Goal: Answer question/provide support: Share knowledge or assist other users

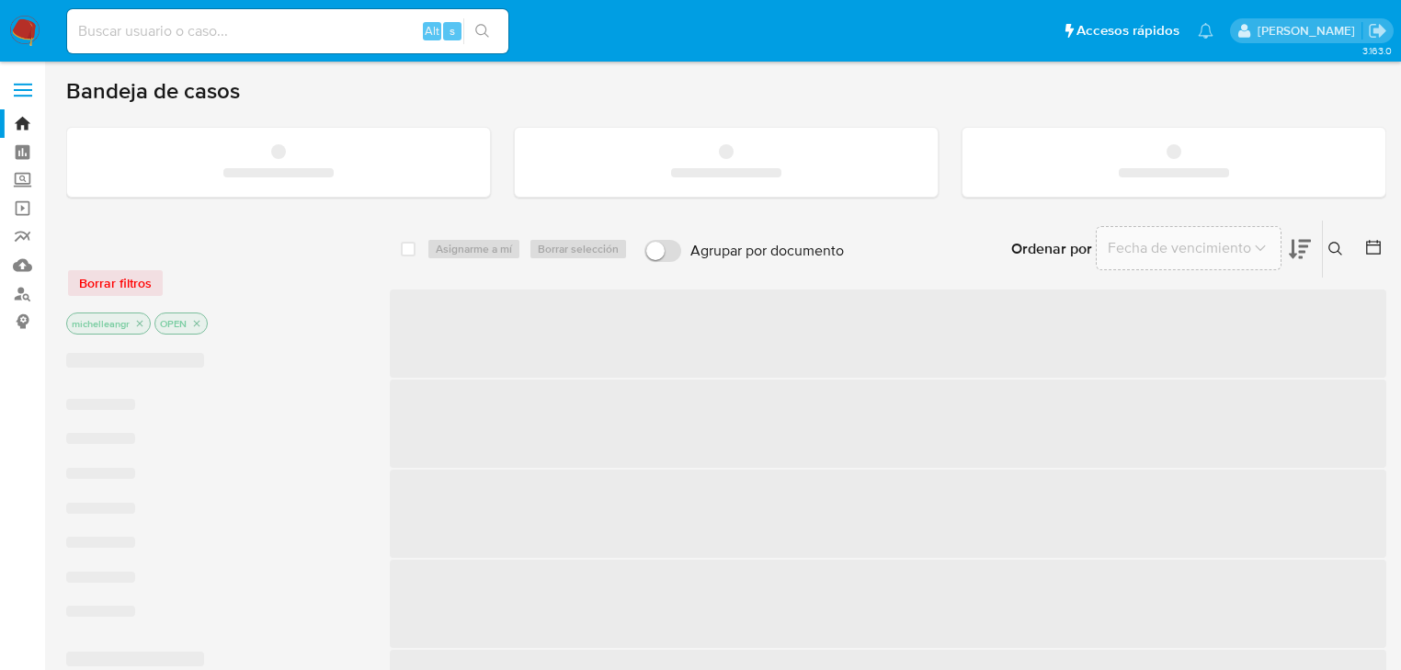
click at [254, 28] on input at bounding box center [287, 31] width 441 height 24
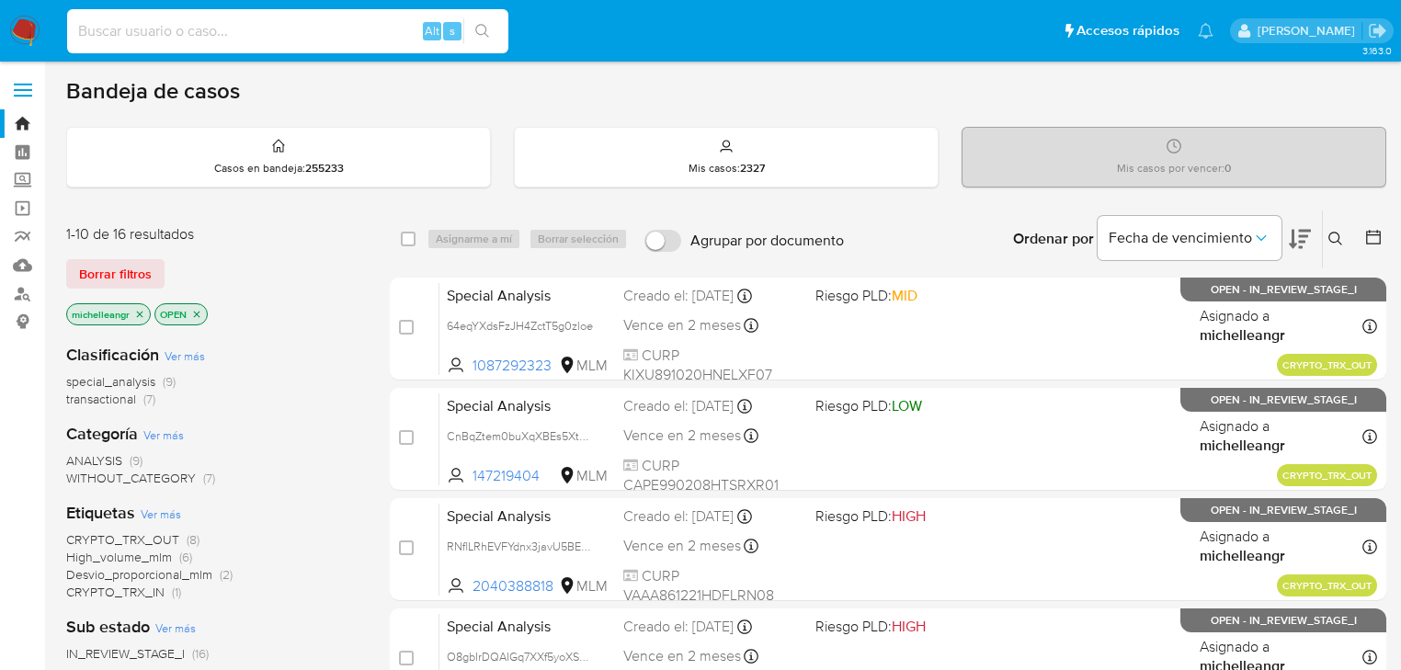
paste input "A04z2jDKbHh1aGn64hgQK8ym"
type input "A04z2jDKbHh1aGn64hgQK8ym"
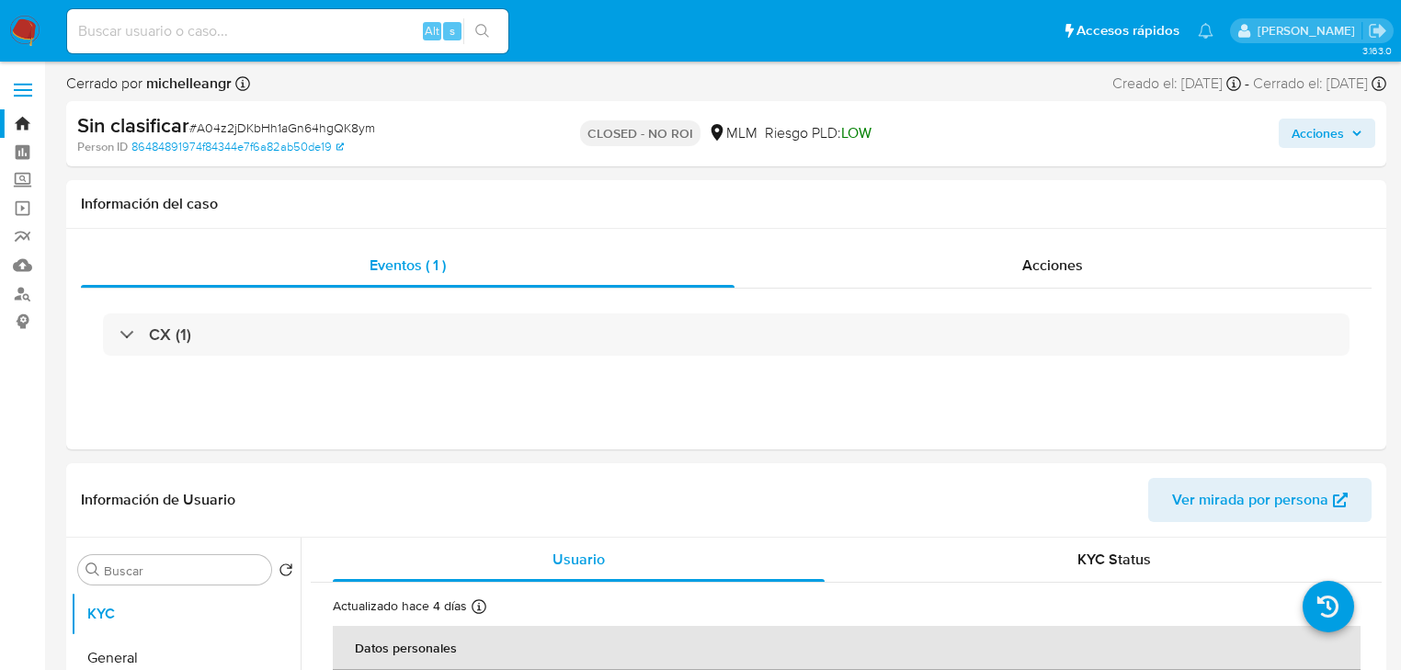
select select "10"
click at [33, 40] on img at bounding box center [24, 31] width 31 height 31
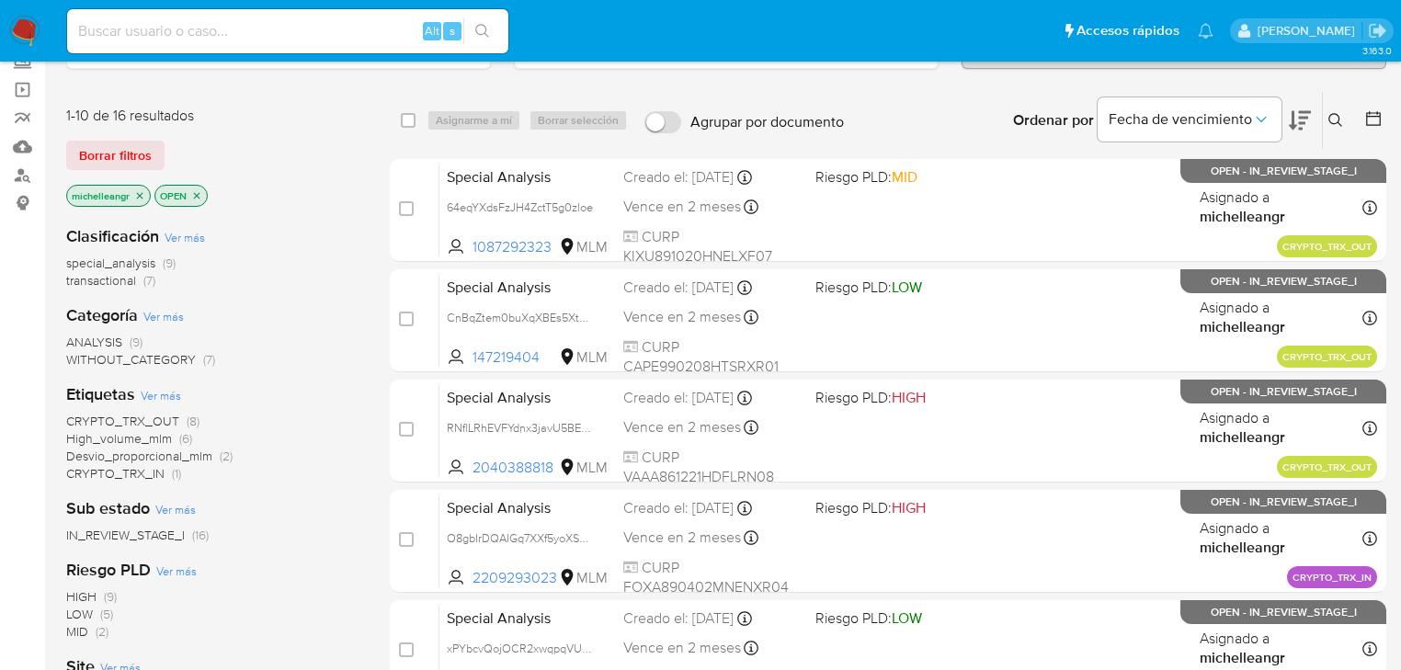
scroll to position [147, 0]
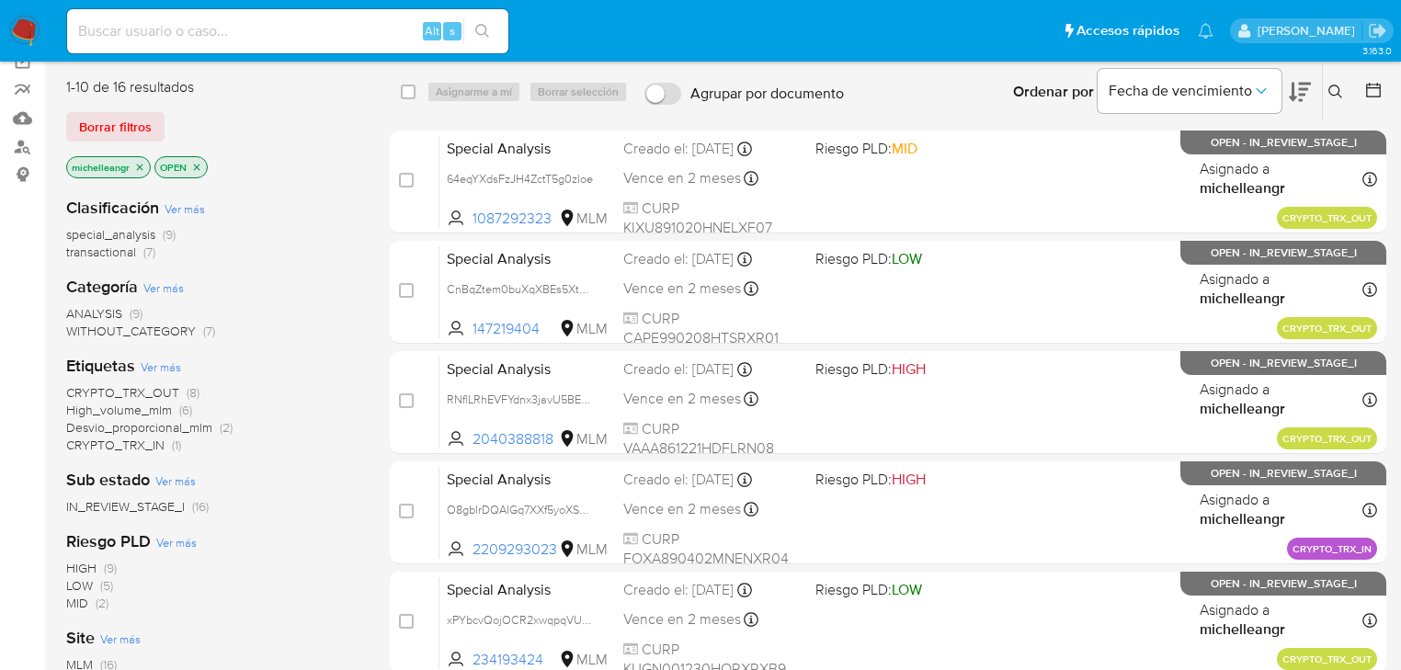
click at [139, 169] on icon "close-filter" at bounding box center [139, 167] width 11 height 11
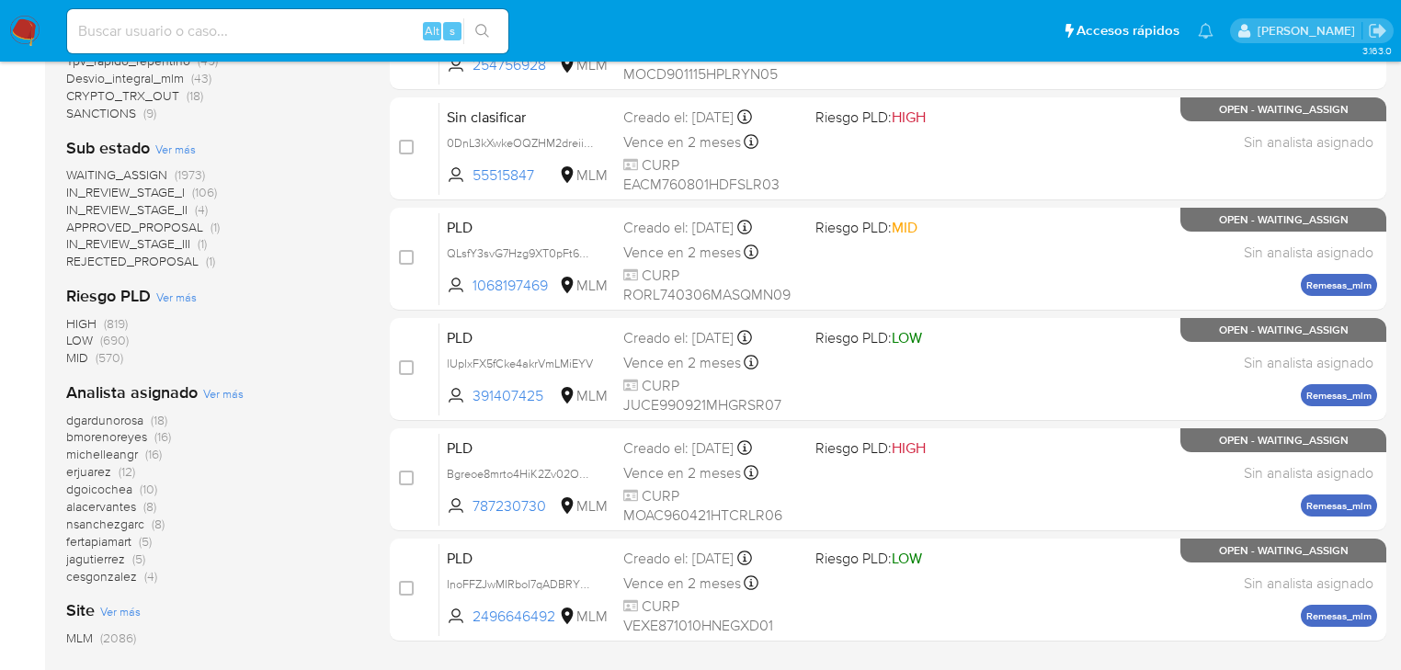
scroll to position [735, 0]
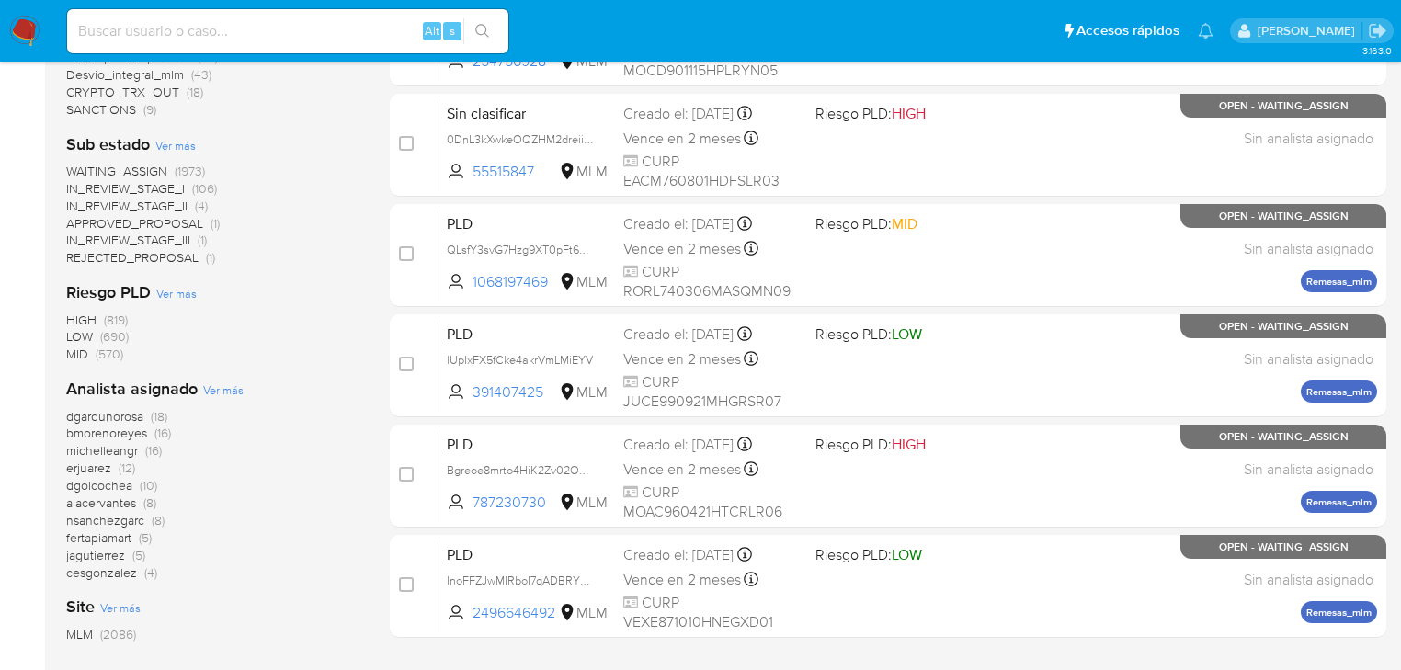
click at [105, 459] on div "dgardunorosa (18) bmorenoreyes (16) michelleangr (16) erjuarez (12) dgoicochea …" at bounding box center [213, 495] width 294 height 174
click at [106, 456] on span "michelleangr" at bounding box center [102, 450] width 72 height 18
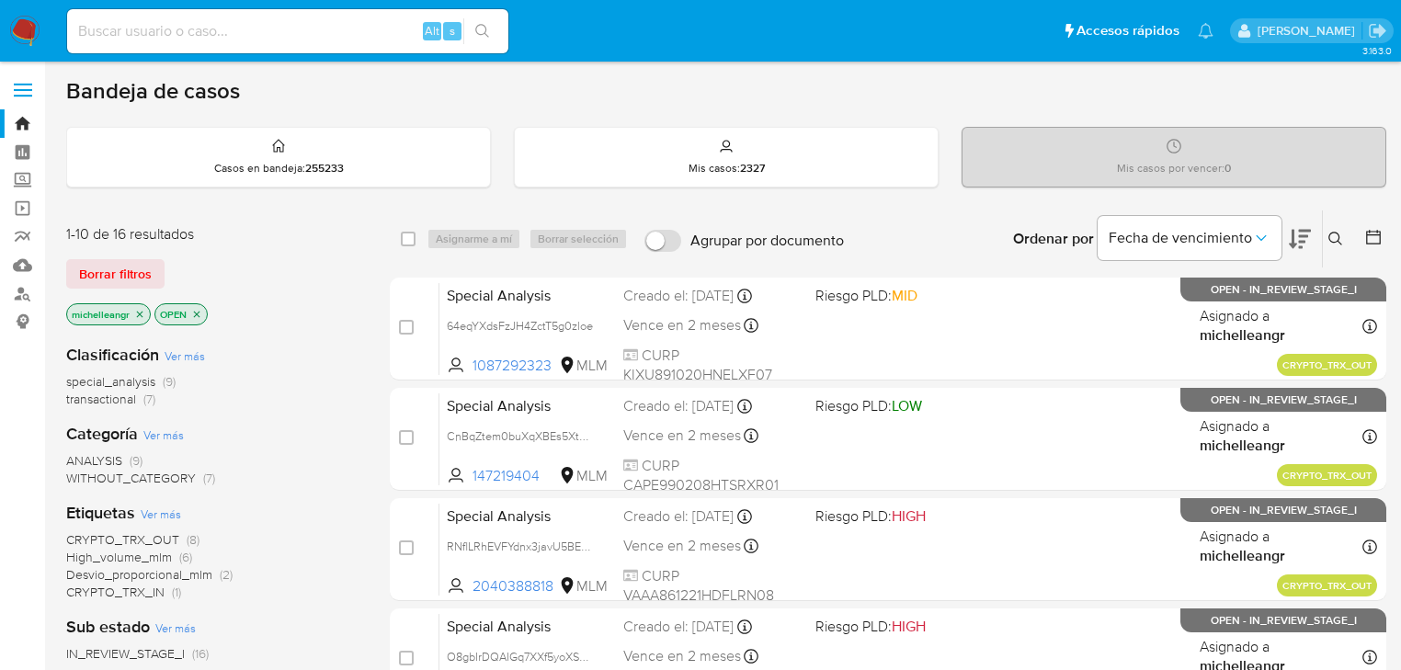
drag, startPoint x: 139, startPoint y: 316, endPoint x: 341, endPoint y: 296, distance: 203.2
click at [139, 313] on icon "close-filter" at bounding box center [139, 314] width 11 height 11
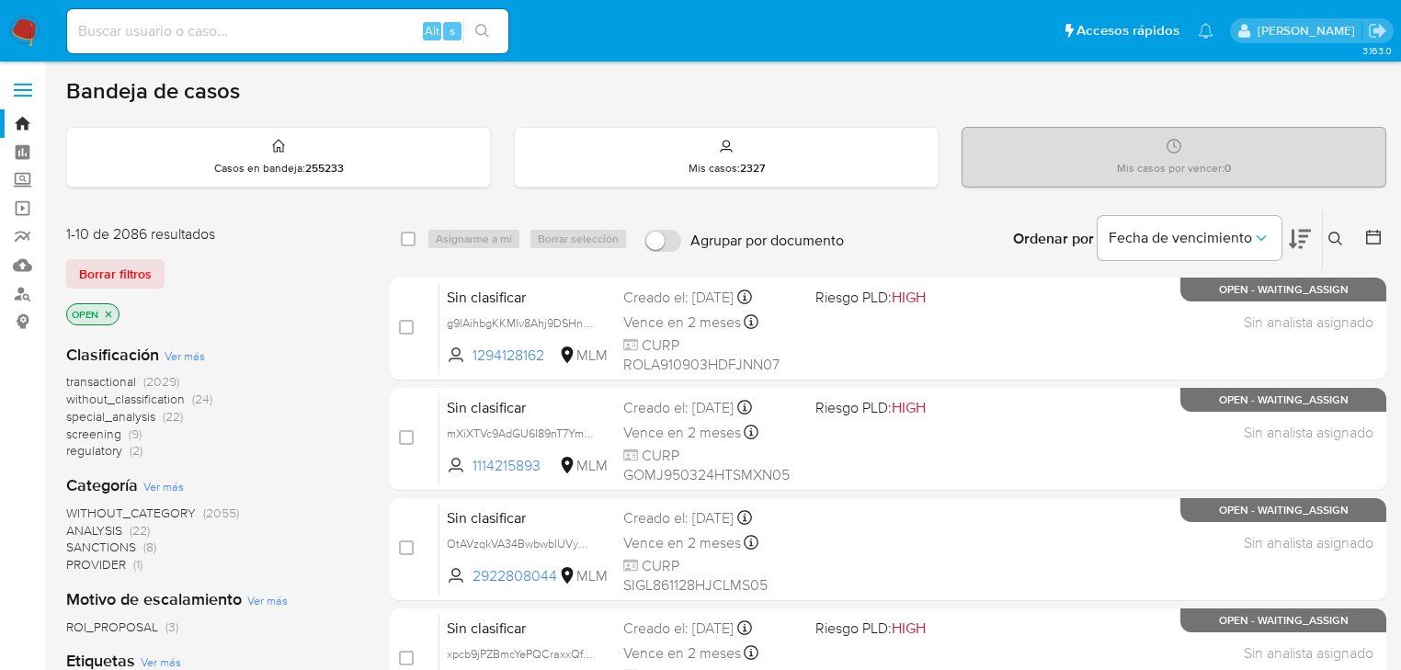
click at [1341, 233] on icon at bounding box center [1335, 239] width 15 height 15
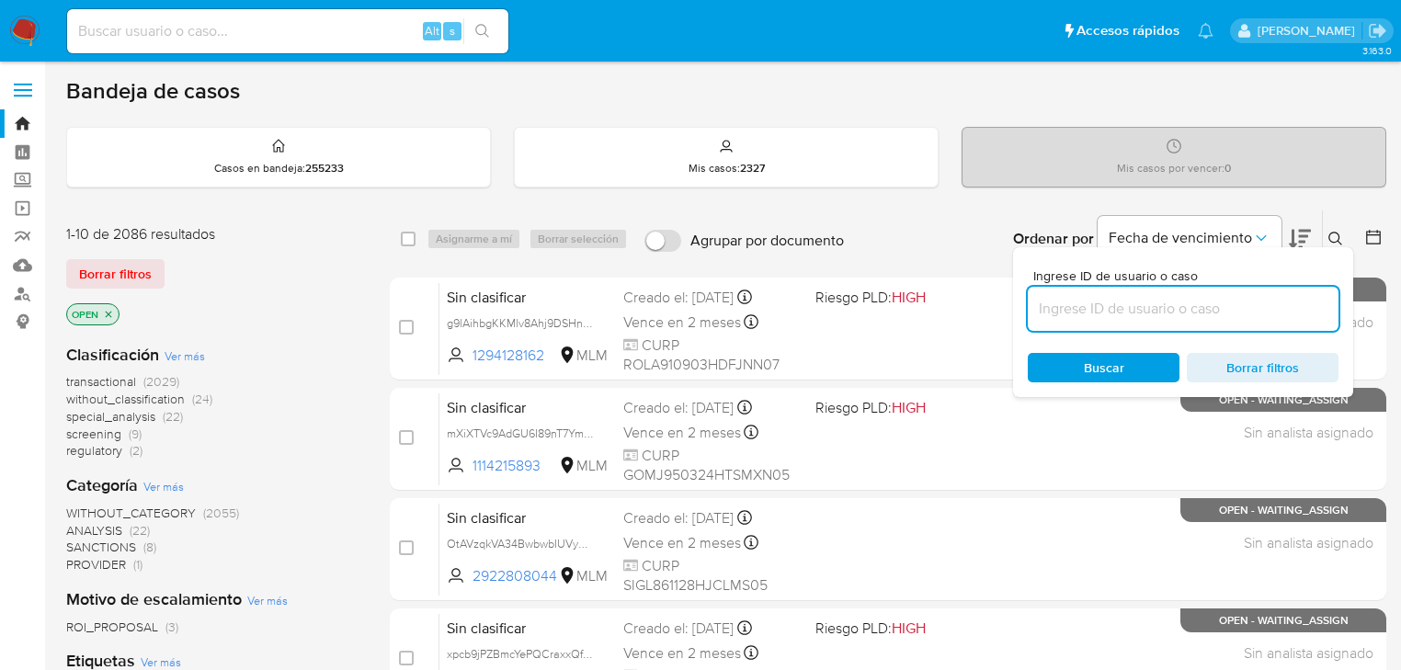
click at [1070, 309] on input at bounding box center [1182, 309] width 311 height 24
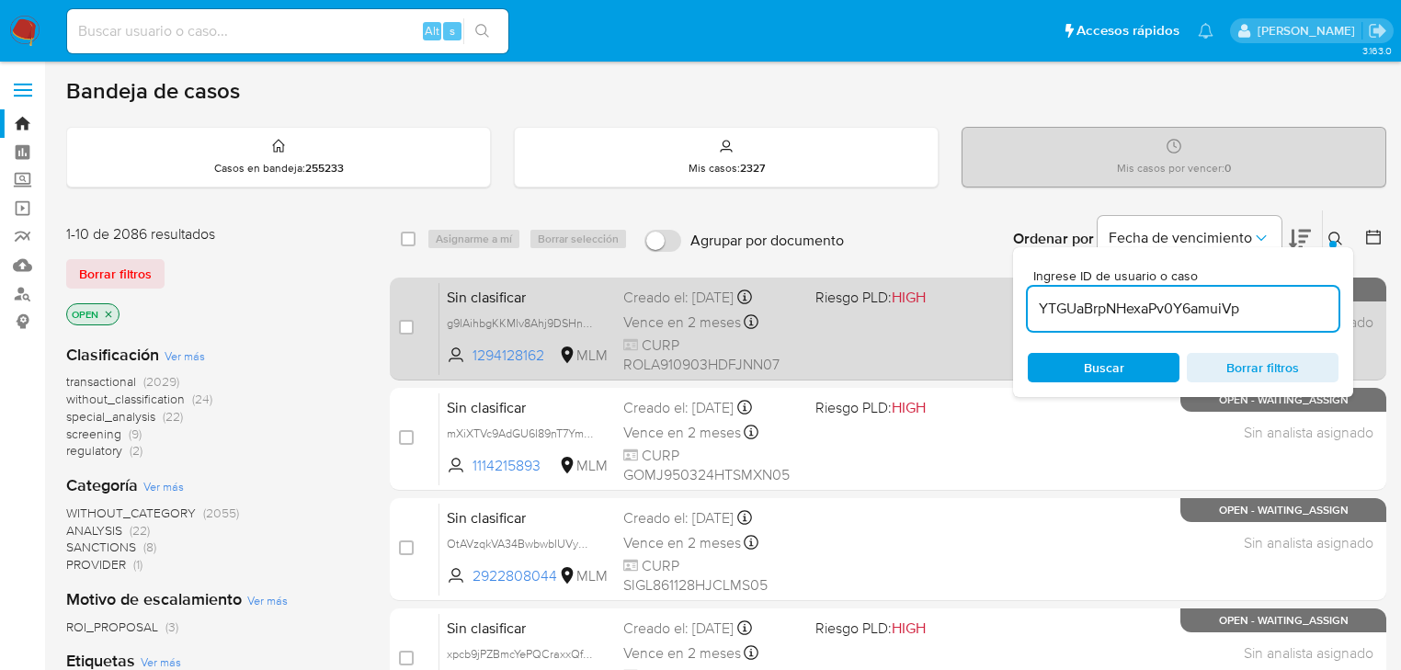
type input "YTGUaBrpNHexaPv0Y6amuiVp"
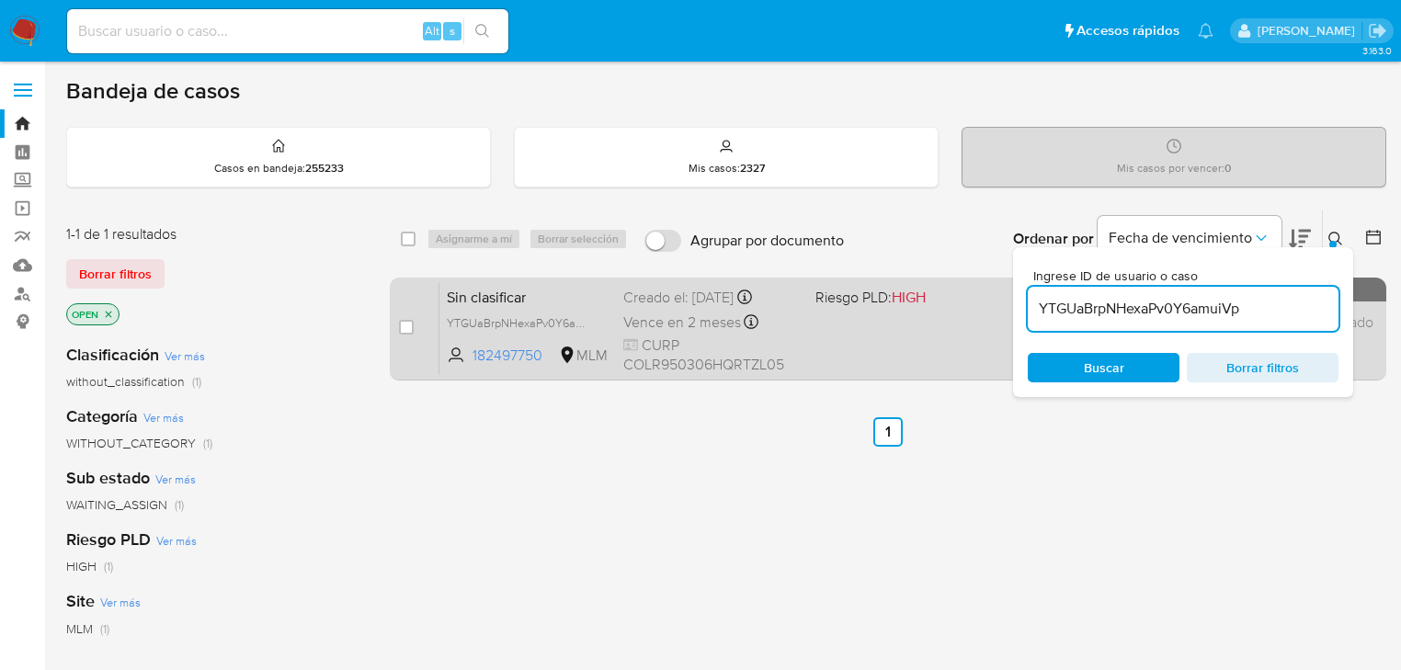
click at [488, 294] on span "Sin clasificar" at bounding box center [528, 296] width 162 height 24
click at [410, 333] on input "checkbox" at bounding box center [406, 327] width 15 height 15
checkbox input "true"
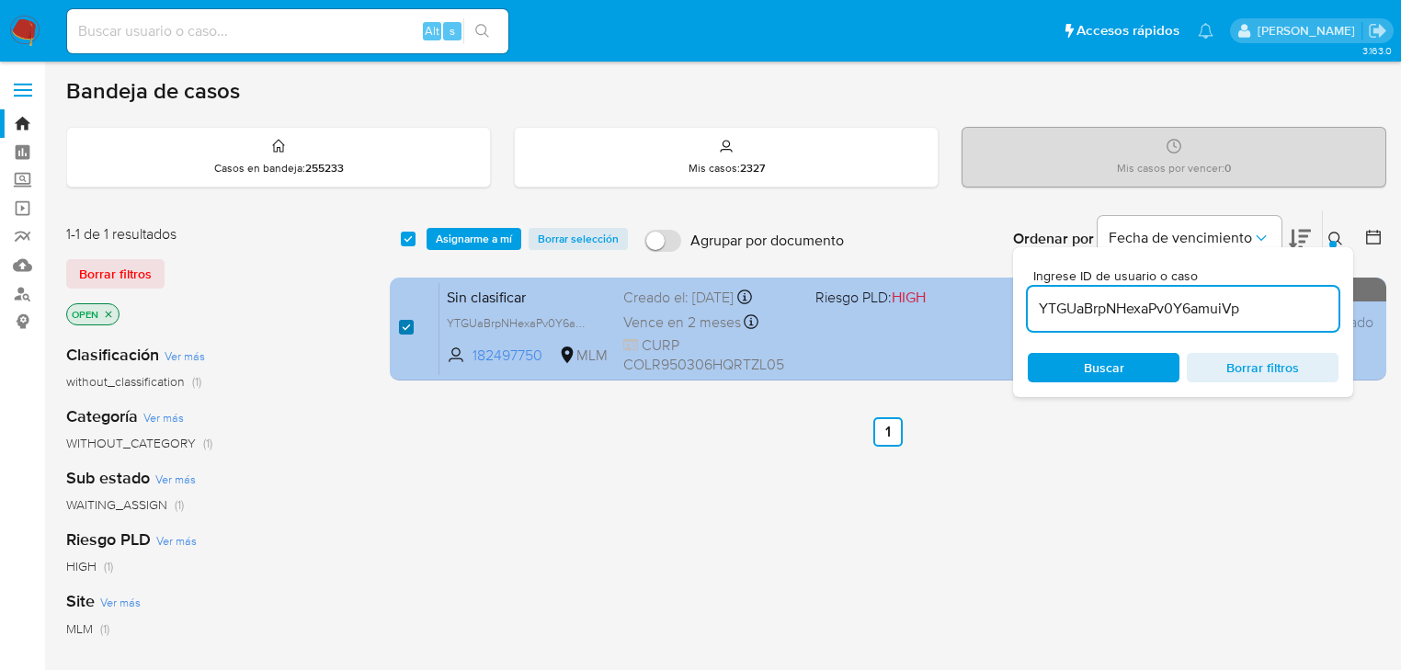
checkbox input "true"
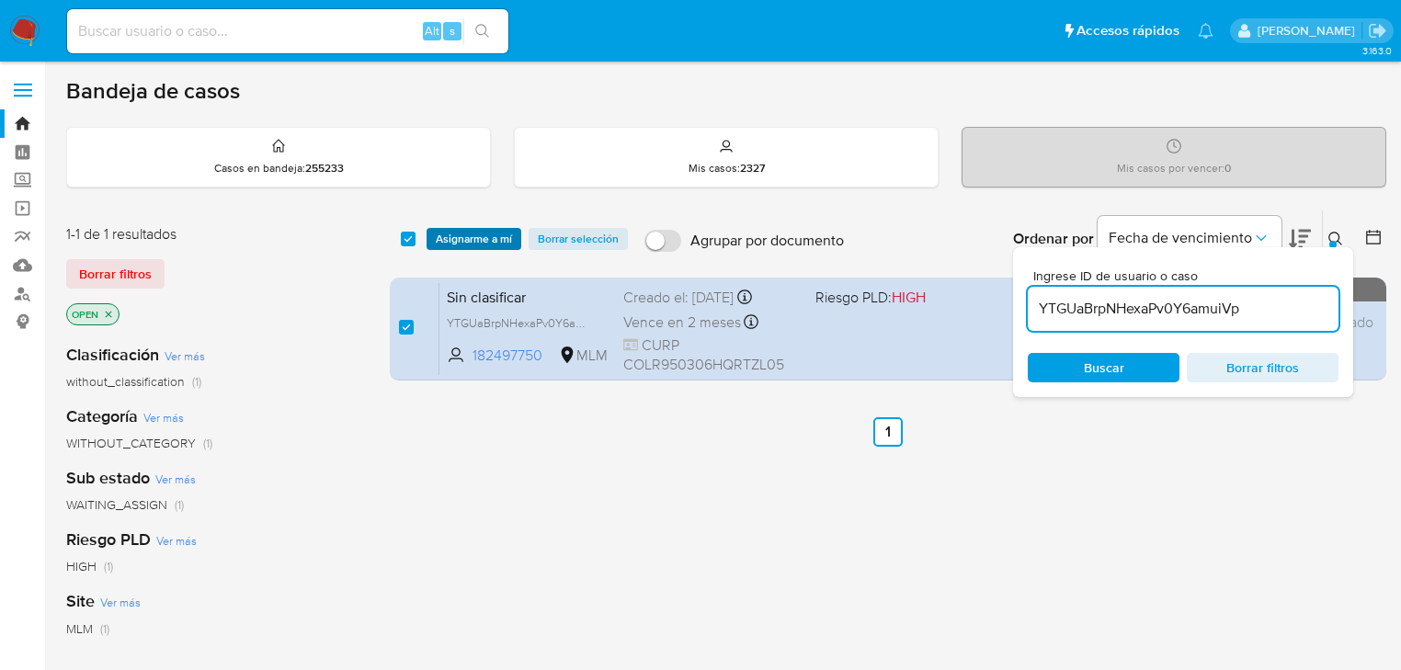
click at [474, 240] on span "Asignarme a mí" at bounding box center [474, 239] width 76 height 18
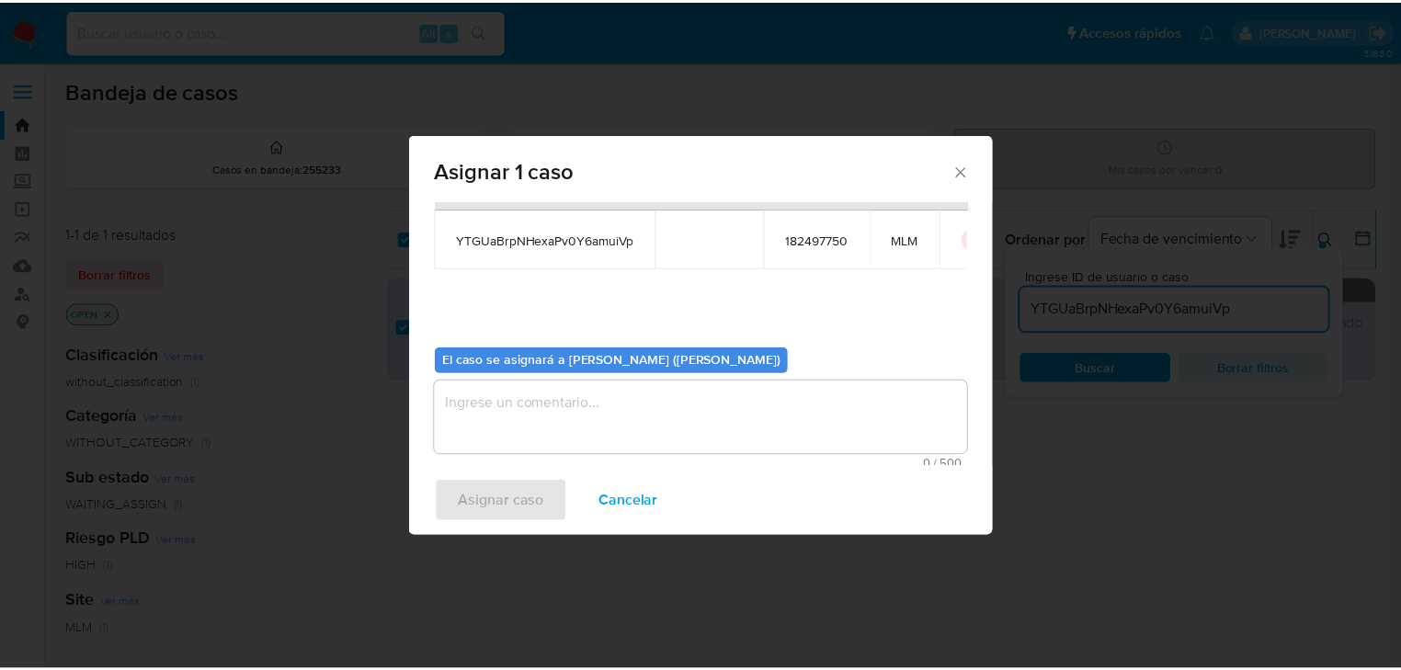
scroll to position [95, 0]
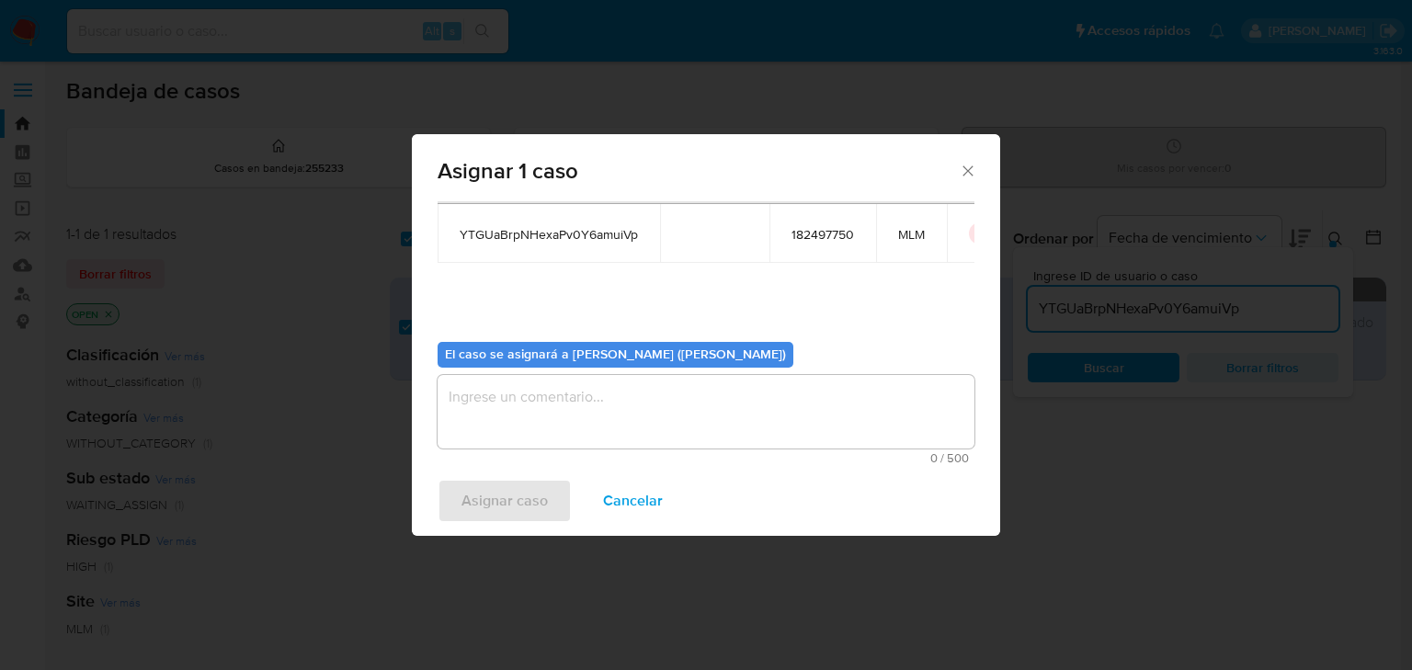
click at [505, 403] on textarea "assign-modal" at bounding box center [705, 412] width 537 height 74
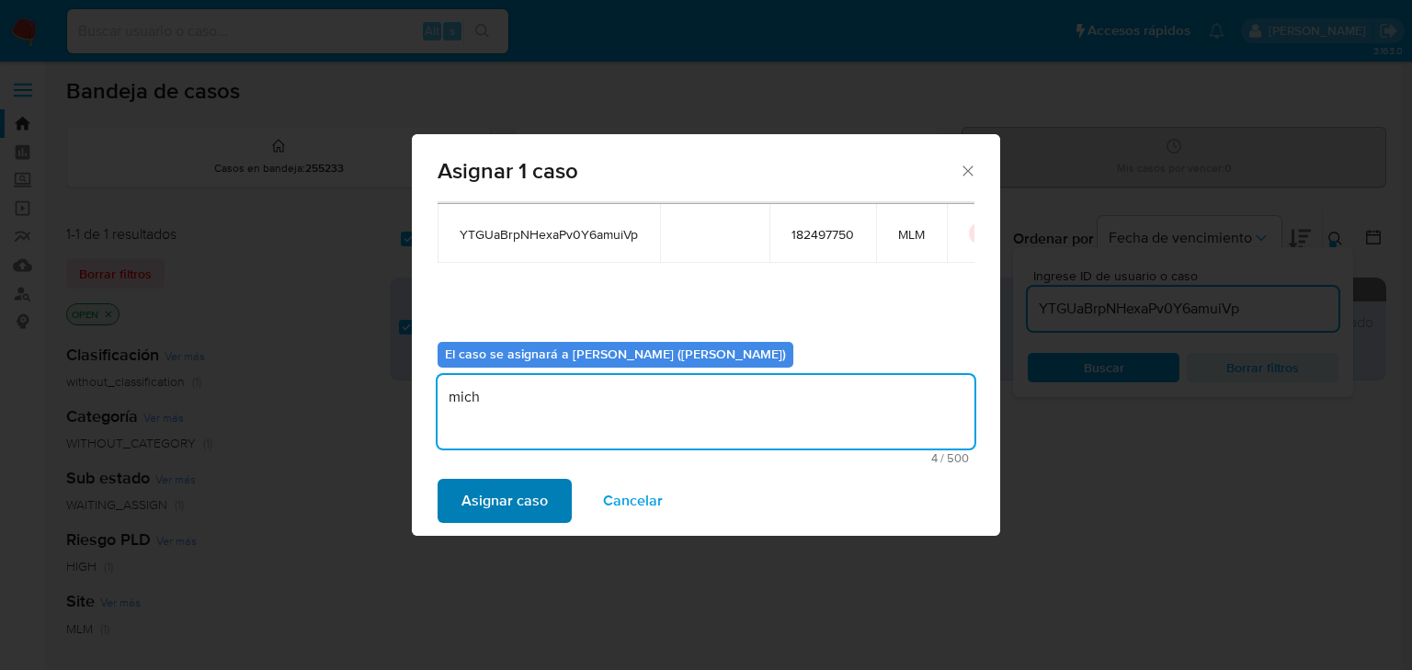
type textarea "mich"
click at [474, 505] on span "Asignar caso" at bounding box center [504, 501] width 86 height 40
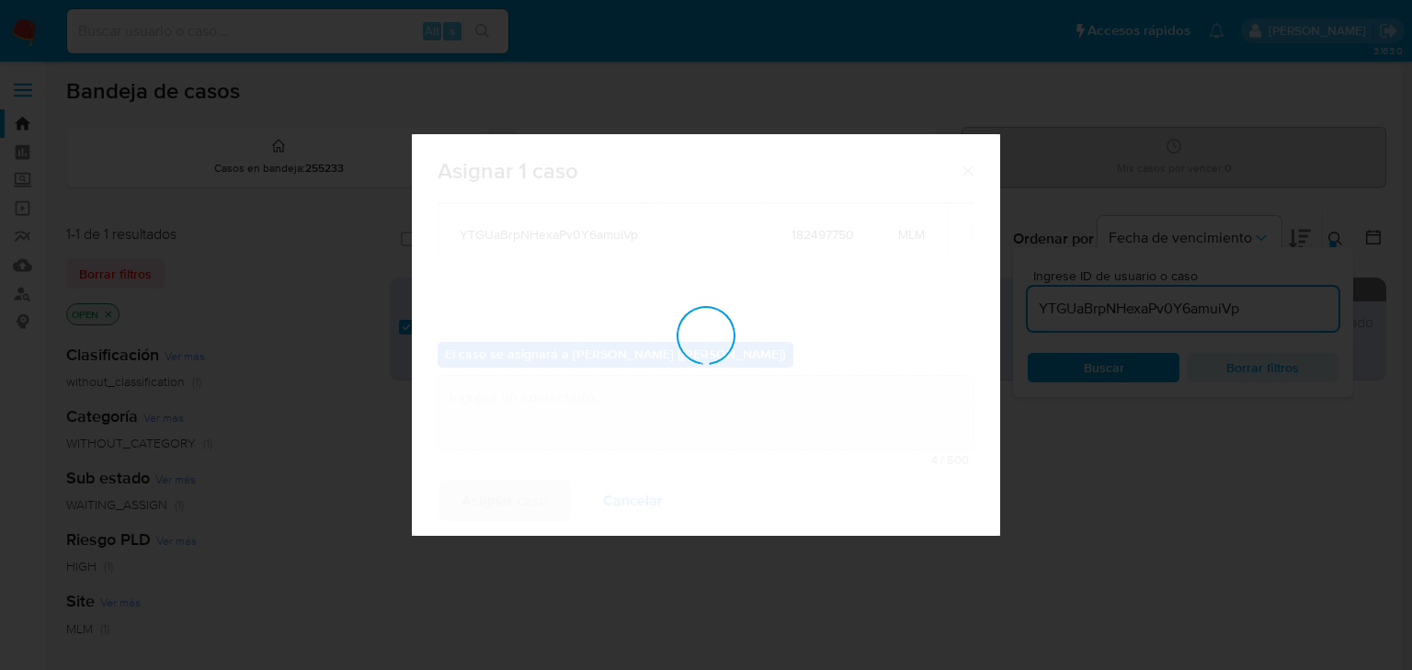
checkbox input "false"
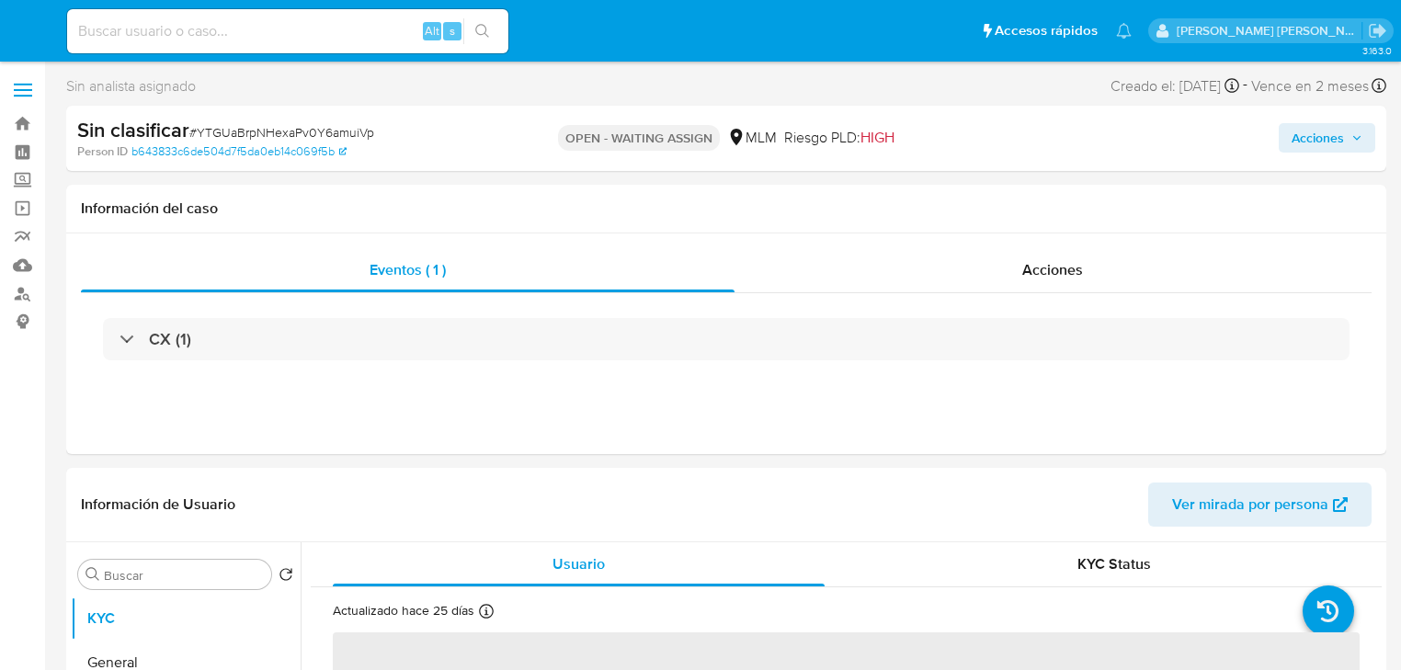
select select "10"
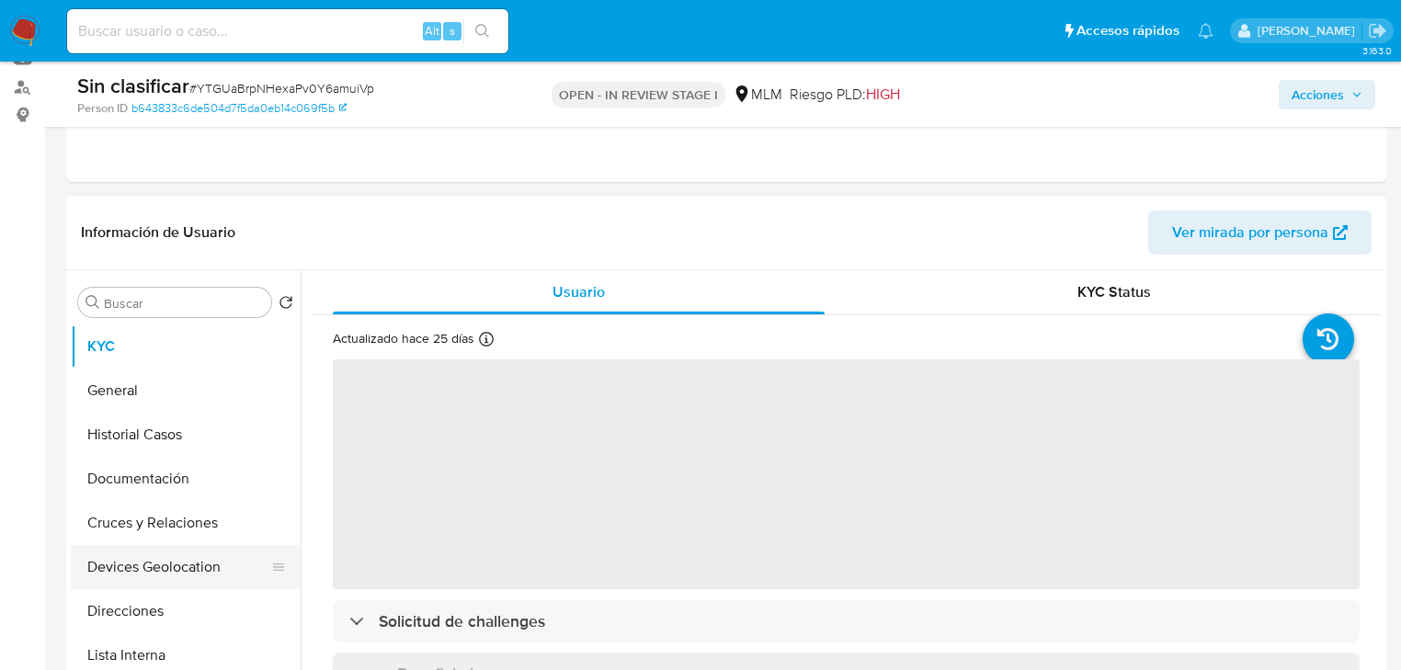
scroll to position [368, 0]
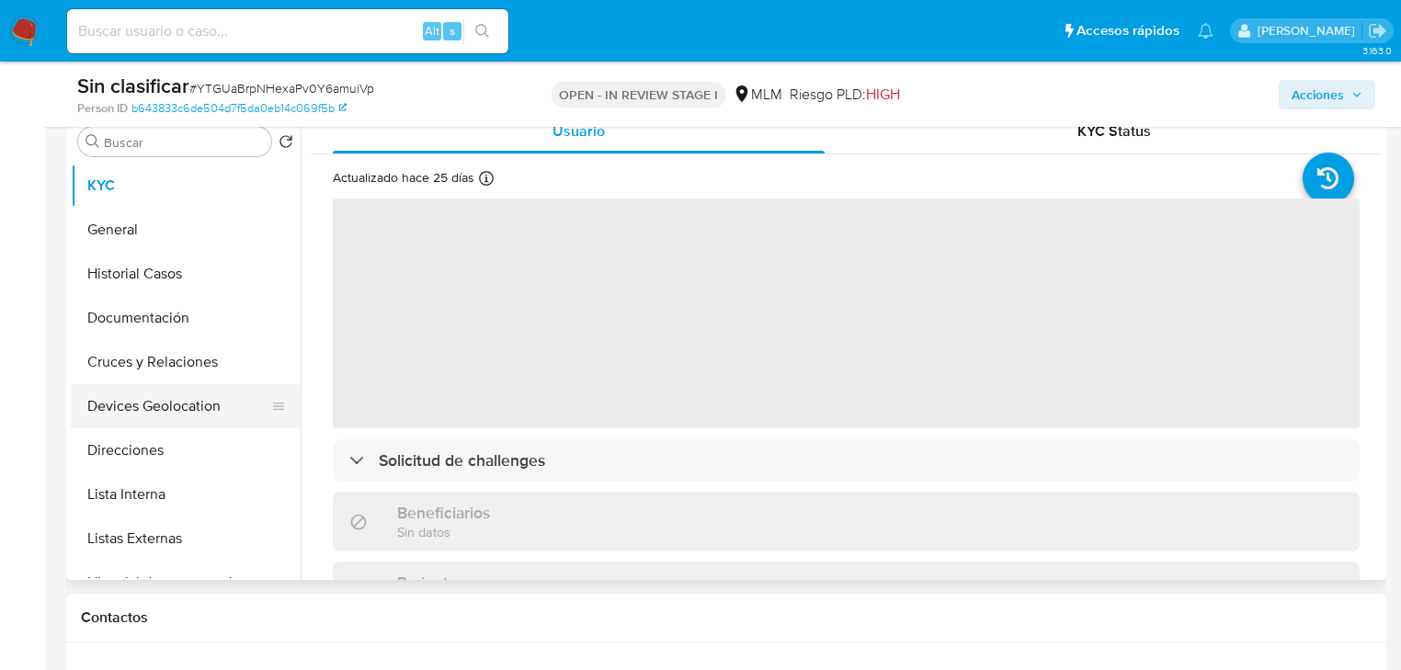
select select "10"
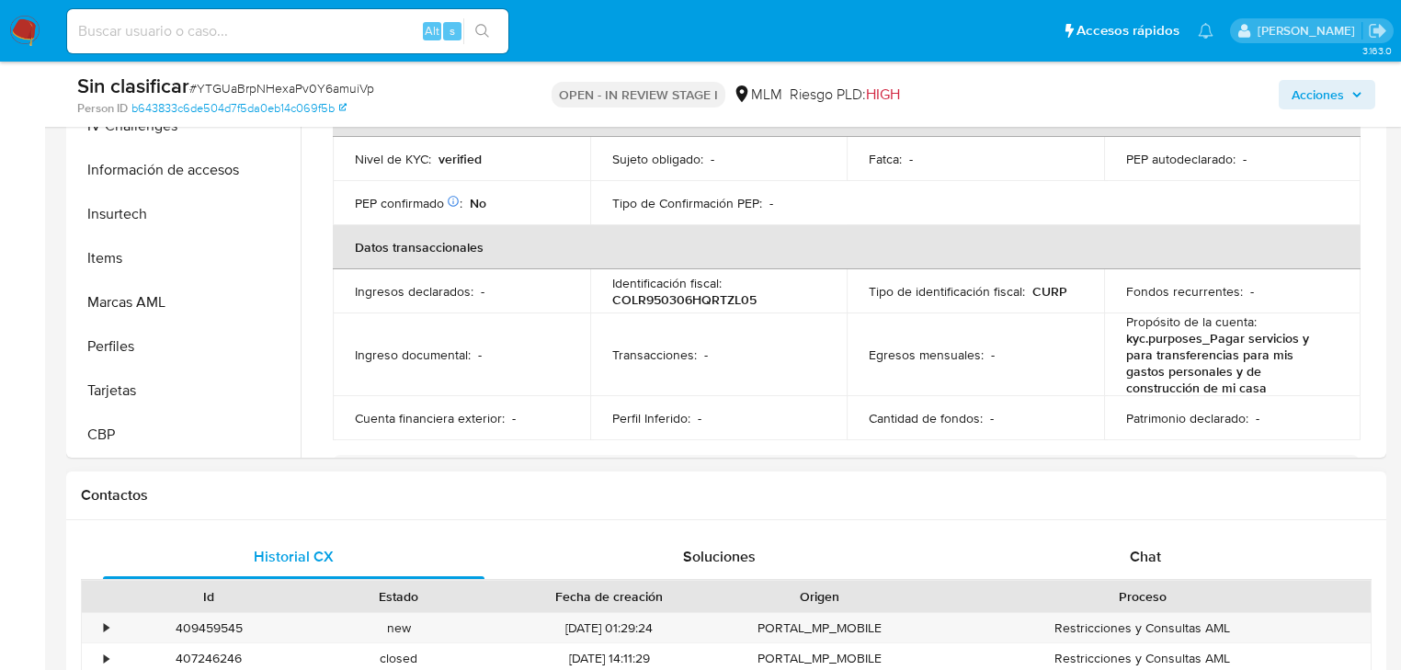
scroll to position [662, 0]
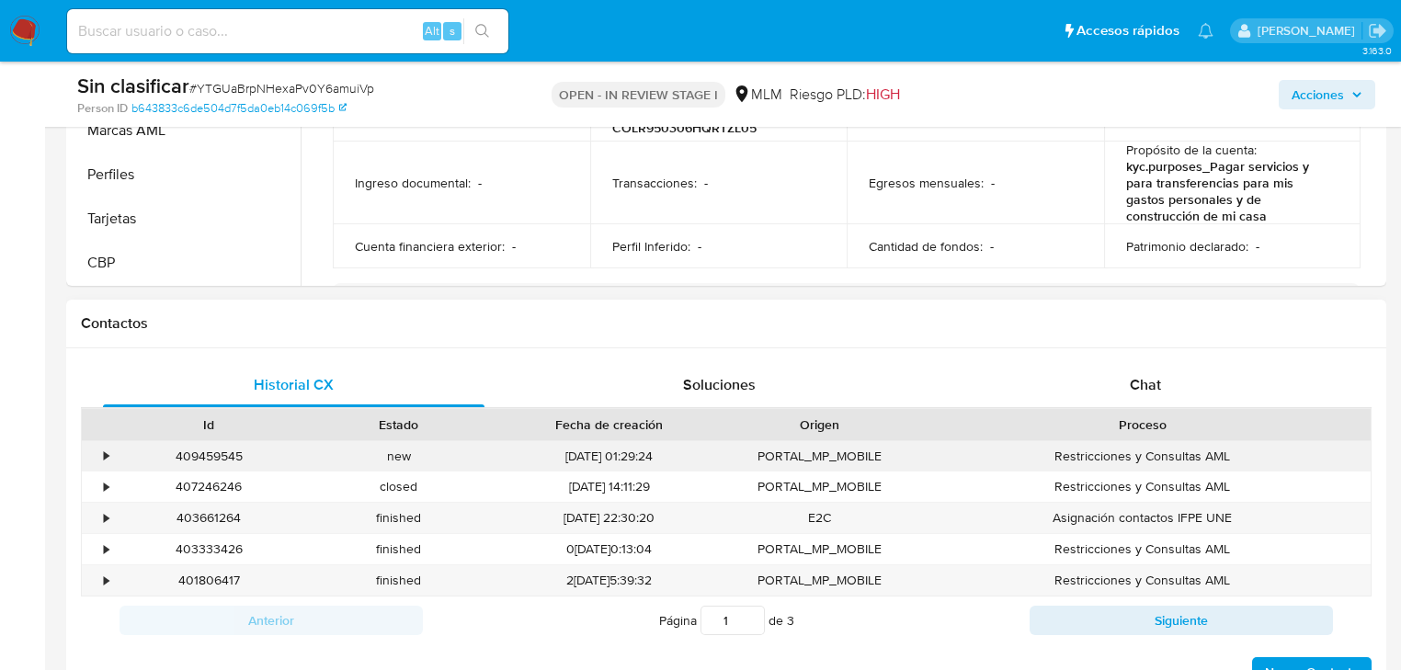
click at [114, 453] on div "409459545 Casos YTGUaBrpNHexaPv0Y6amuiVp" at bounding box center [209, 456] width 190 height 30
drag, startPoint x: 704, startPoint y: 403, endPoint x: 282, endPoint y: 378, distance: 422.6
click at [692, 396] on div "Soluciones" at bounding box center [718, 385] width 381 height 44
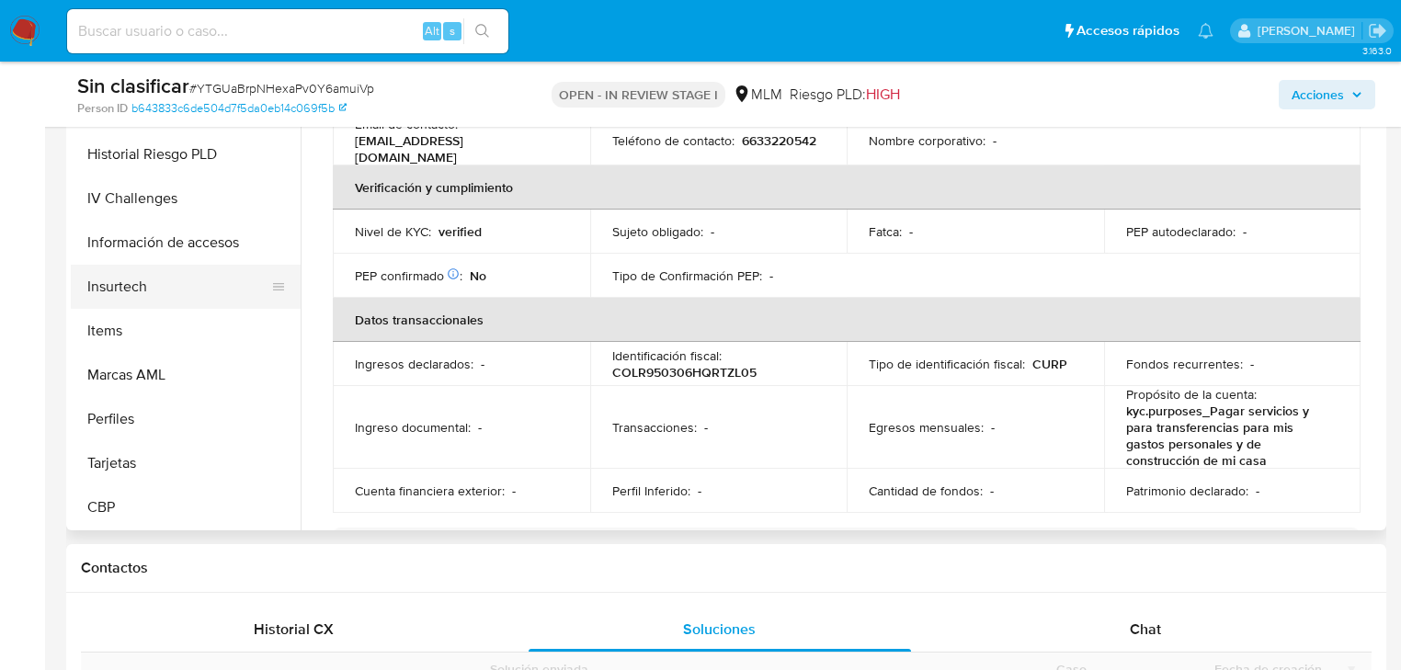
scroll to position [294, 0]
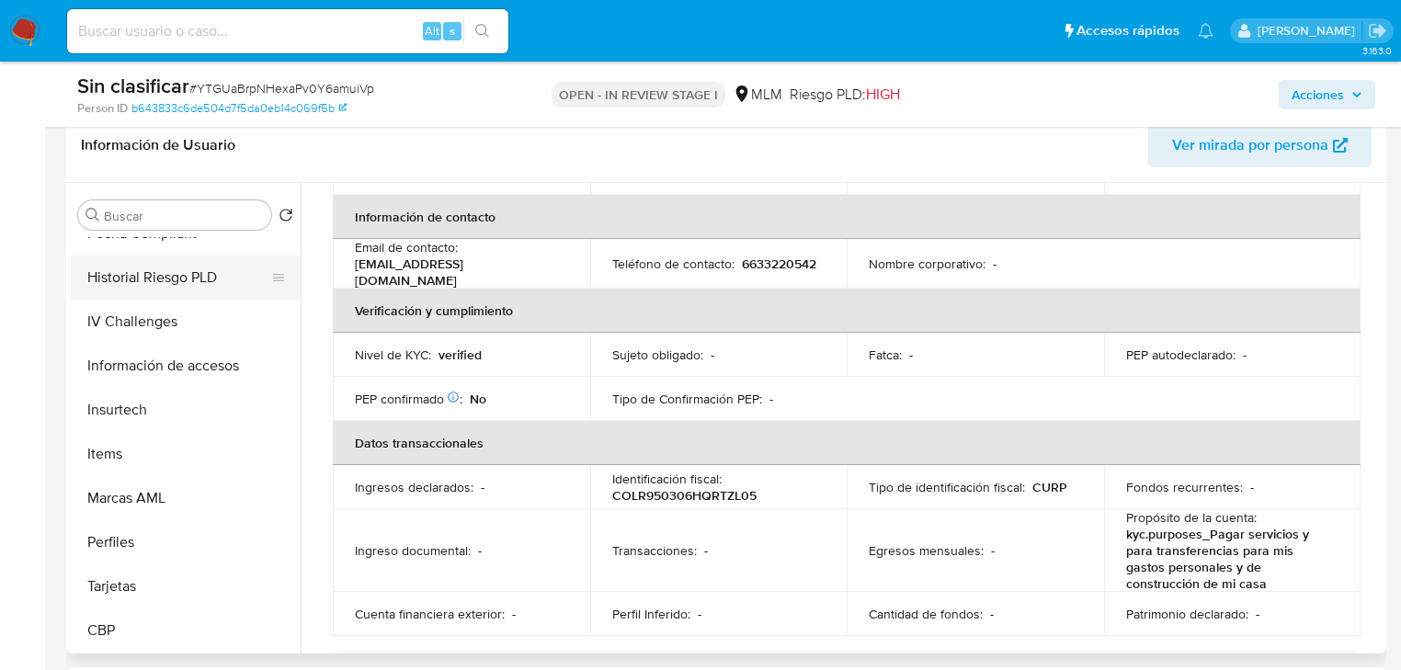
click at [131, 297] on button "Historial Riesgo PLD" at bounding box center [178, 277] width 215 height 44
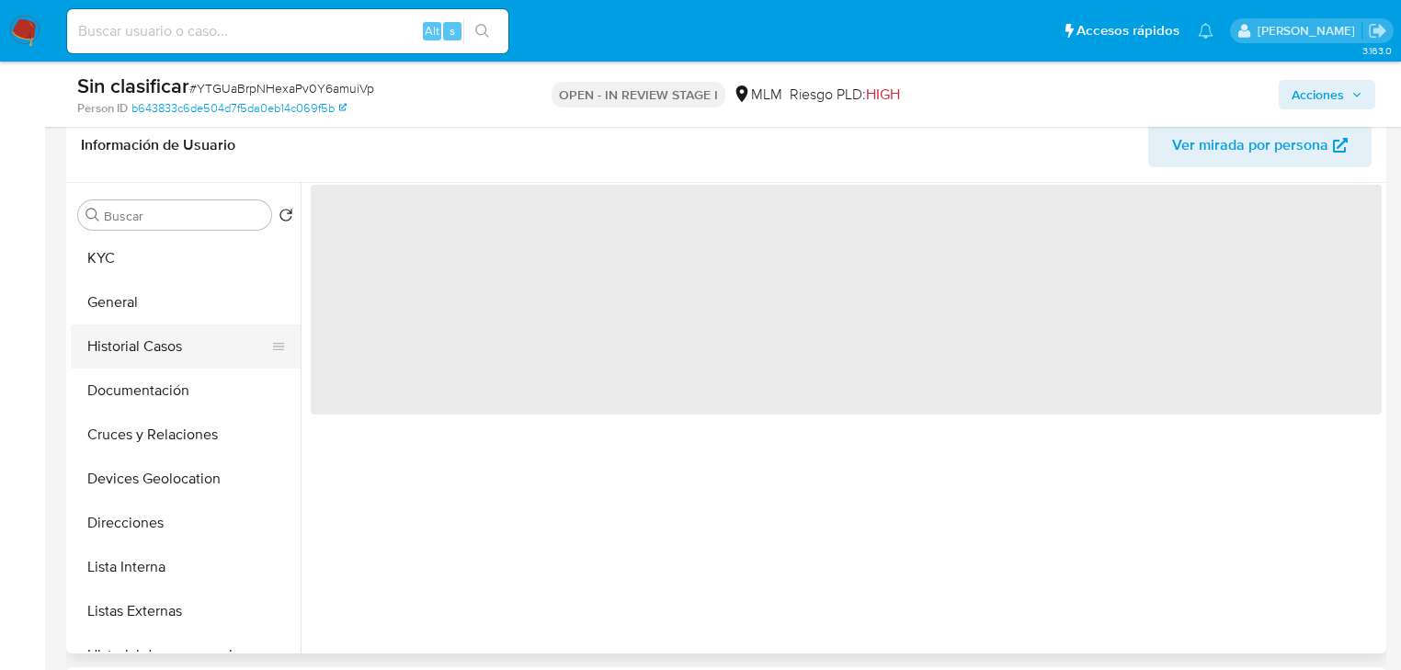
scroll to position [0, 0]
click at [169, 344] on button "Historial Casos" at bounding box center [178, 347] width 215 height 44
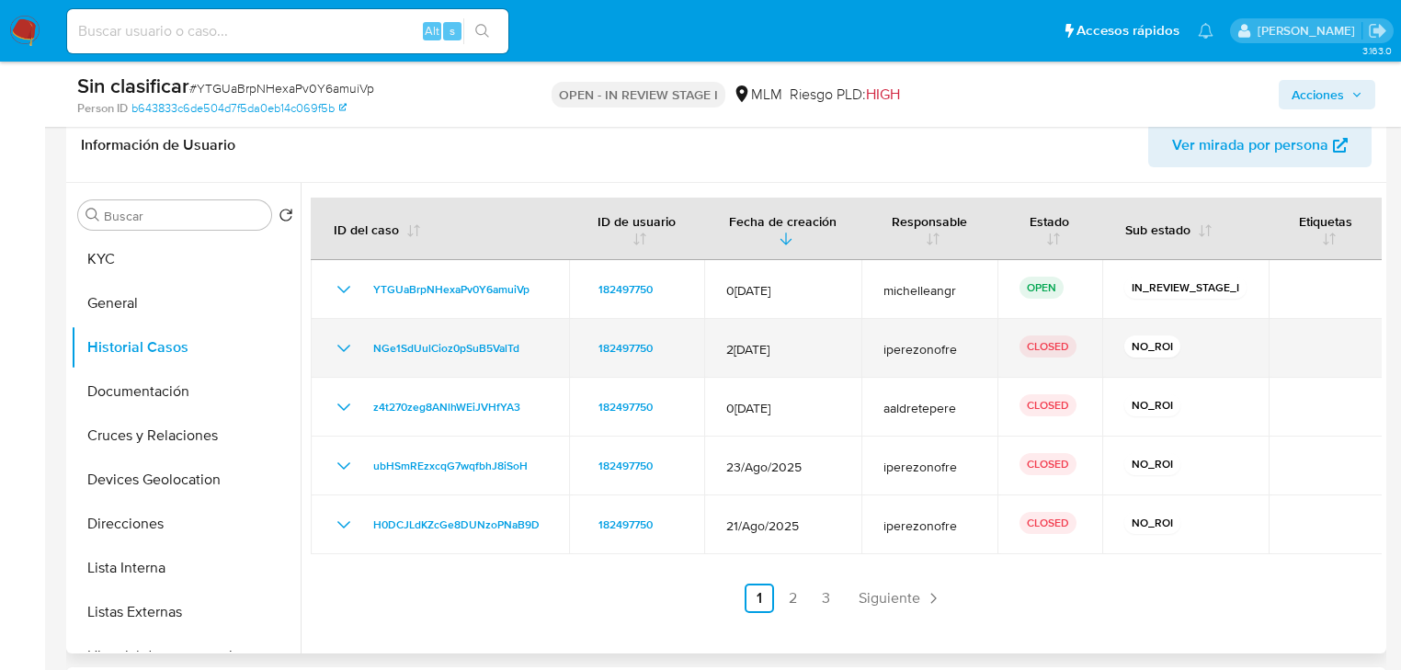
click at [342, 347] on icon "Mostrar/Ocultar" at bounding box center [344, 348] width 22 height 22
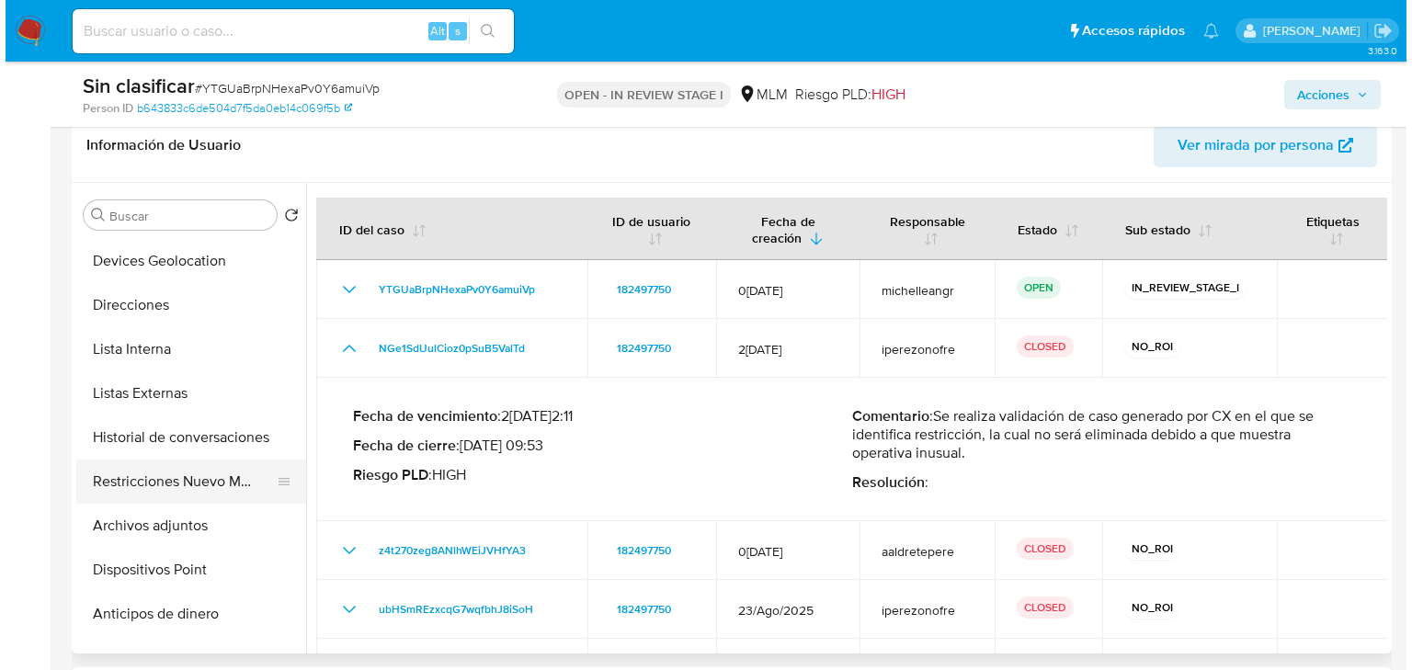
scroll to position [221, 0]
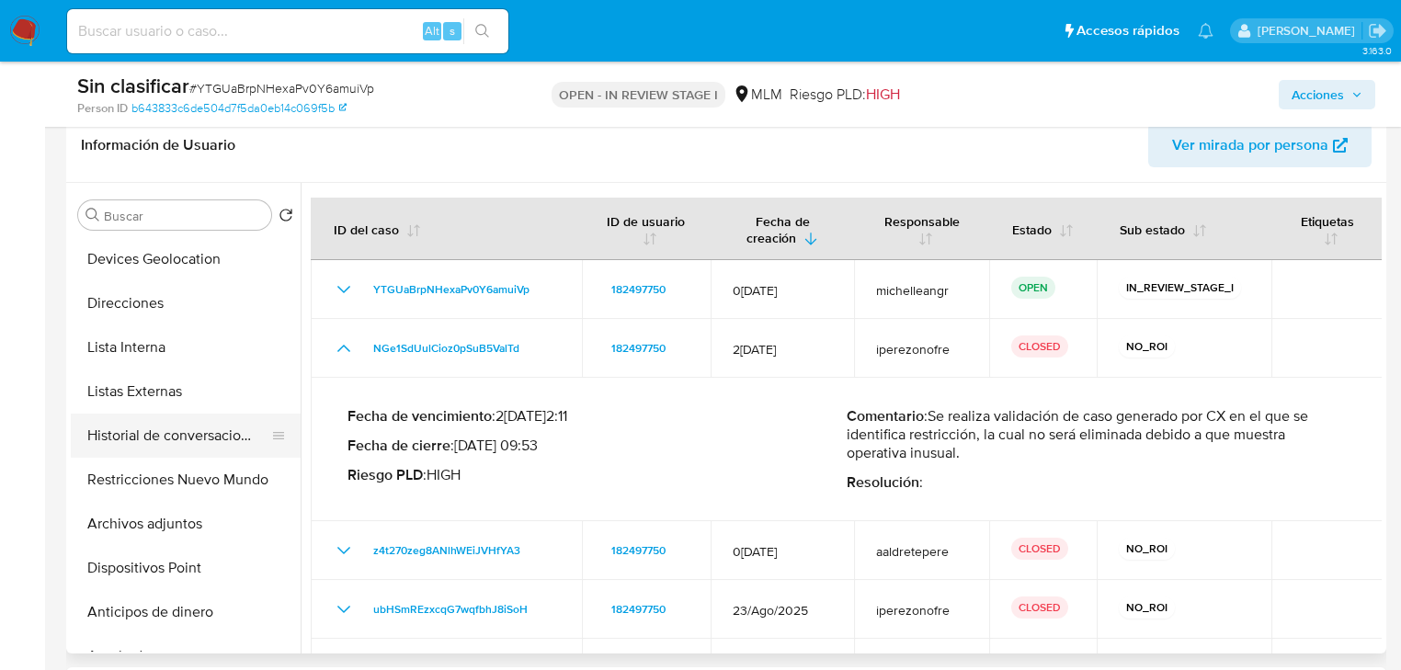
click at [185, 435] on button "Historial de conversaciones" at bounding box center [178, 436] width 215 height 44
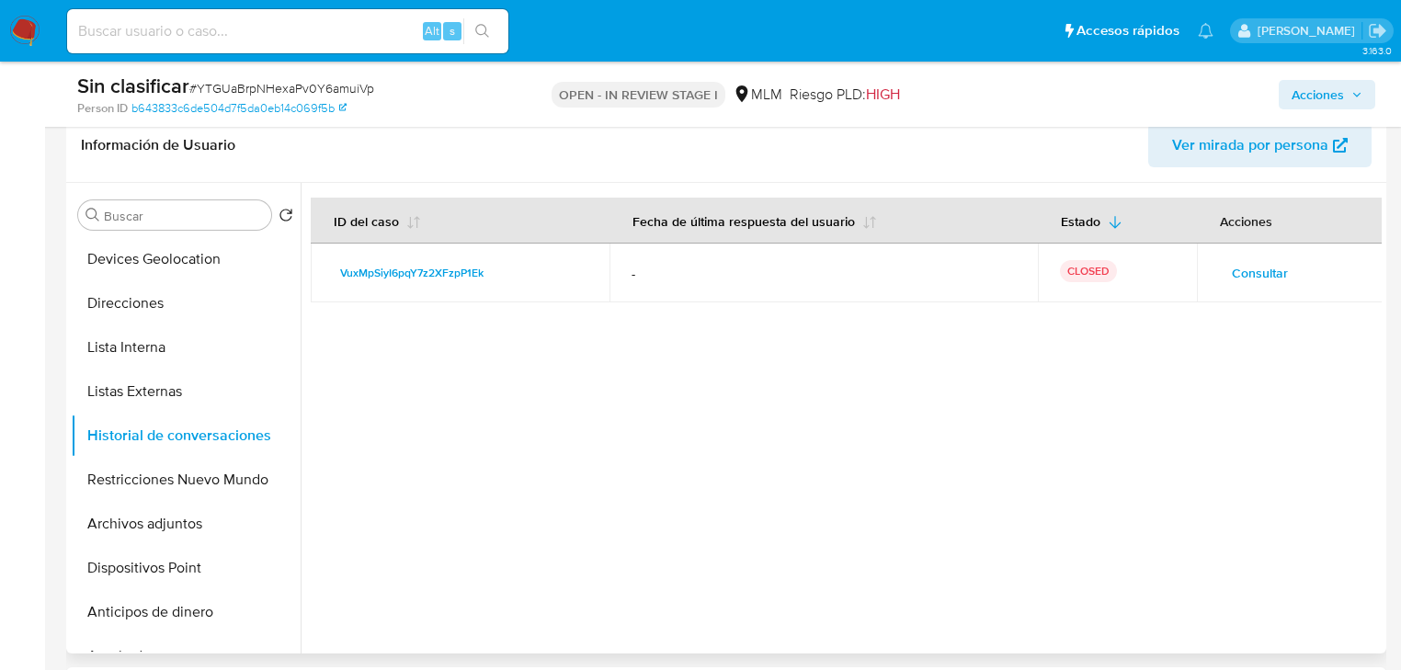
click at [1252, 278] on span "Consultar" at bounding box center [1260, 273] width 56 height 26
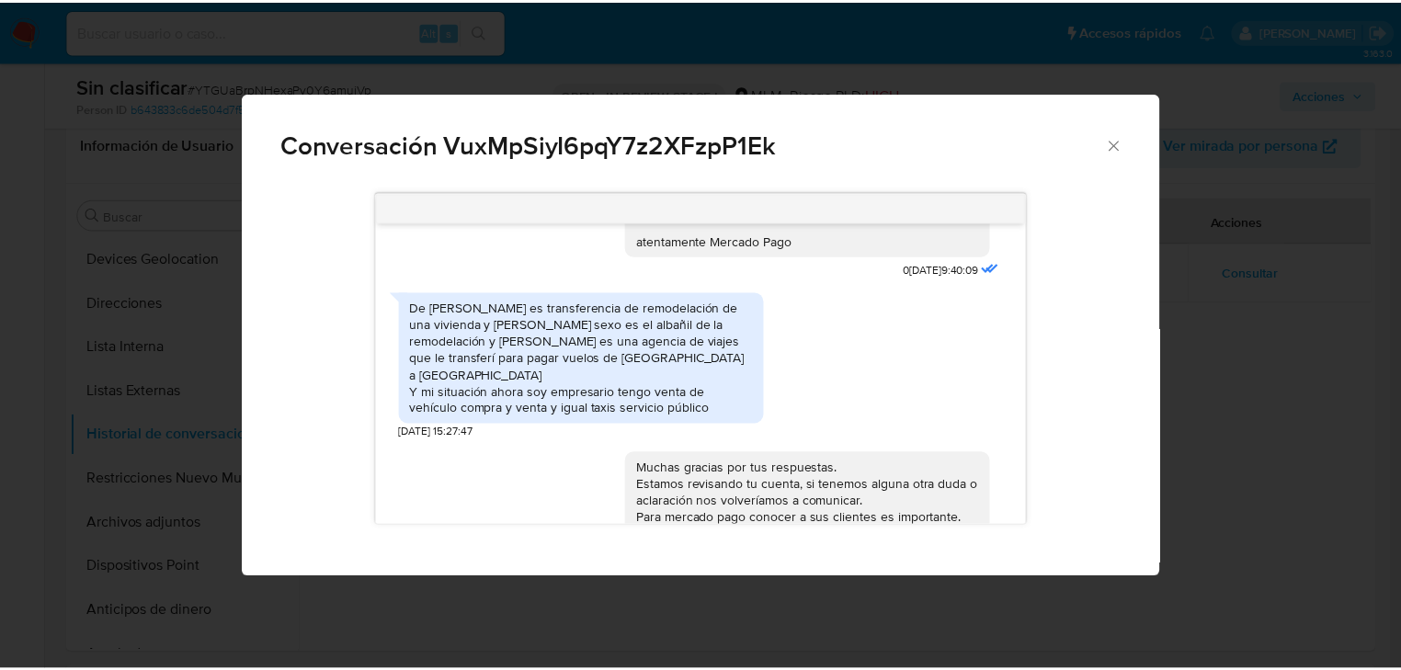
scroll to position [812, 0]
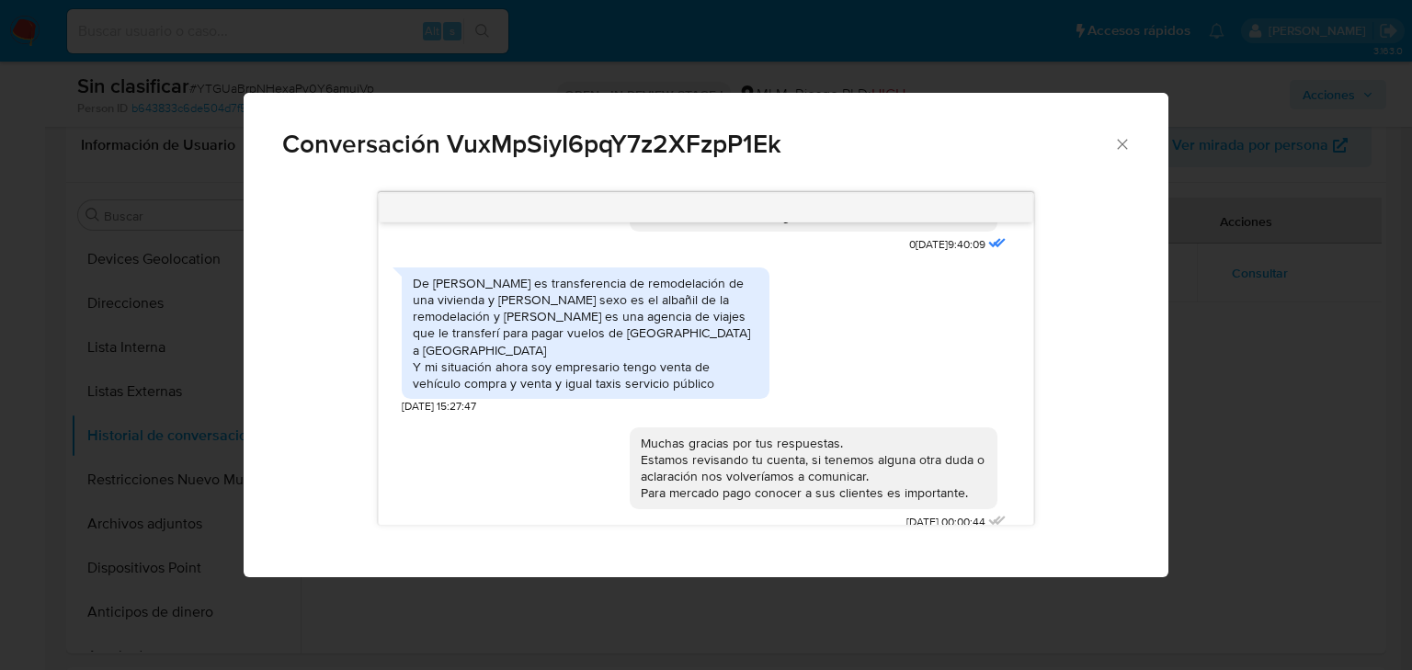
click at [1116, 143] on icon "Cerrar" at bounding box center [1122, 144] width 18 height 18
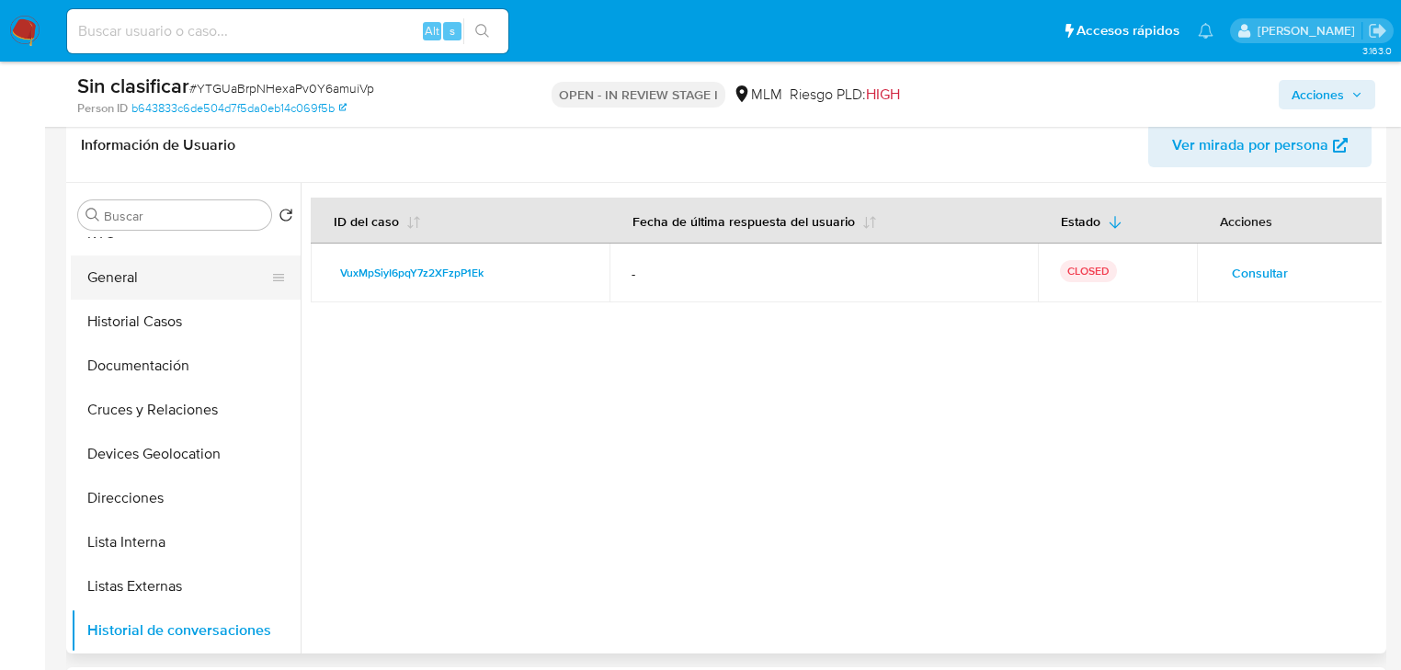
scroll to position [0, 0]
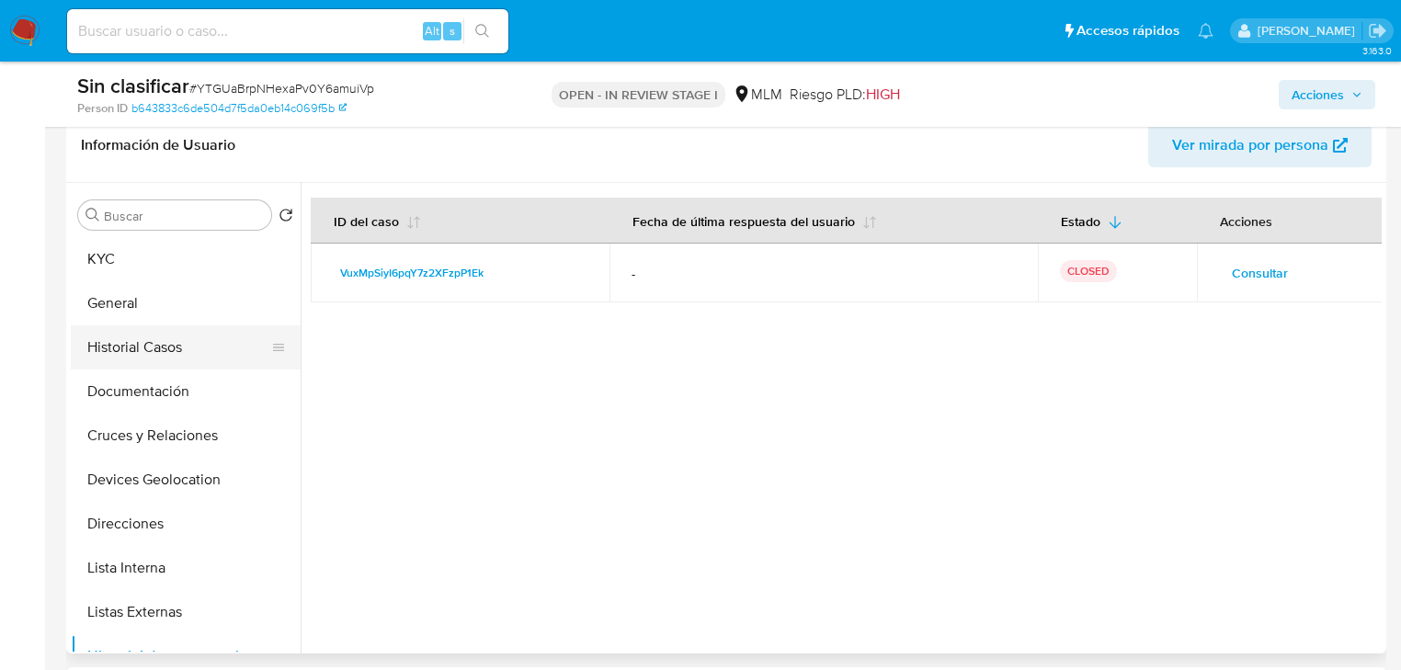
click at [142, 360] on button "Historial Casos" at bounding box center [178, 347] width 215 height 44
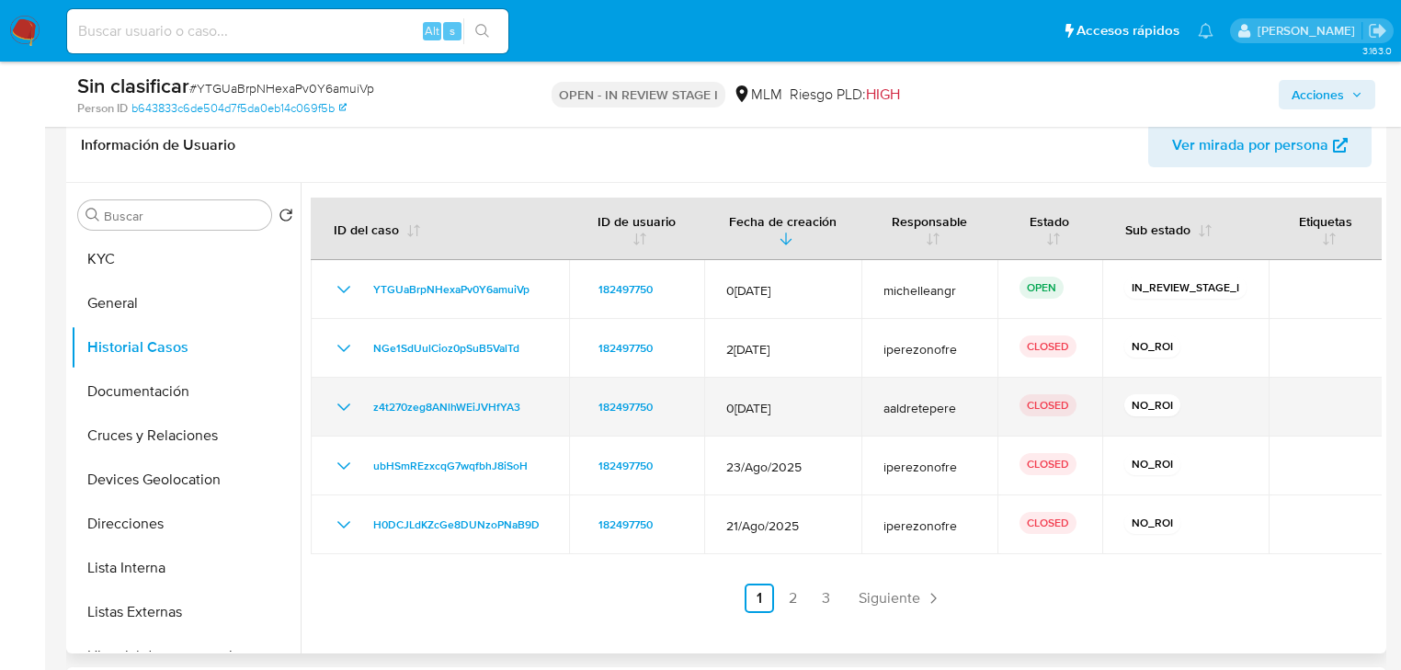
click at [343, 409] on icon "Mostrar/Ocultar" at bounding box center [344, 407] width 22 height 22
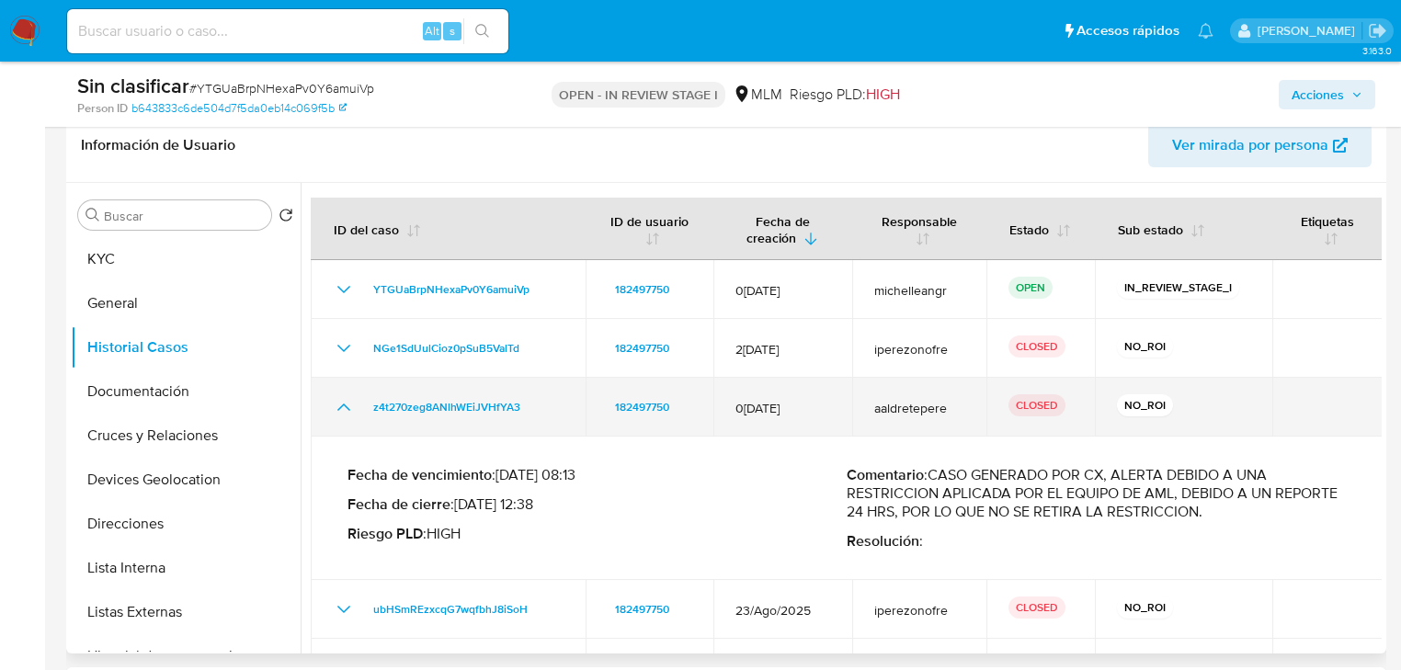
click at [343, 409] on icon "Mostrar/Ocultar" at bounding box center [344, 407] width 22 height 22
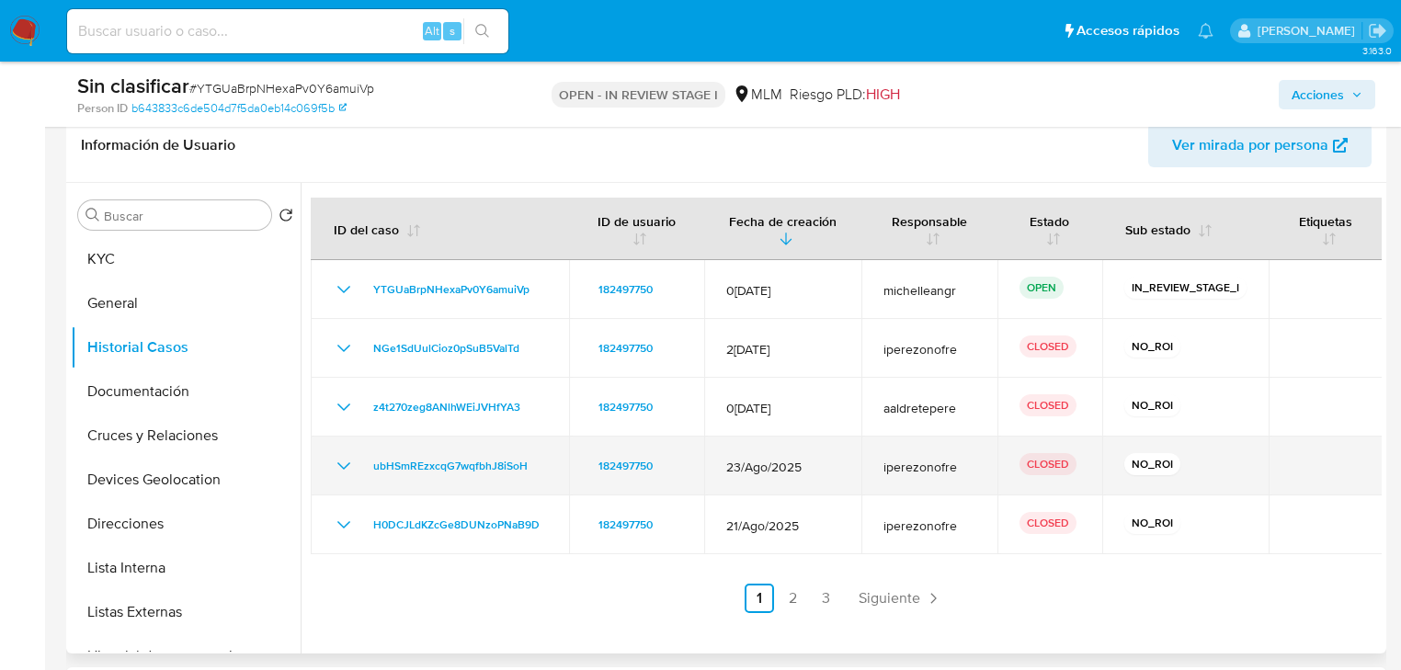
click at [341, 474] on icon "Mostrar/Ocultar" at bounding box center [344, 466] width 22 height 22
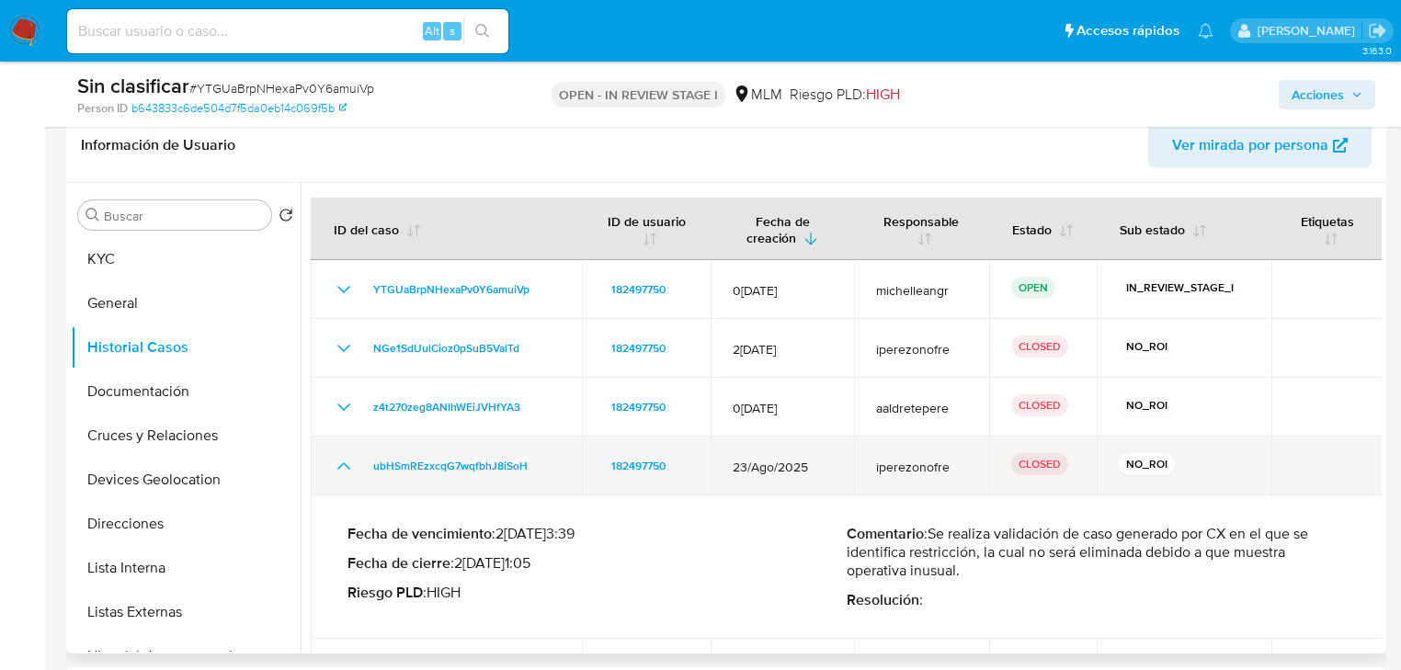
click at [341, 474] on icon "Mostrar/Ocultar" at bounding box center [344, 466] width 22 height 22
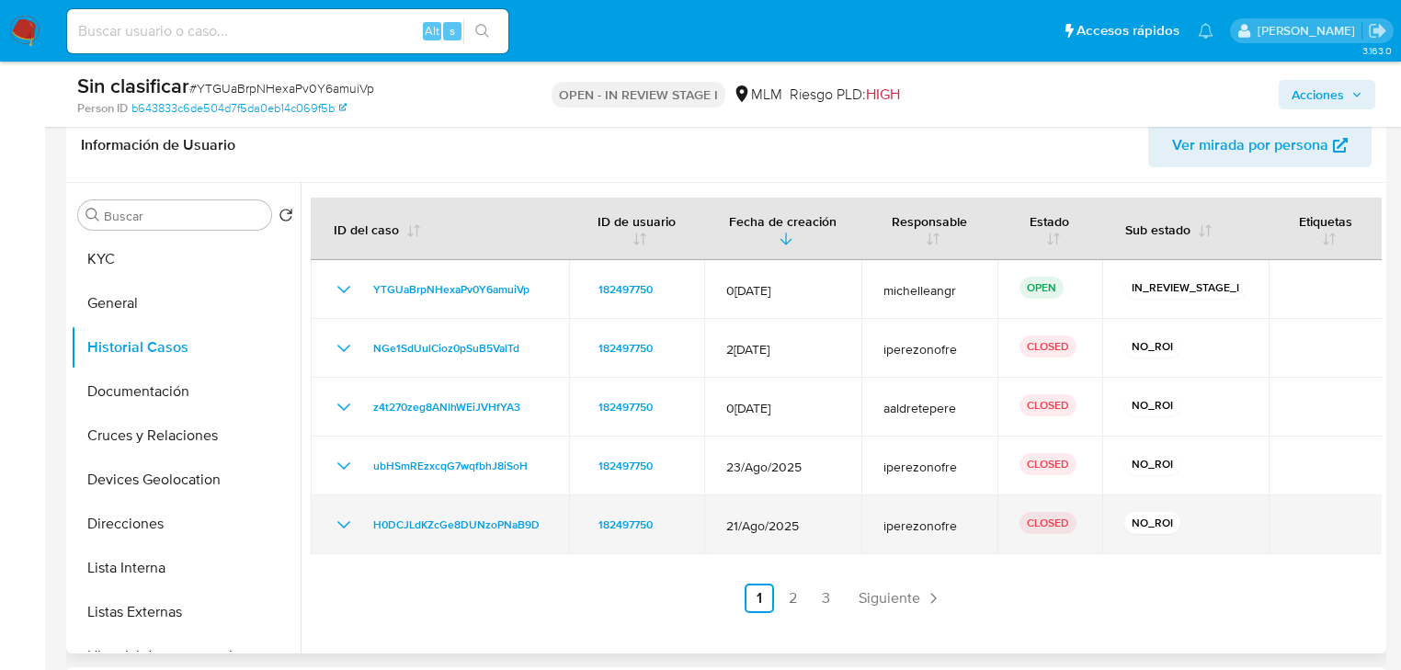
click at [338, 523] on icon "Mostrar/Ocultar" at bounding box center [344, 525] width 22 height 22
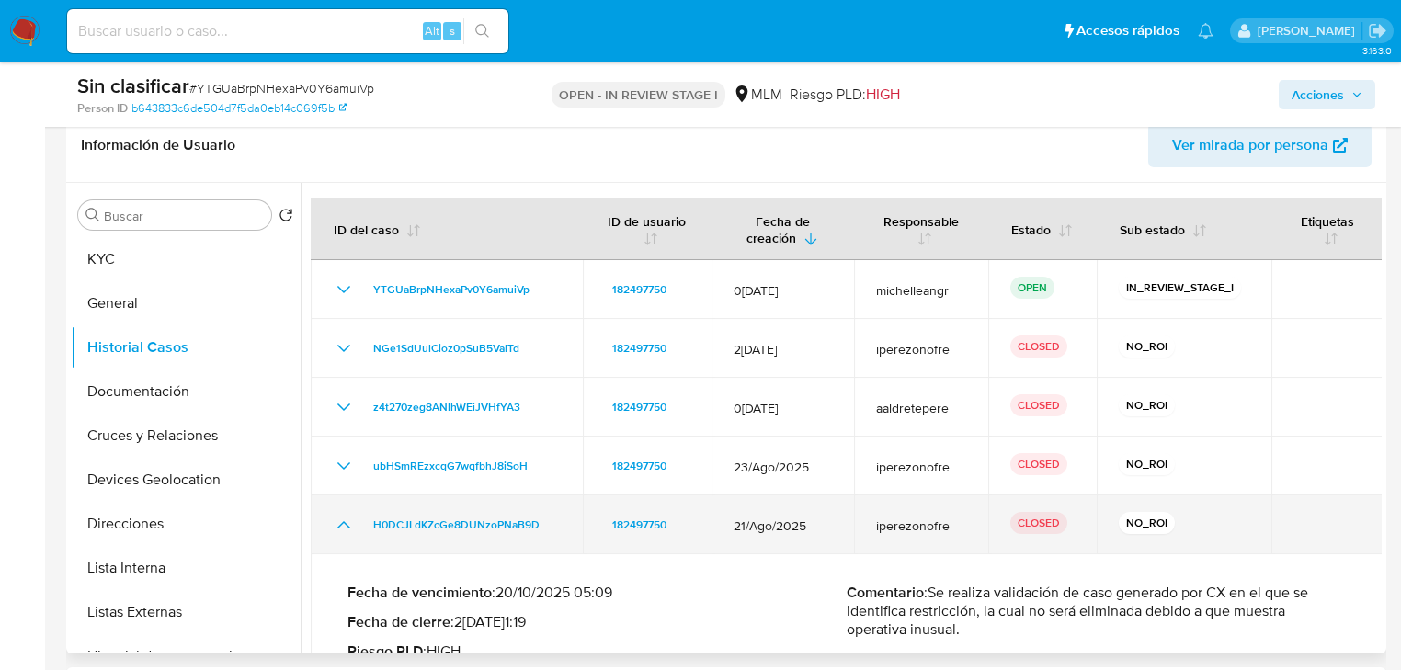
click at [338, 523] on icon "Mostrar/Ocultar" at bounding box center [344, 525] width 22 height 22
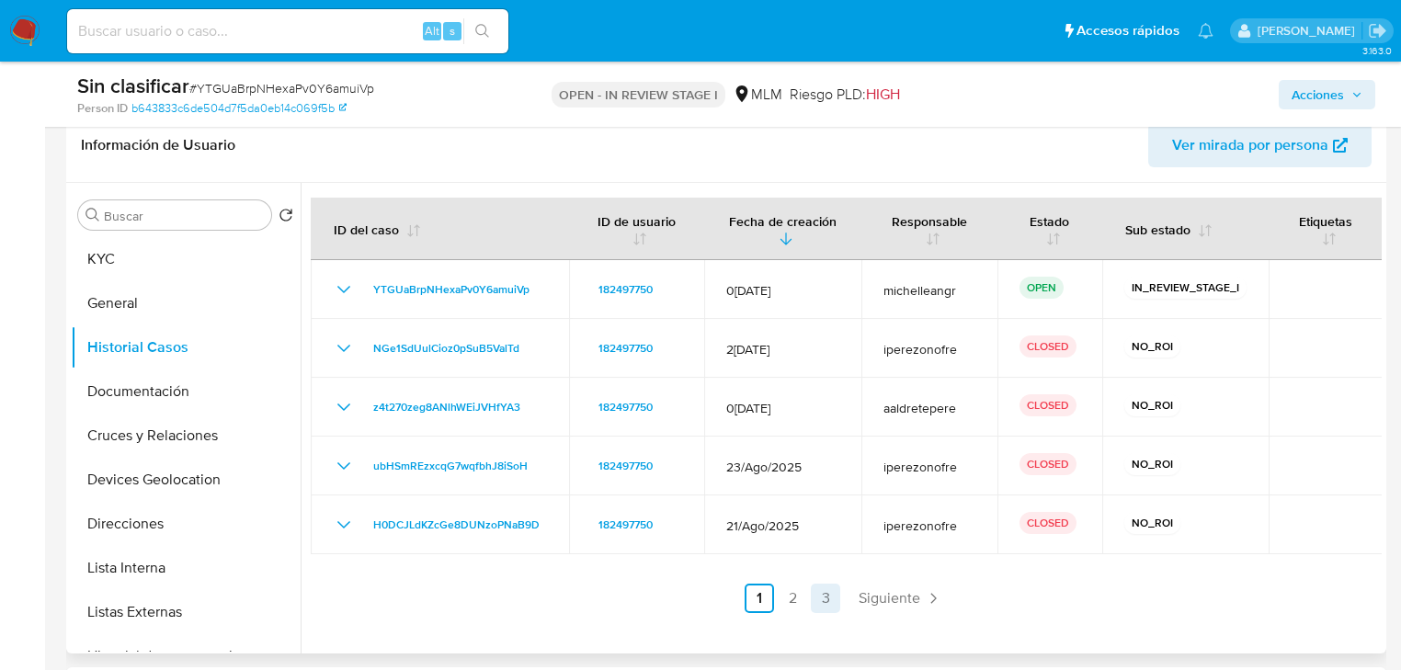
click at [867, 606] on span "Siguiente" at bounding box center [889, 598] width 62 height 15
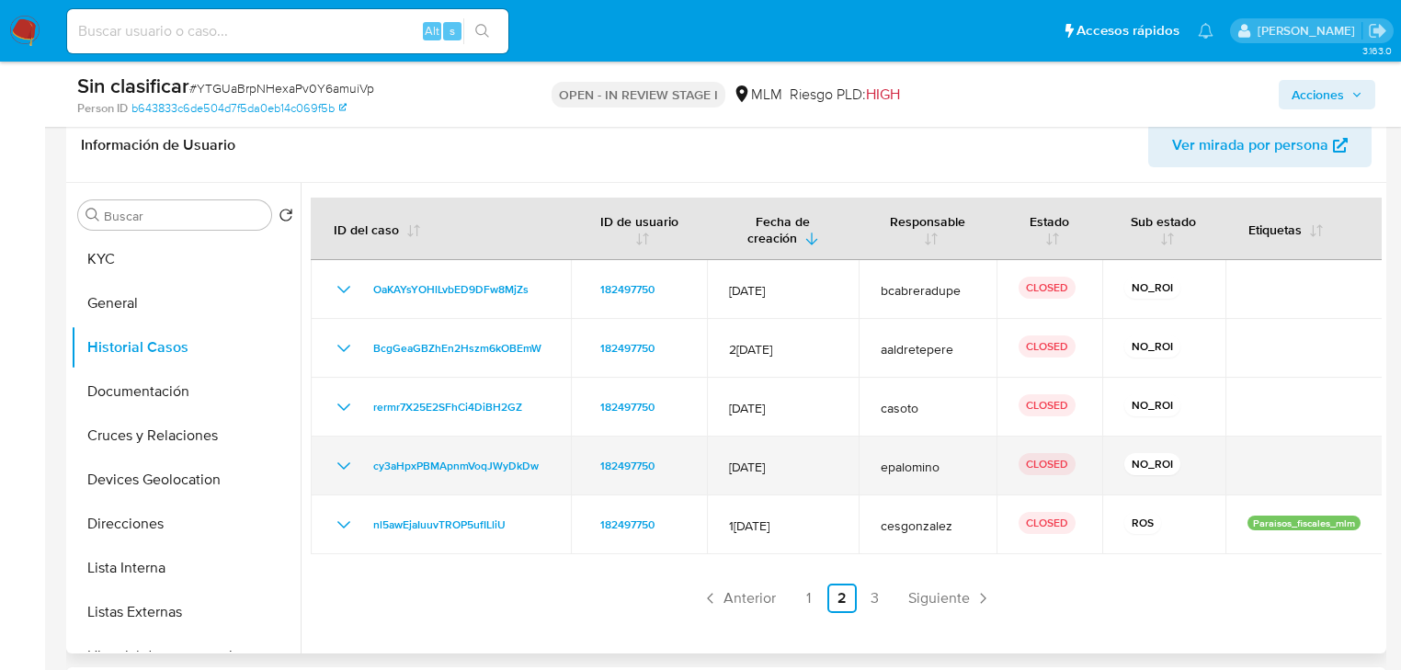
click at [351, 469] on icon "Mostrar/Ocultar" at bounding box center [344, 466] width 22 height 22
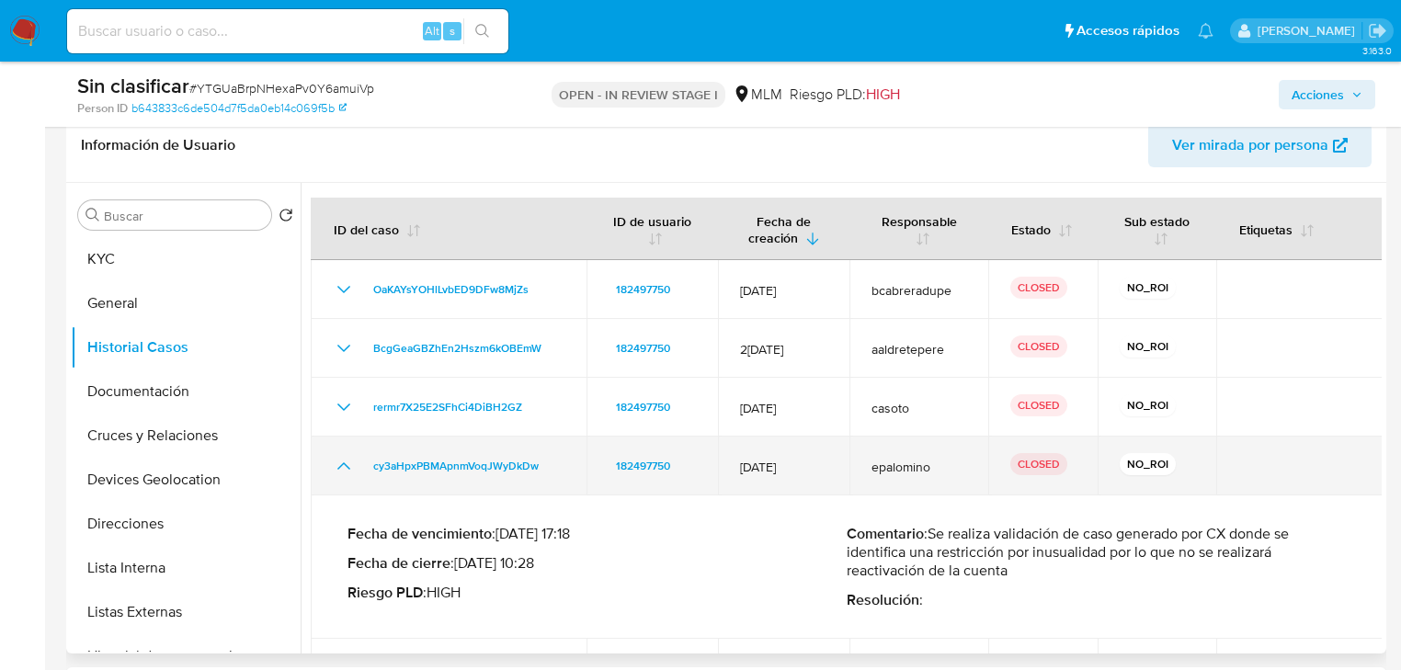
click at [337, 468] on icon "Mostrar/Ocultar" at bounding box center [343, 465] width 13 height 7
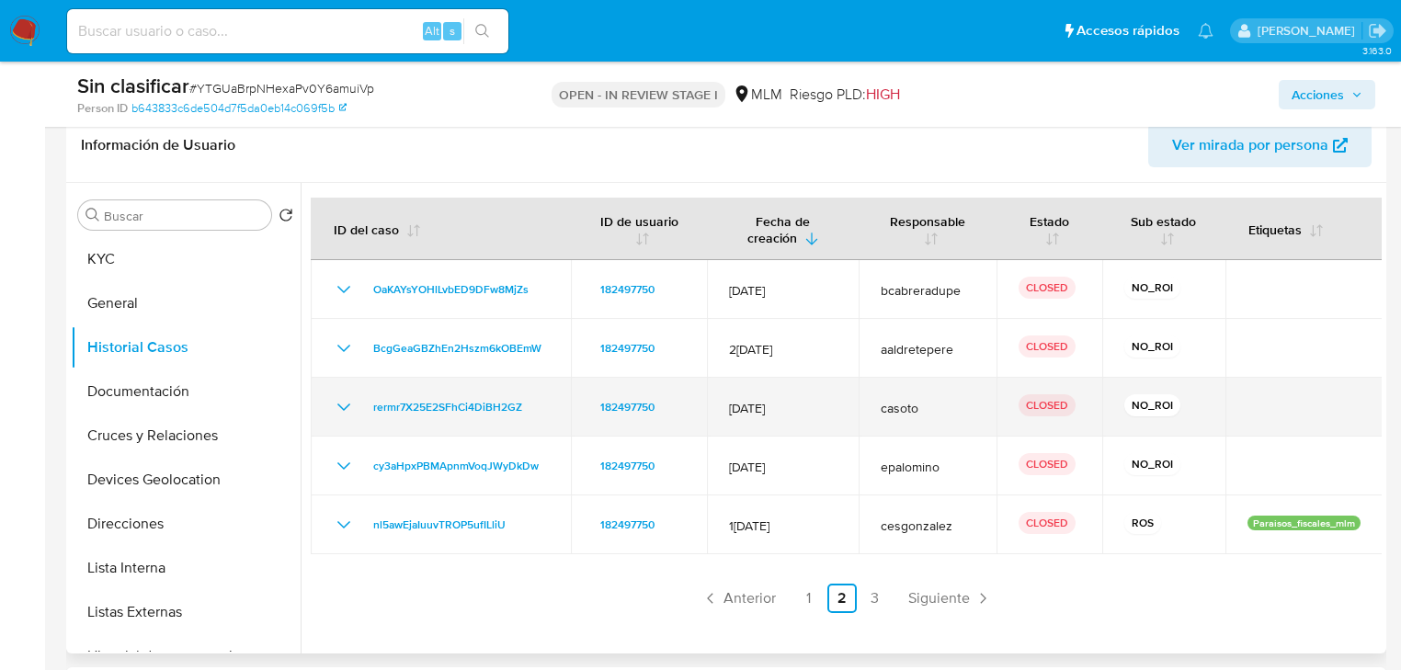
click at [338, 402] on icon "Mostrar/Ocultar" at bounding box center [344, 407] width 22 height 22
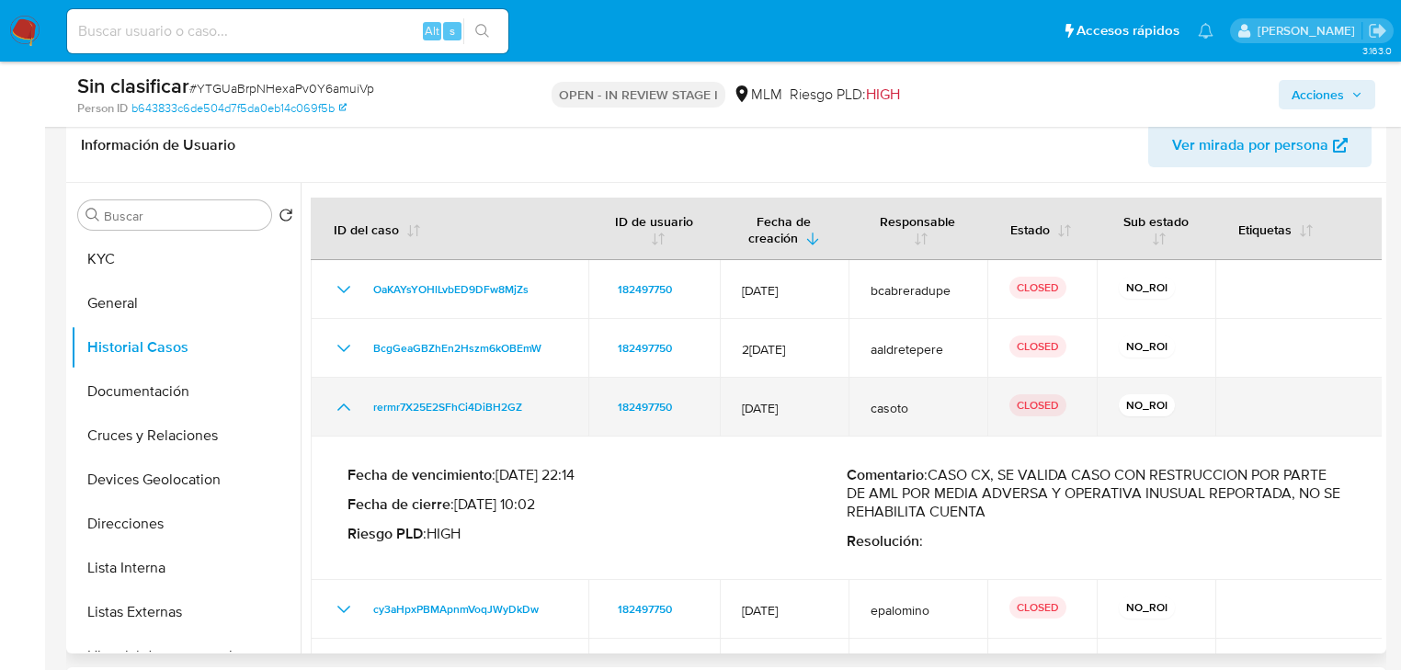
click at [338, 402] on icon "Mostrar/Ocultar" at bounding box center [344, 407] width 22 height 22
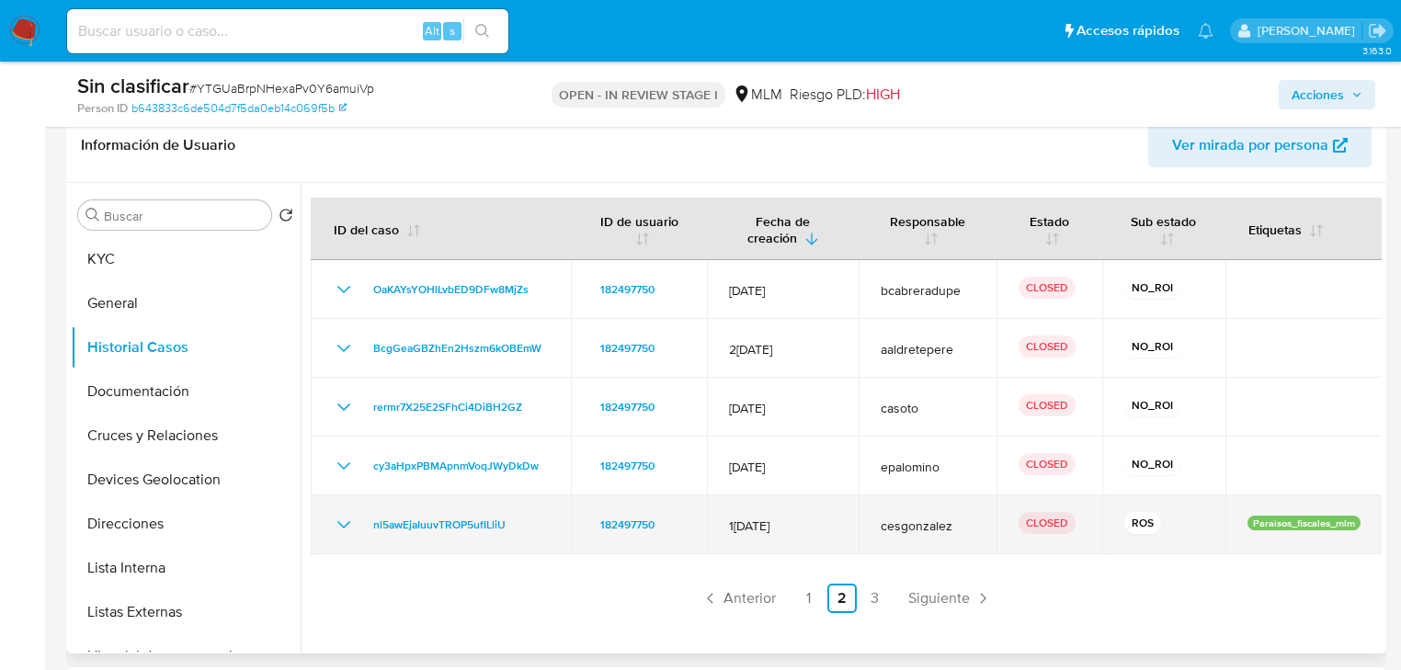
click at [342, 525] on icon "Mostrar/Ocultar" at bounding box center [343, 524] width 13 height 7
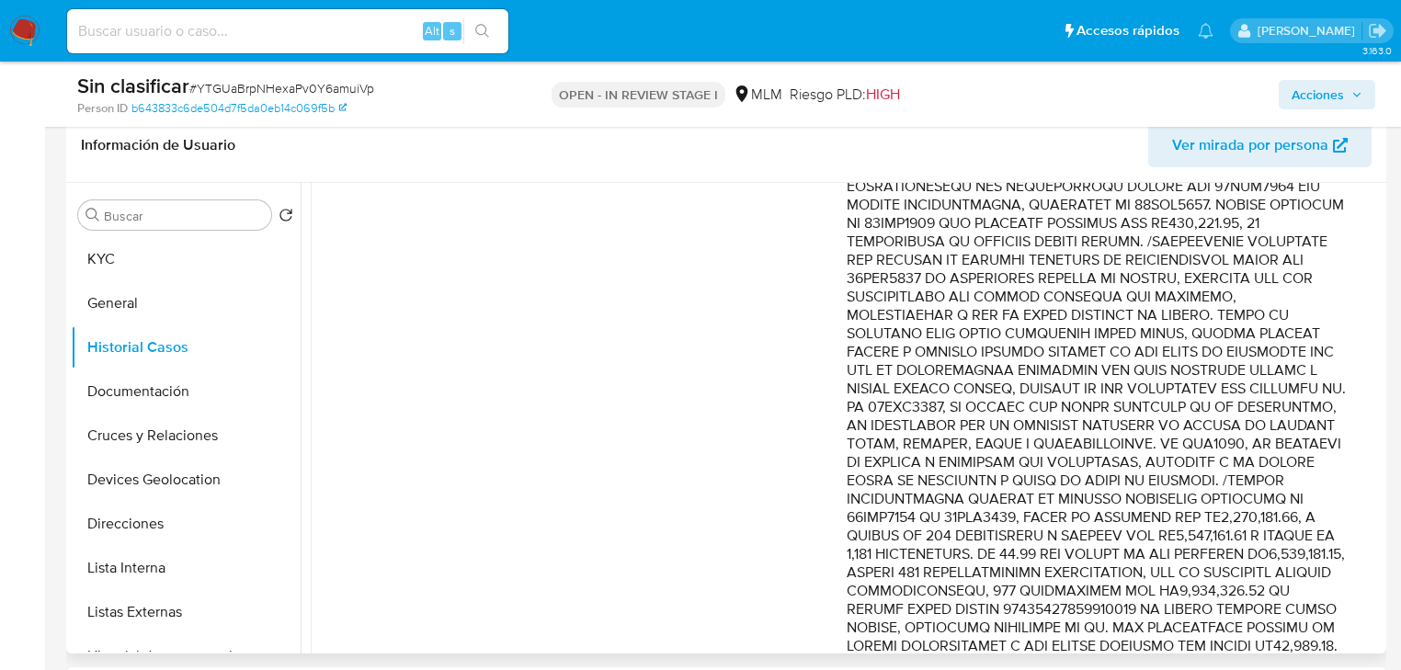
scroll to position [294, 0]
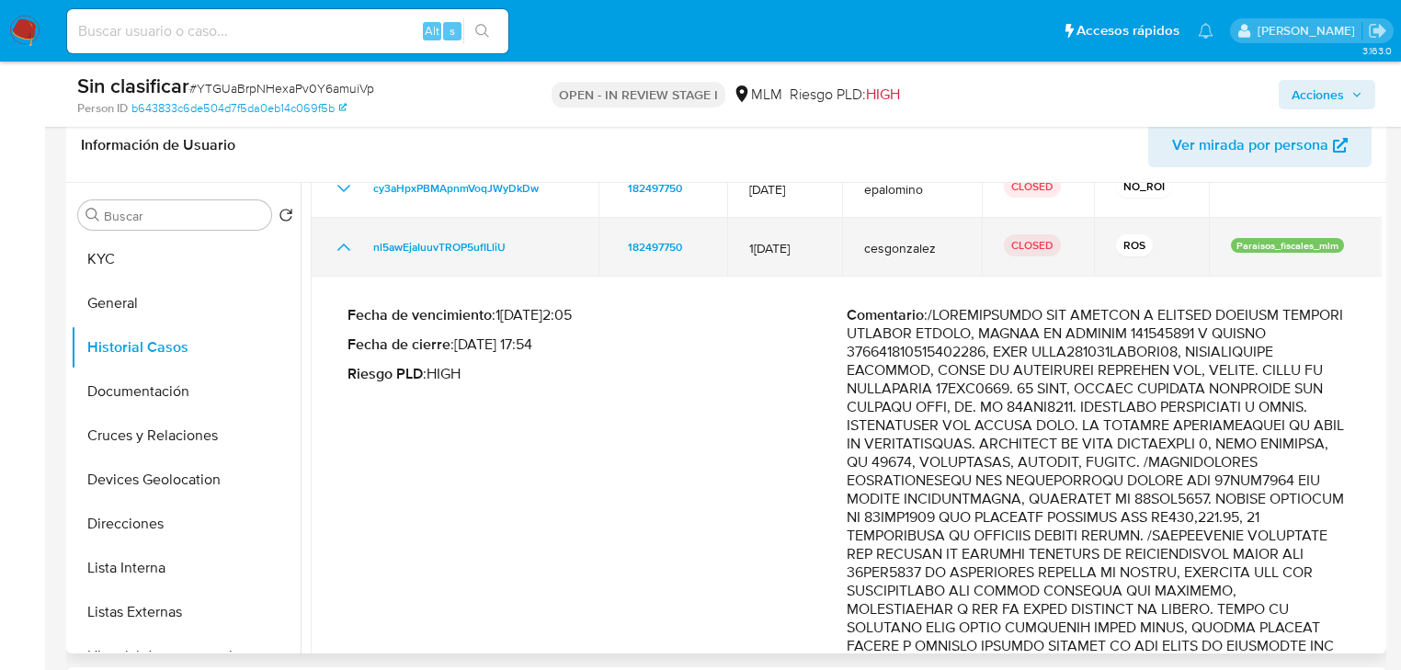
click at [343, 236] on icon "Mostrar/Ocultar" at bounding box center [344, 247] width 22 height 22
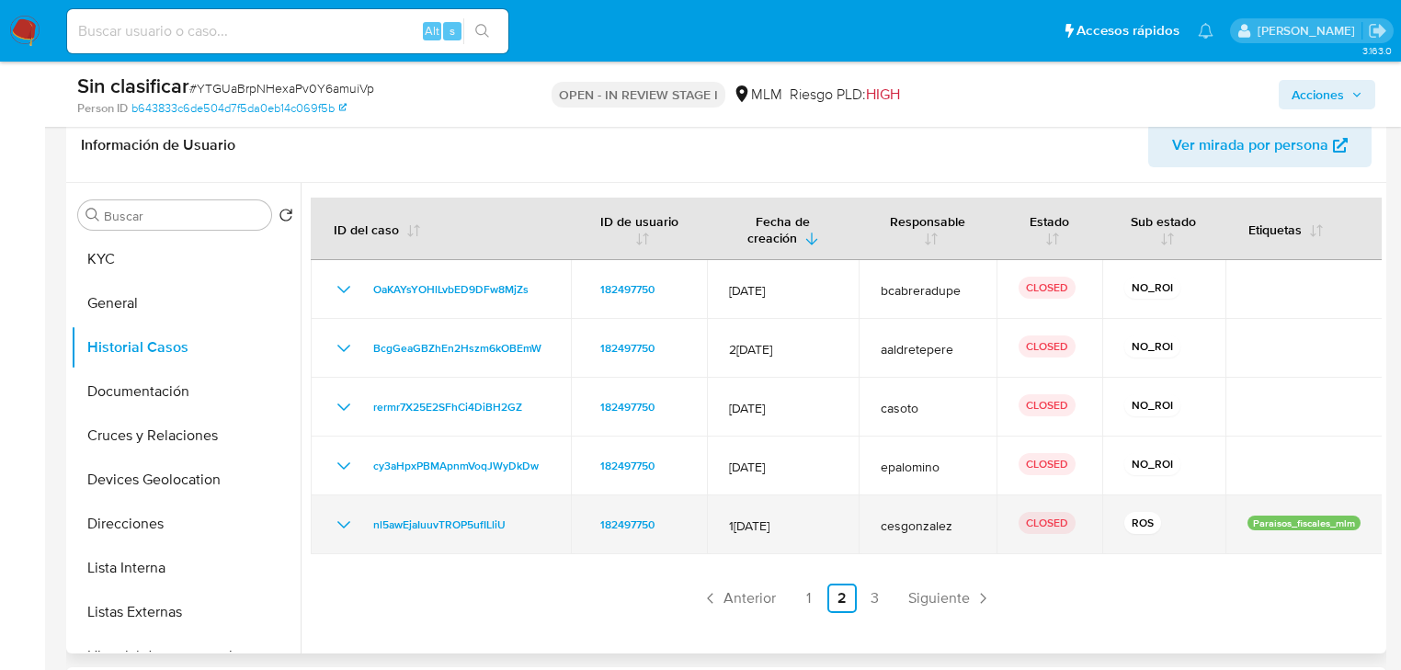
scroll to position [0, 0]
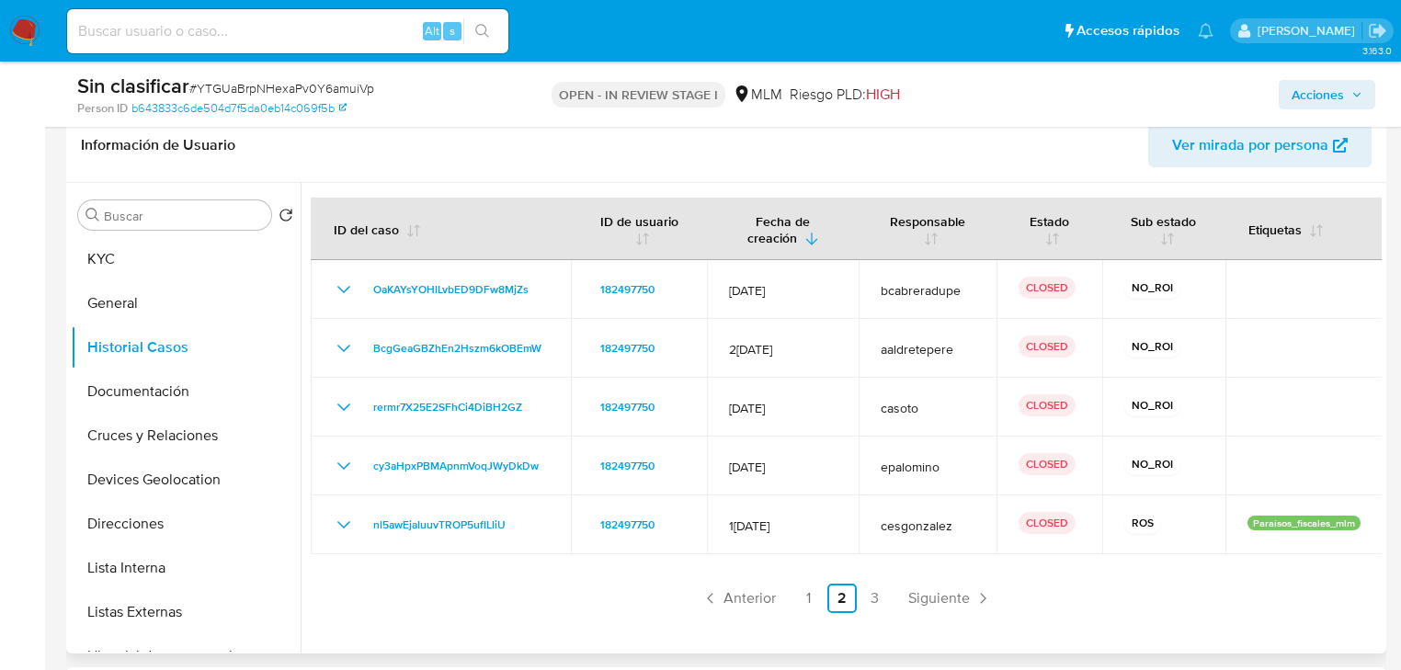
click at [948, 600] on span "Siguiente" at bounding box center [939, 598] width 62 height 15
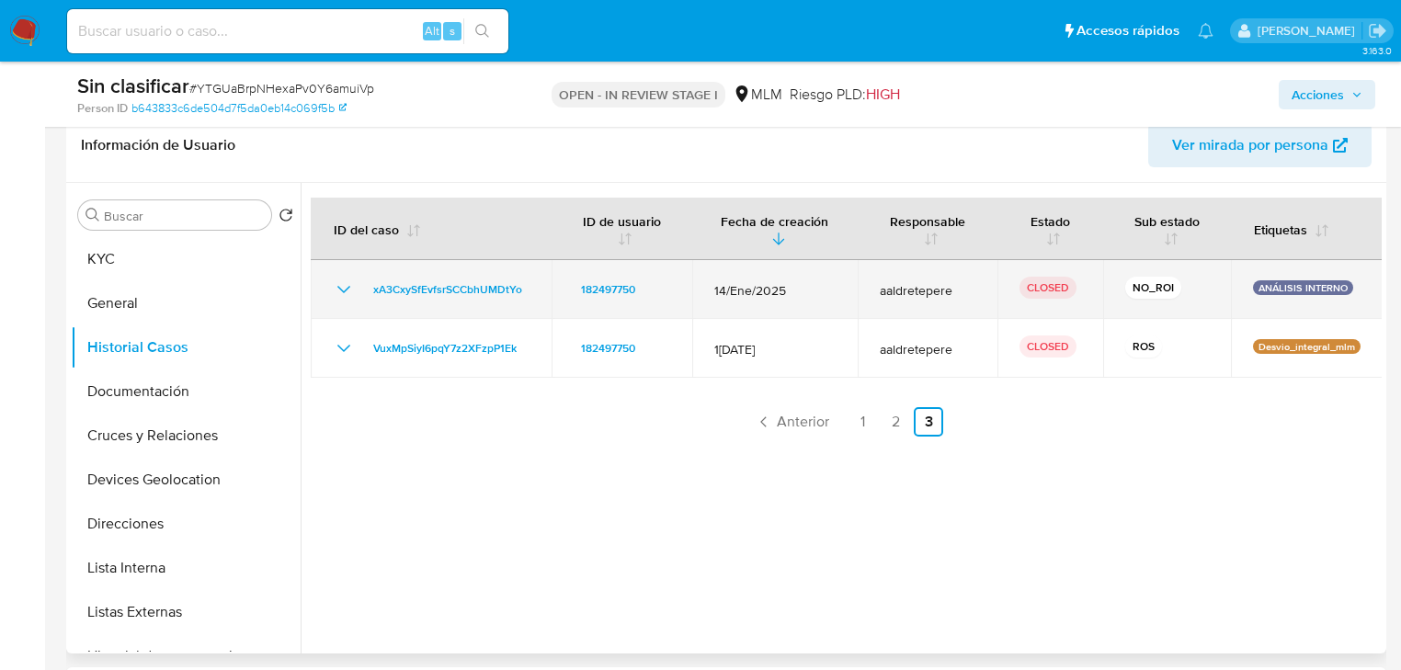
click at [343, 288] on icon "Mostrar/Ocultar" at bounding box center [344, 289] width 22 height 22
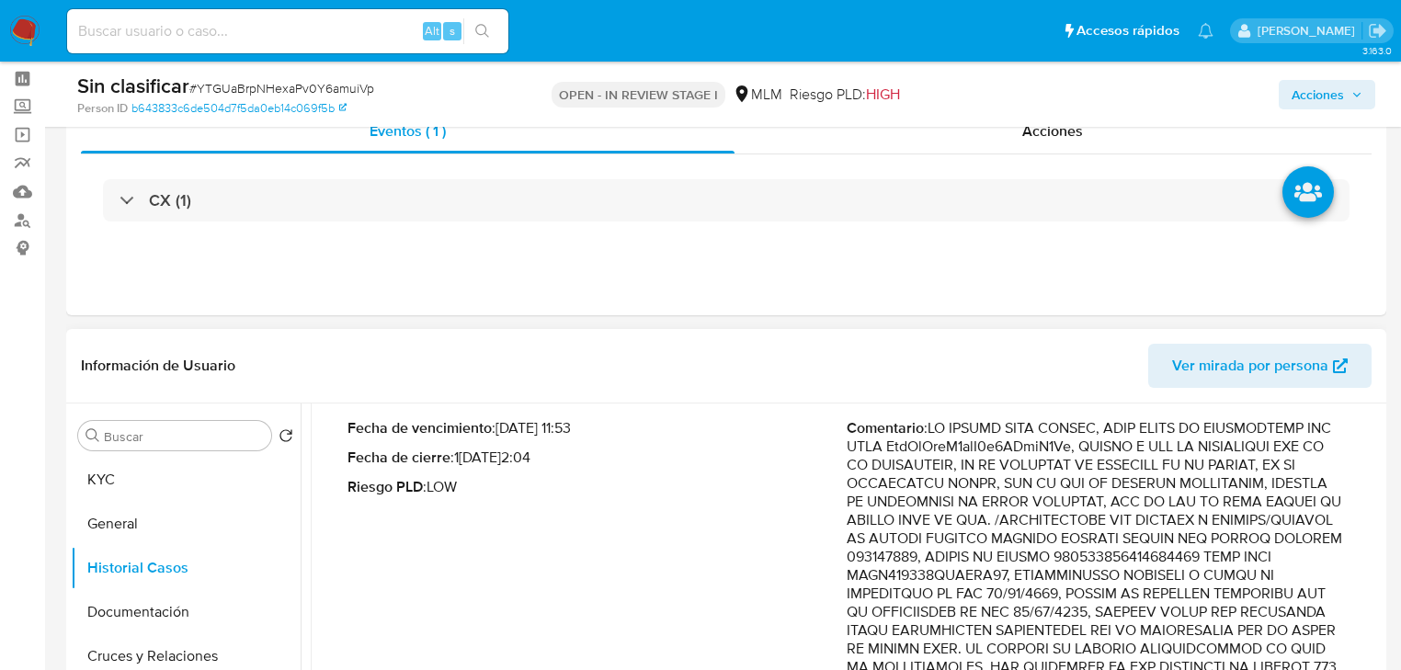
scroll to position [74, 0]
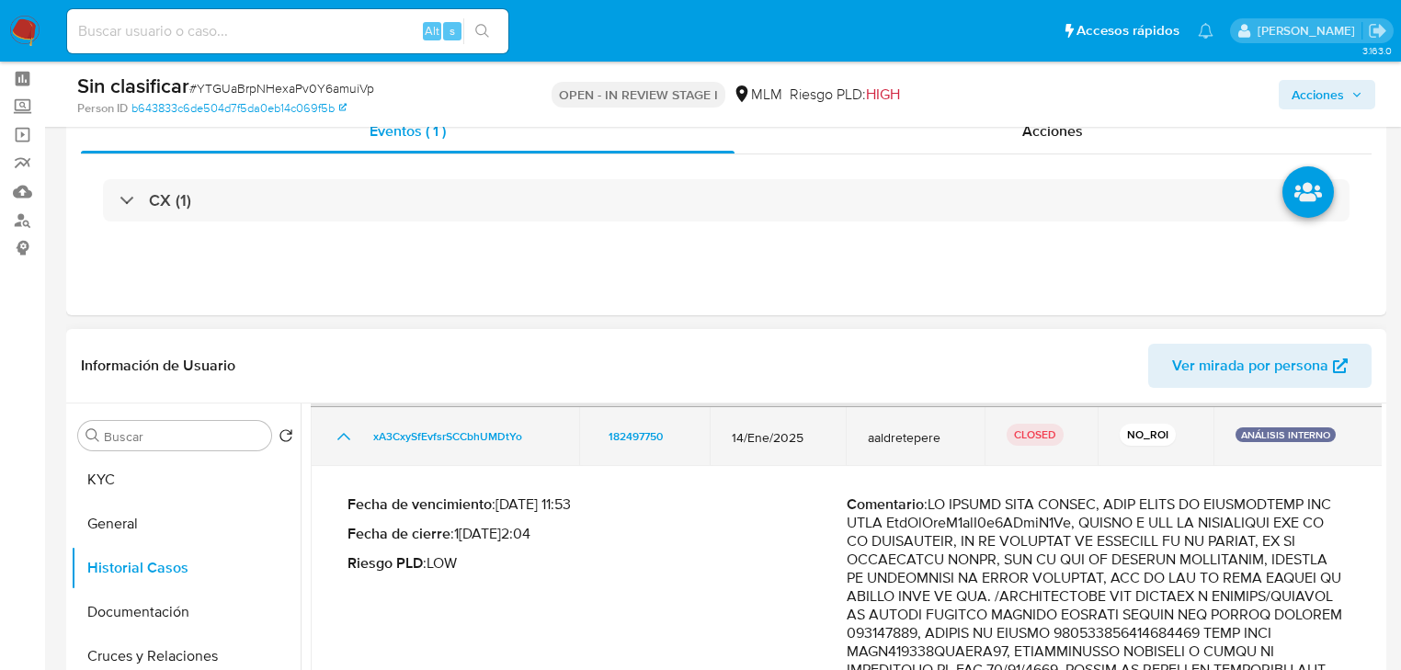
click at [340, 437] on icon "Mostrar/Ocultar" at bounding box center [344, 437] width 22 height 22
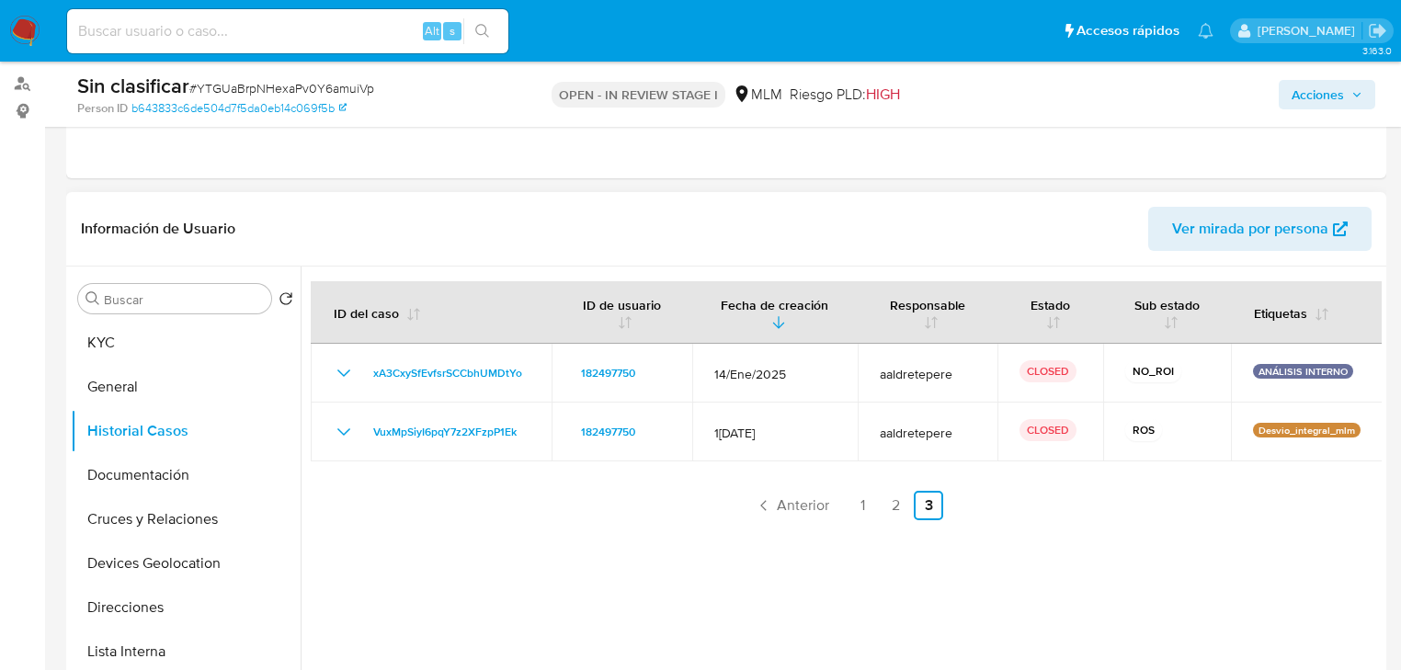
scroll to position [294, 0]
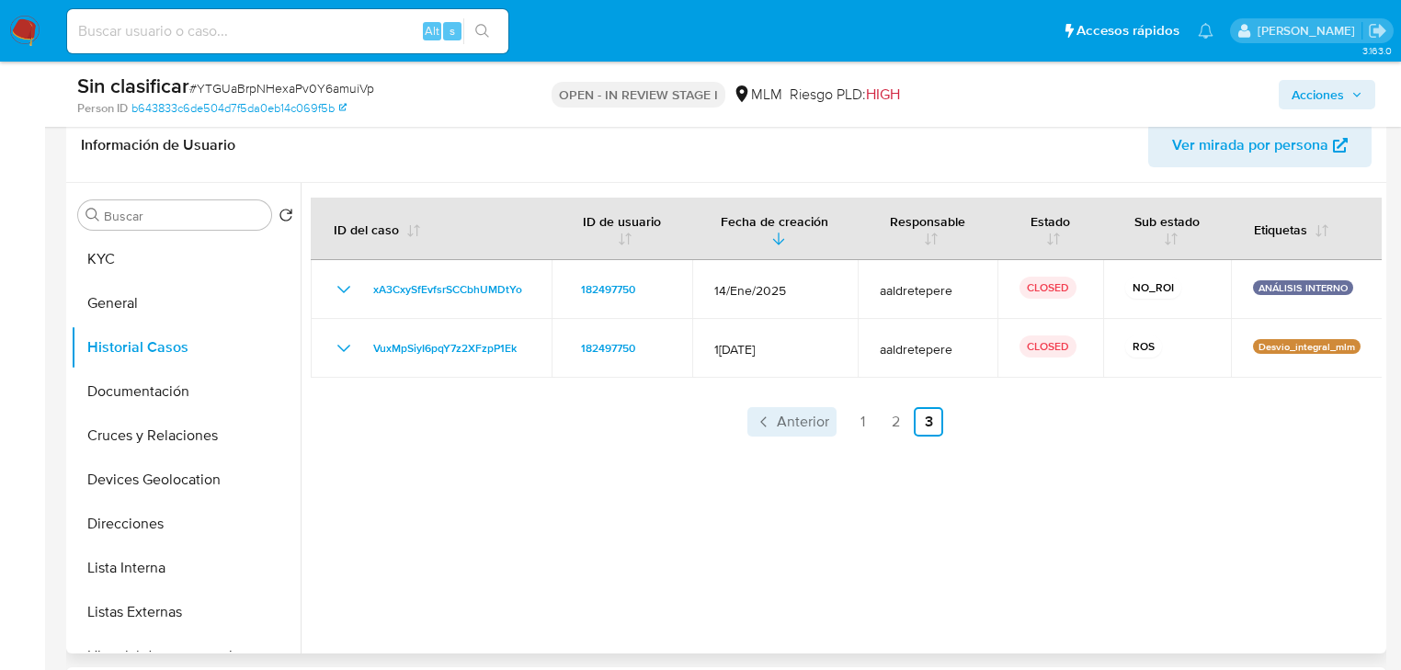
click at [783, 431] on link "Anterior" at bounding box center [791, 421] width 89 height 29
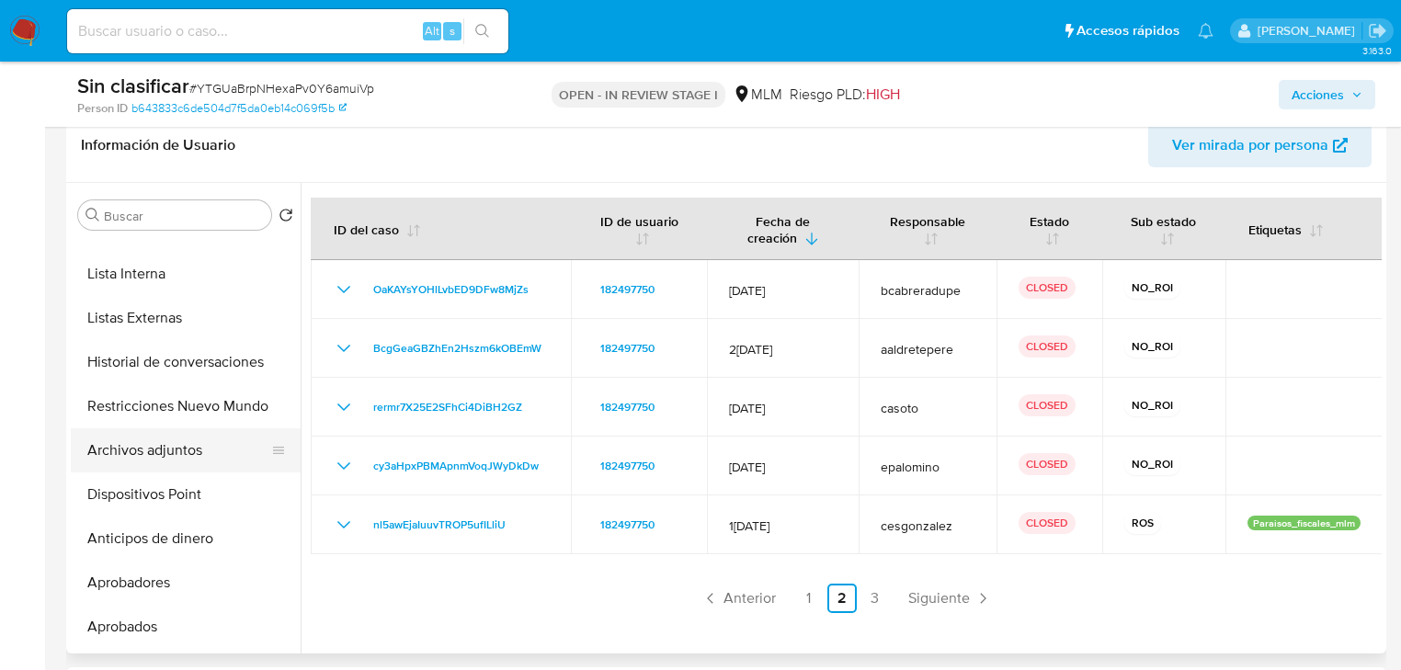
click at [172, 445] on button "Archivos adjuntos" at bounding box center [178, 450] width 215 height 44
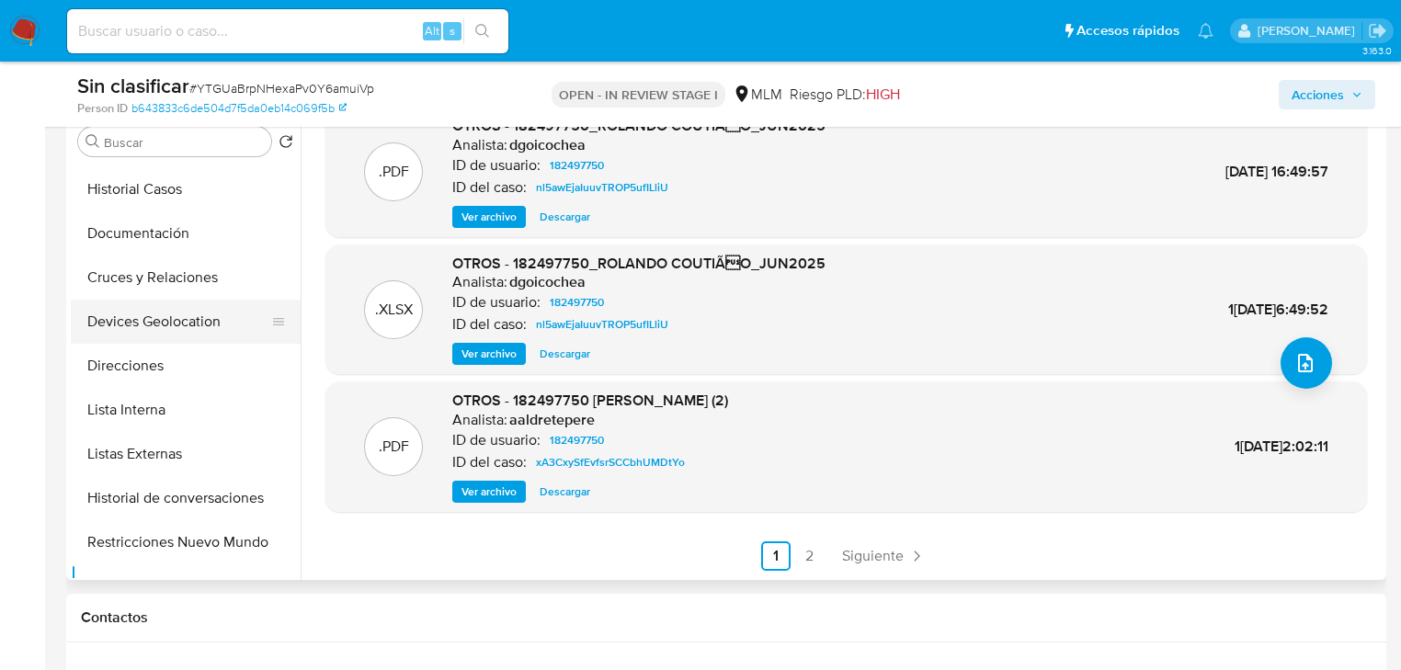
scroll to position [0, 0]
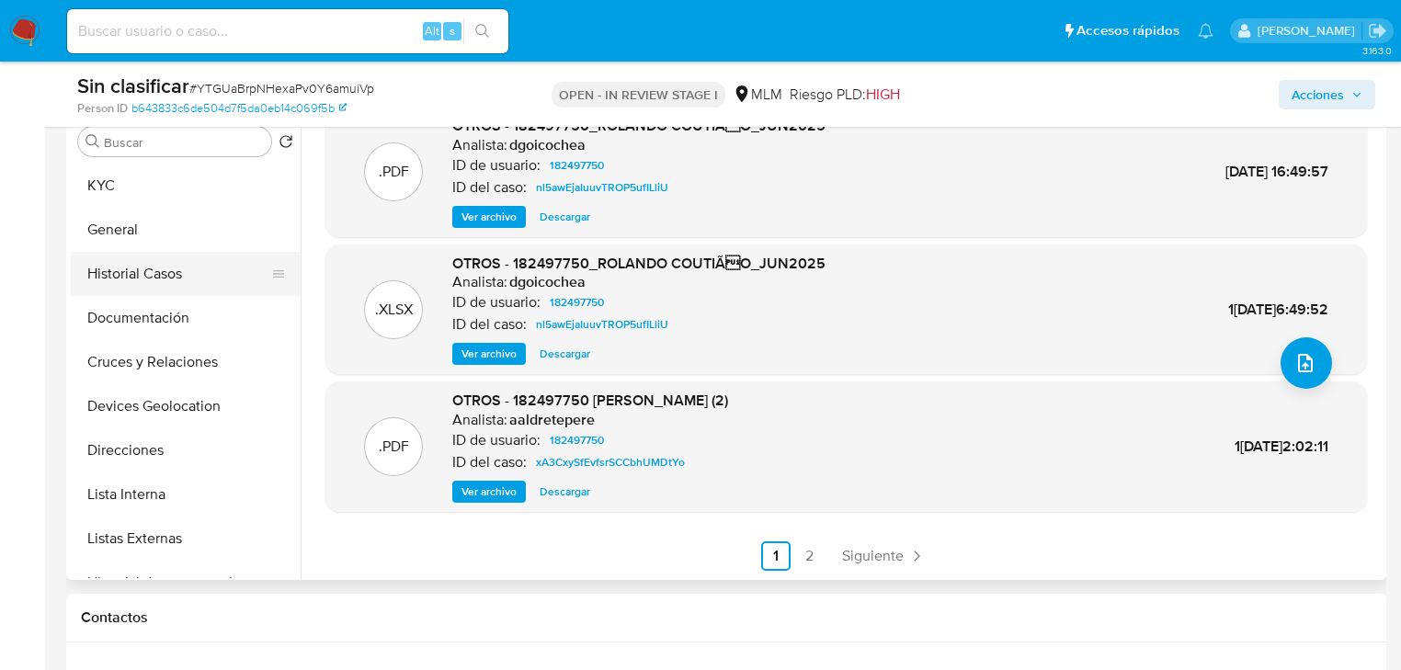
click at [152, 280] on button "Historial Casos" at bounding box center [178, 274] width 215 height 44
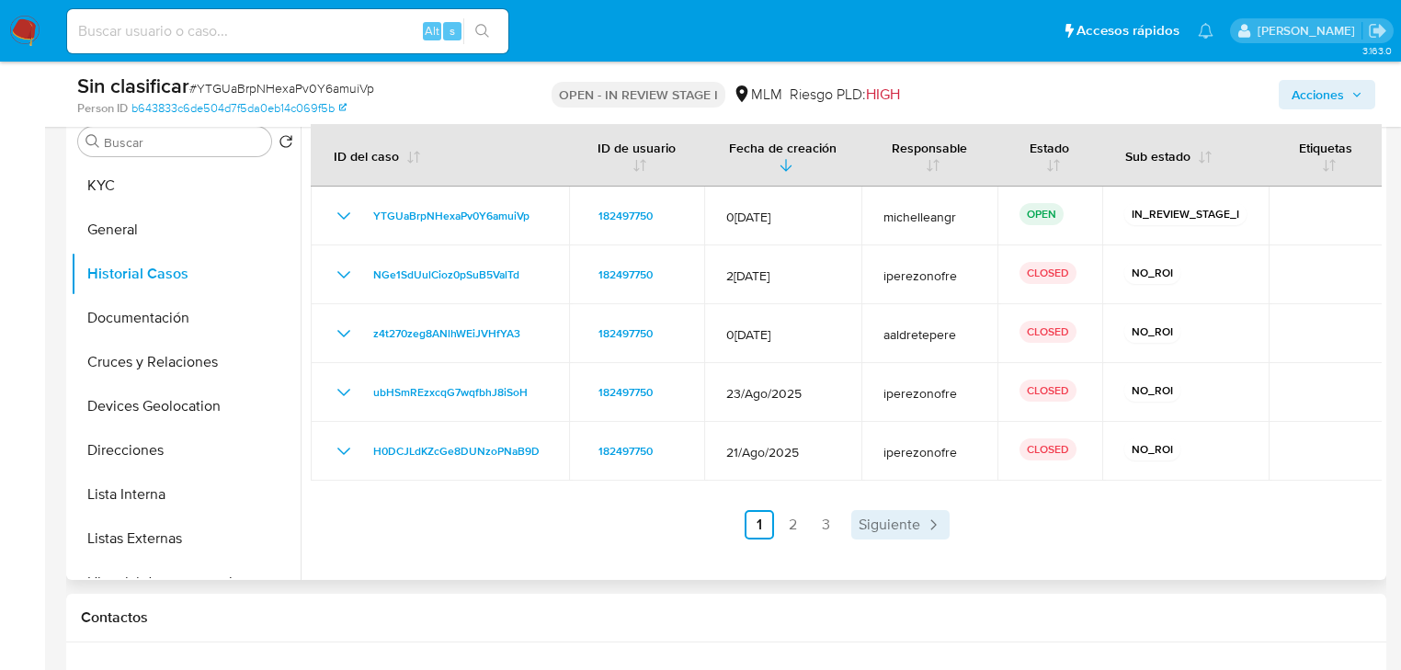
click at [869, 513] on div "ID del caso ID de usuario Fecha de creación Responsable Estado Sub estado Etiqu…" at bounding box center [846, 331] width 1071 height 415
click at [871, 517] on span "Siguiente" at bounding box center [889, 524] width 62 height 15
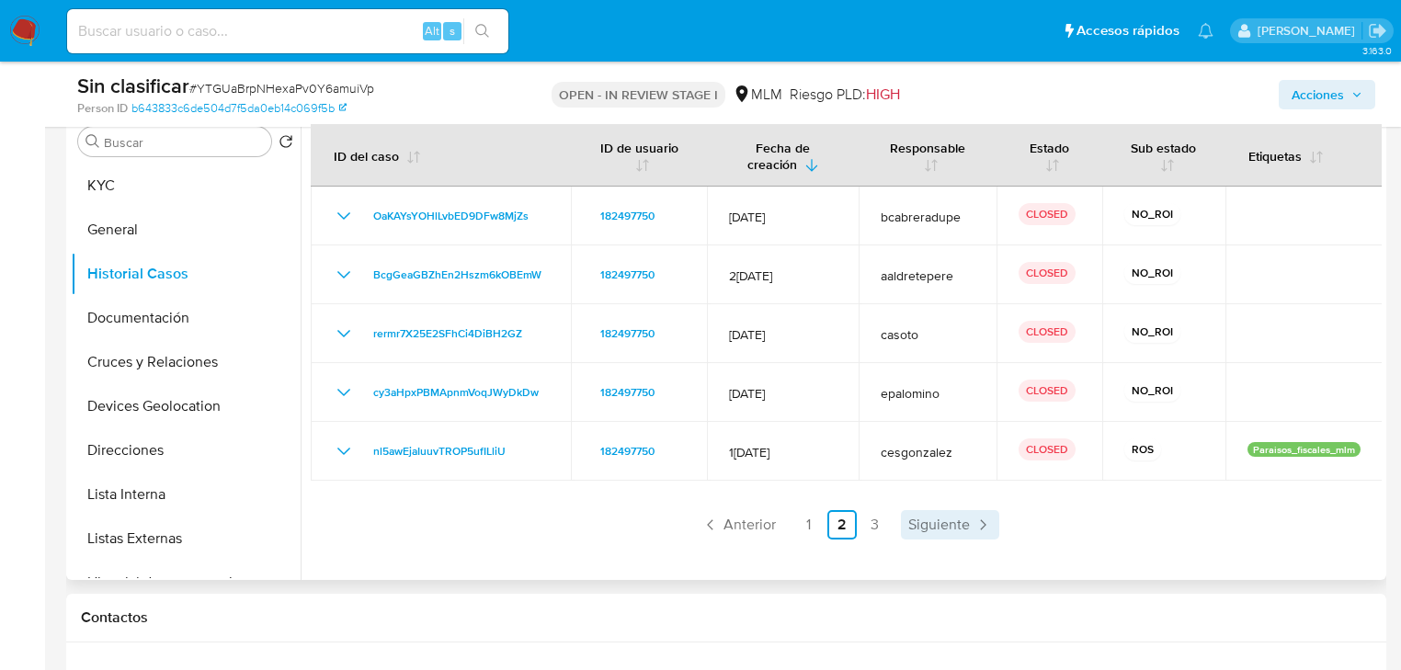
click at [913, 521] on span "Siguiente" at bounding box center [939, 524] width 62 height 15
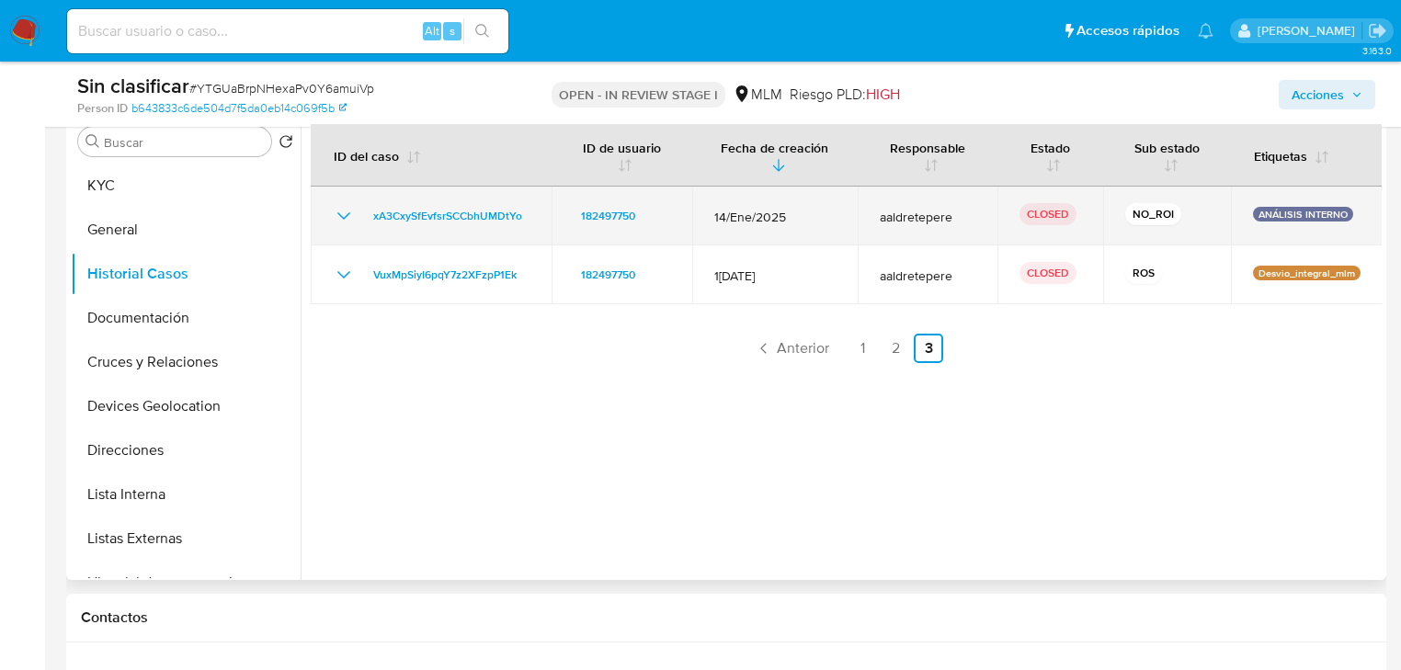
drag, startPoint x: 959, startPoint y: 290, endPoint x: 864, endPoint y: 224, distance: 115.5
click at [864, 224] on tbody "xA3CxySfEvfsrSCCbhUMDtYo 182497750 14/Ene/2025 aaldretepere CLOSED NO_ROI ANÁLI…" at bounding box center [847, 246] width 1072 height 118
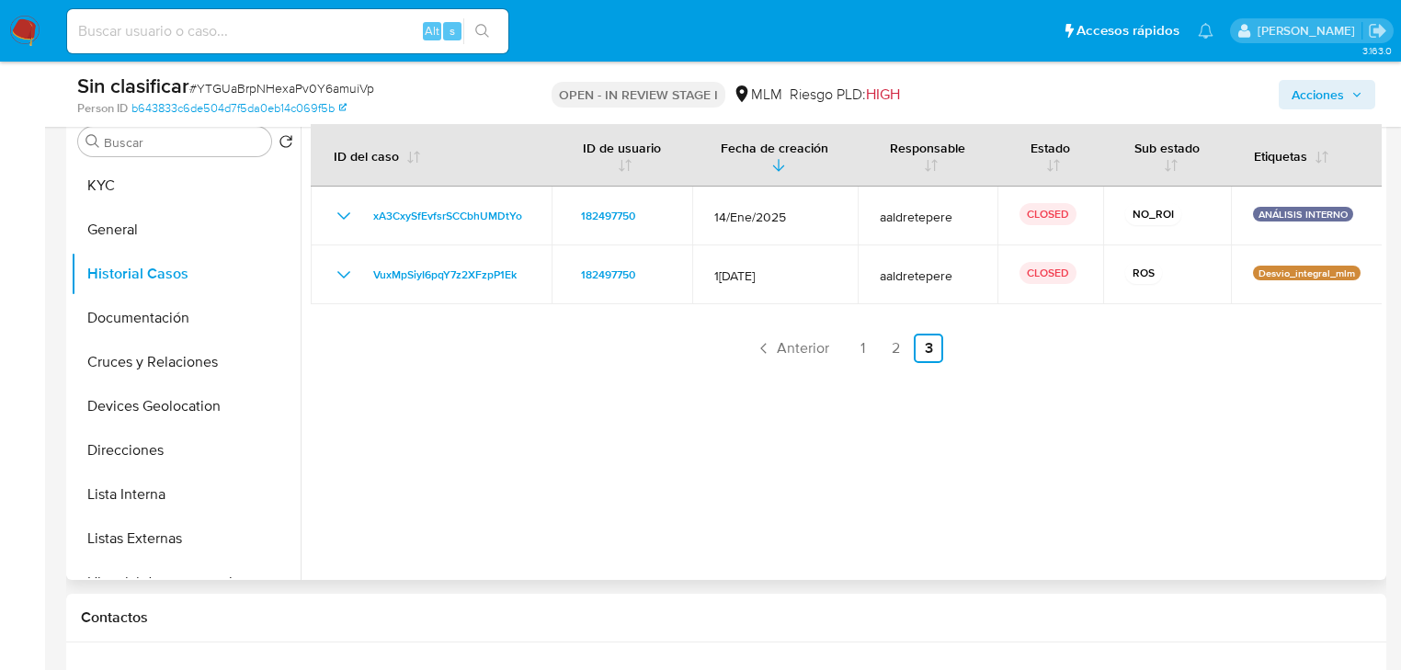
click at [658, 398] on div at bounding box center [841, 344] width 1081 height 471
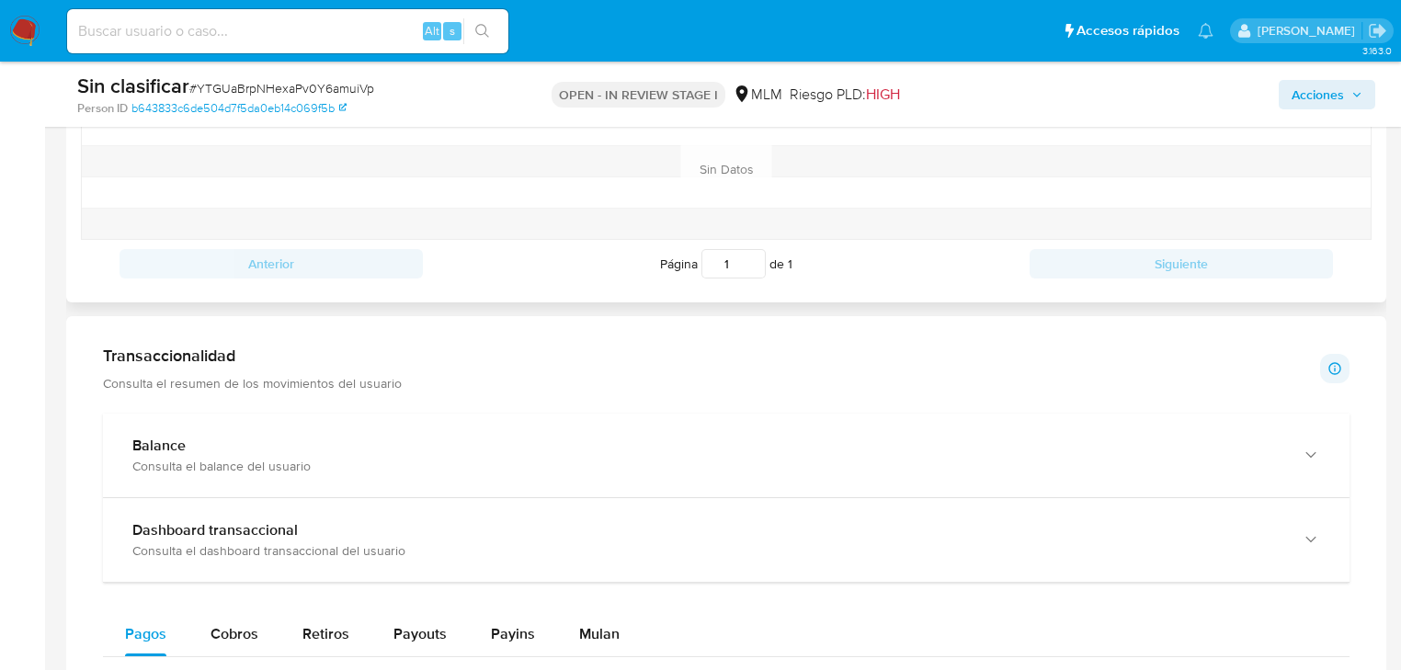
scroll to position [809, 0]
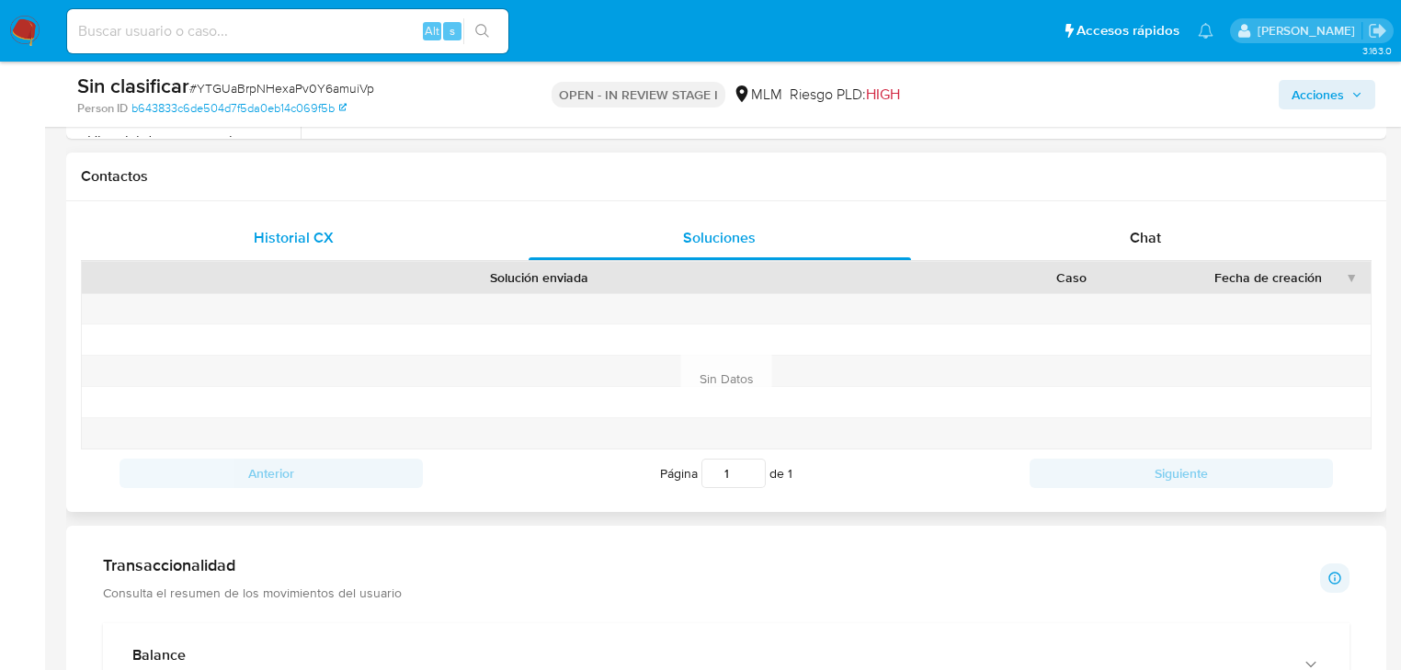
click at [305, 244] on span "Historial CX" at bounding box center [294, 237] width 80 height 21
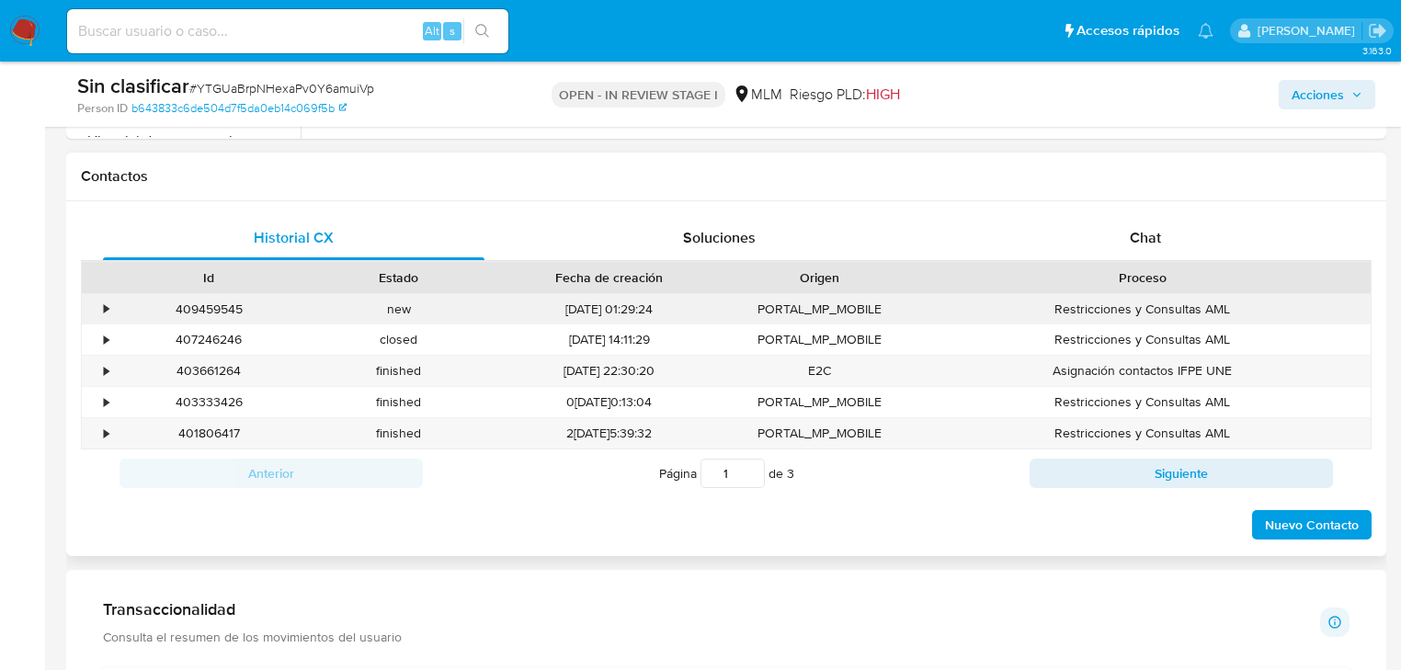
click at [105, 312] on div "•" at bounding box center [106, 309] width 5 height 17
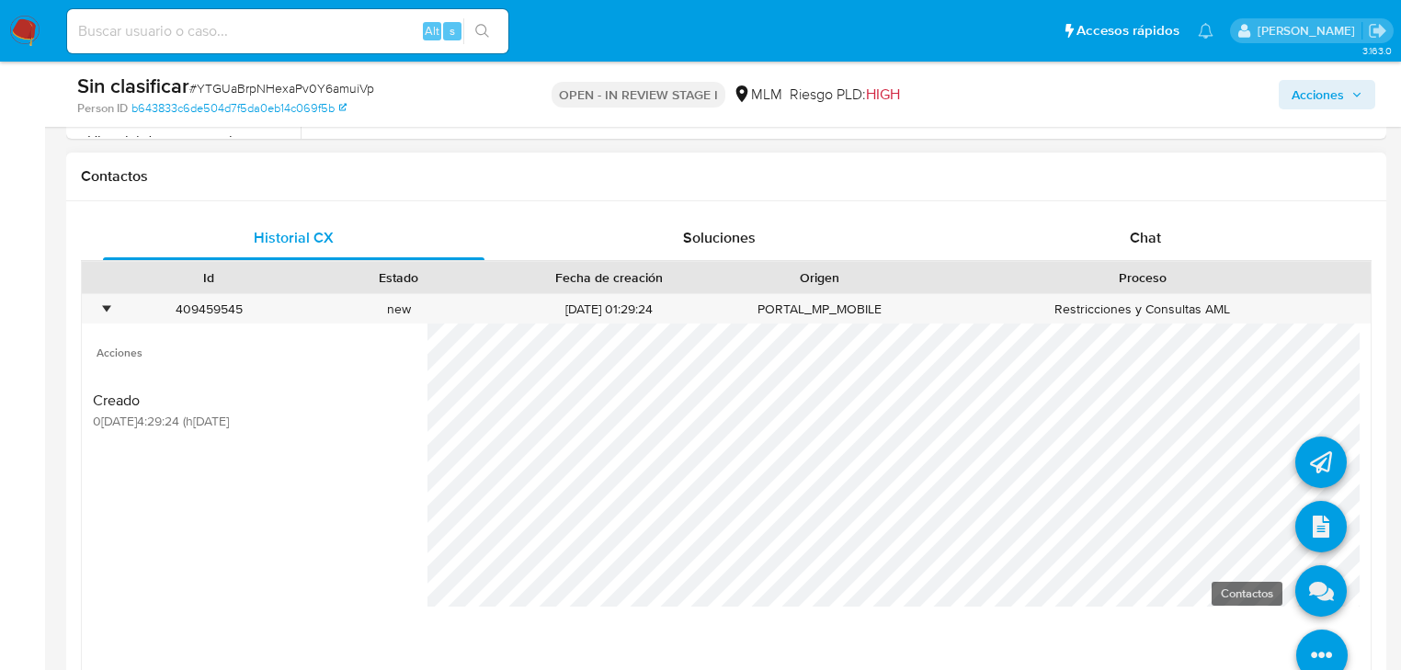
click at [1299, 583] on icon at bounding box center [1320, 590] width 51 height 51
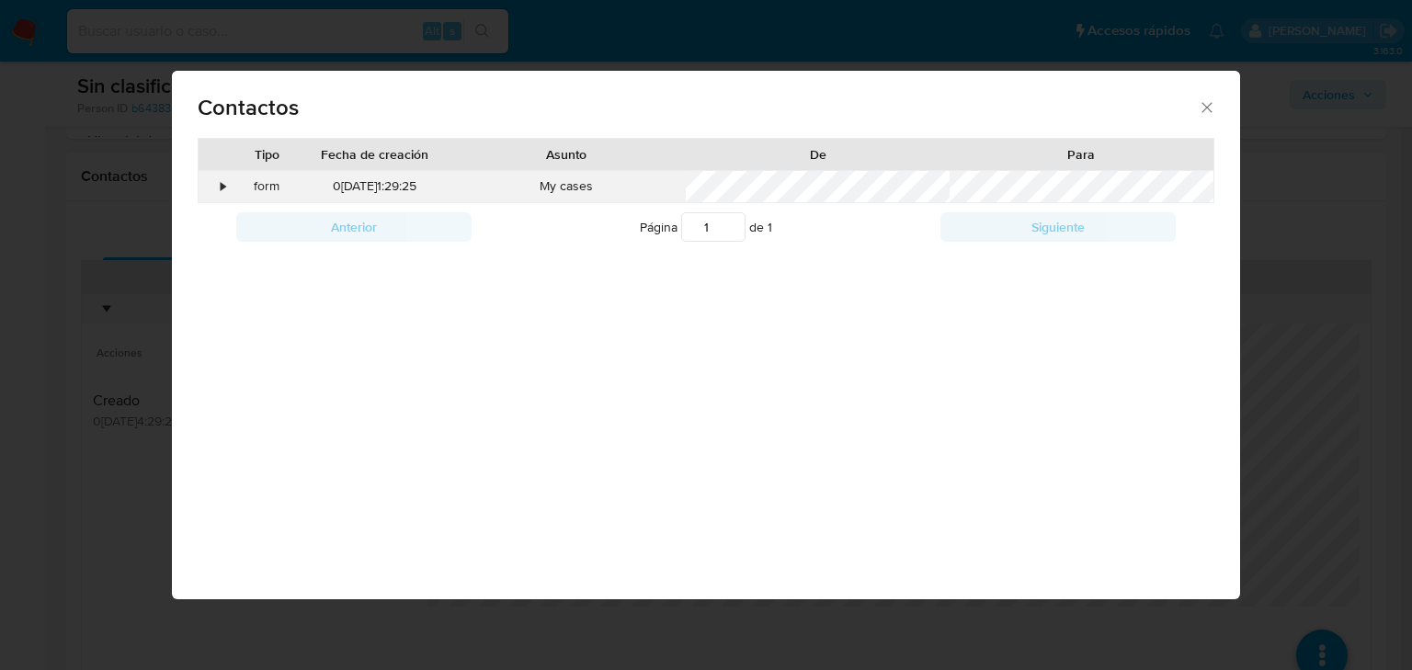
click at [222, 186] on div "•" at bounding box center [223, 186] width 5 height 18
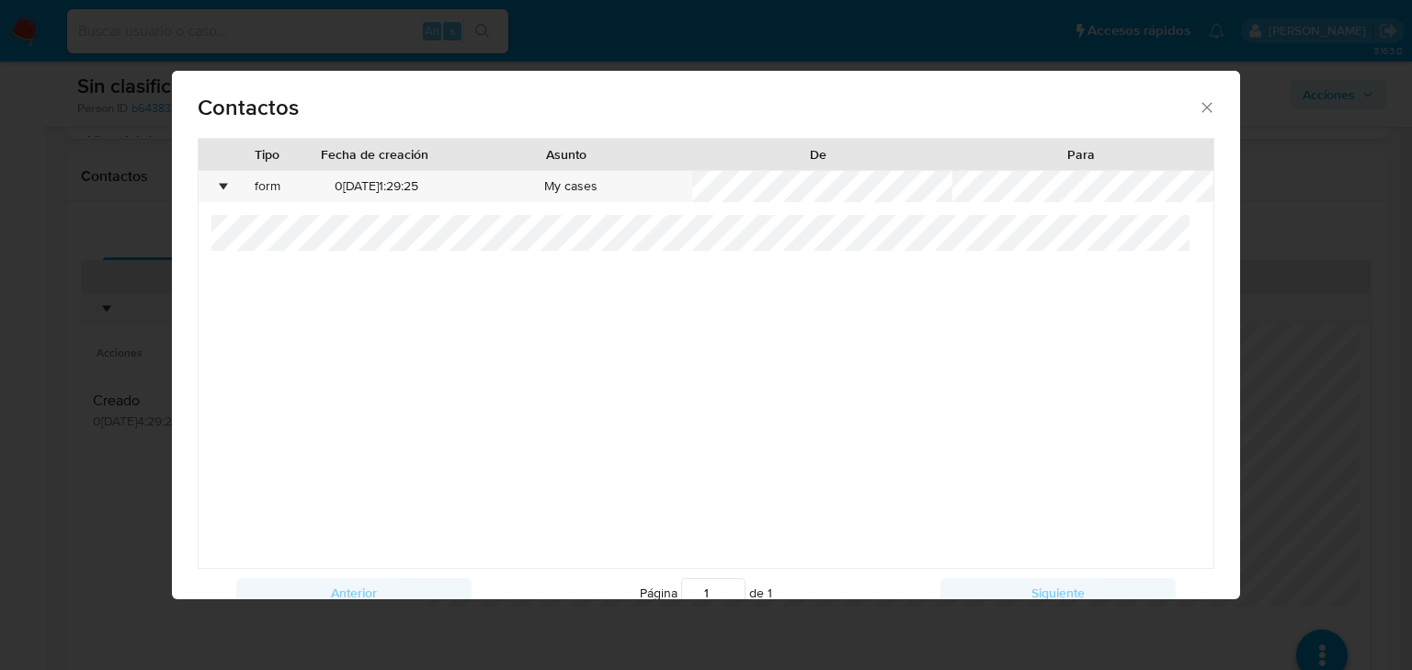
click at [1207, 104] on div "Contactos" at bounding box center [706, 104] width 1068 height 67
click at [1198, 113] on icon "close" at bounding box center [1207, 107] width 18 height 18
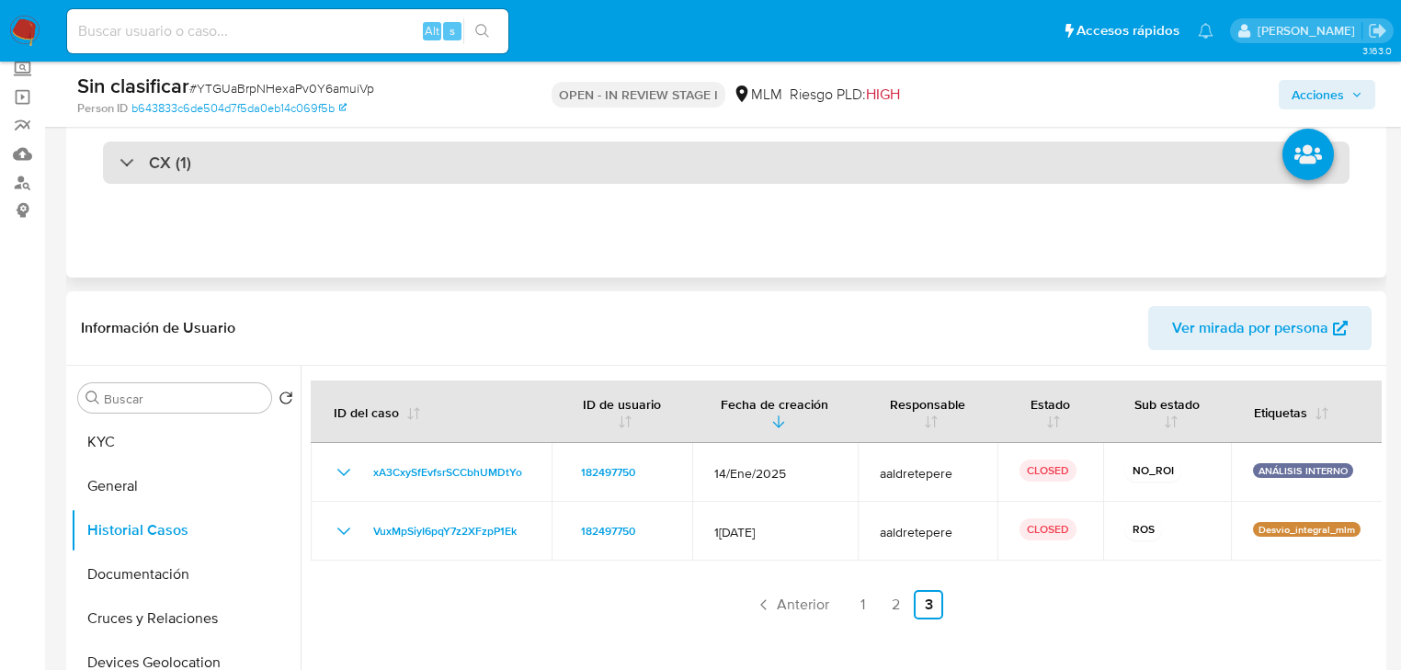
scroll to position [0, 0]
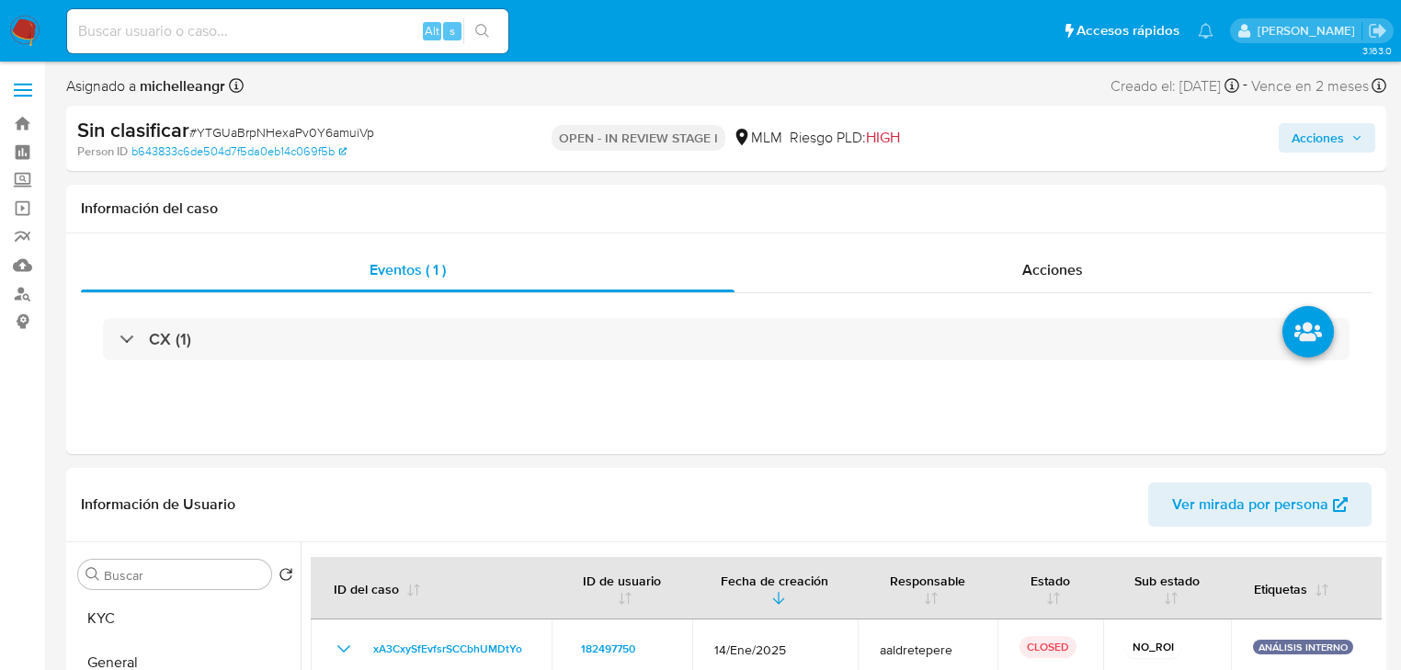
click at [1340, 140] on span "Acciones" at bounding box center [1317, 137] width 52 height 29
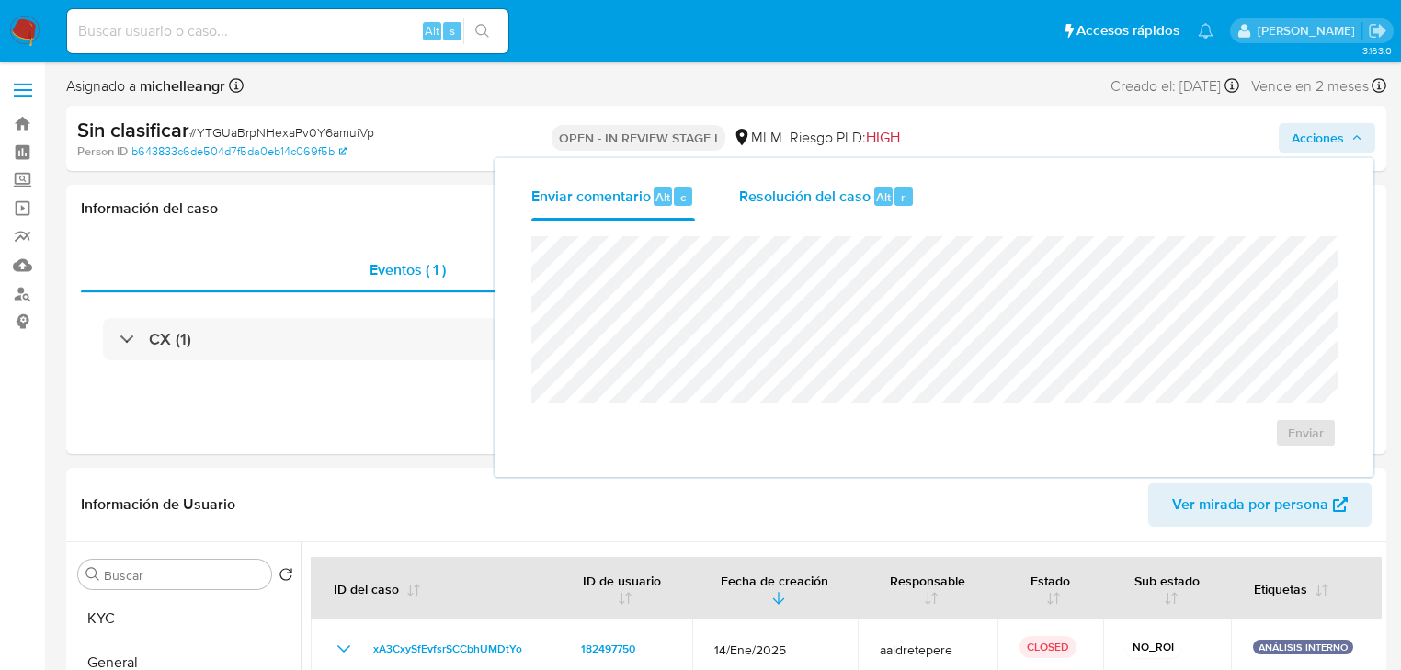
click at [791, 202] on span "Resolución del caso" at bounding box center [804, 196] width 131 height 21
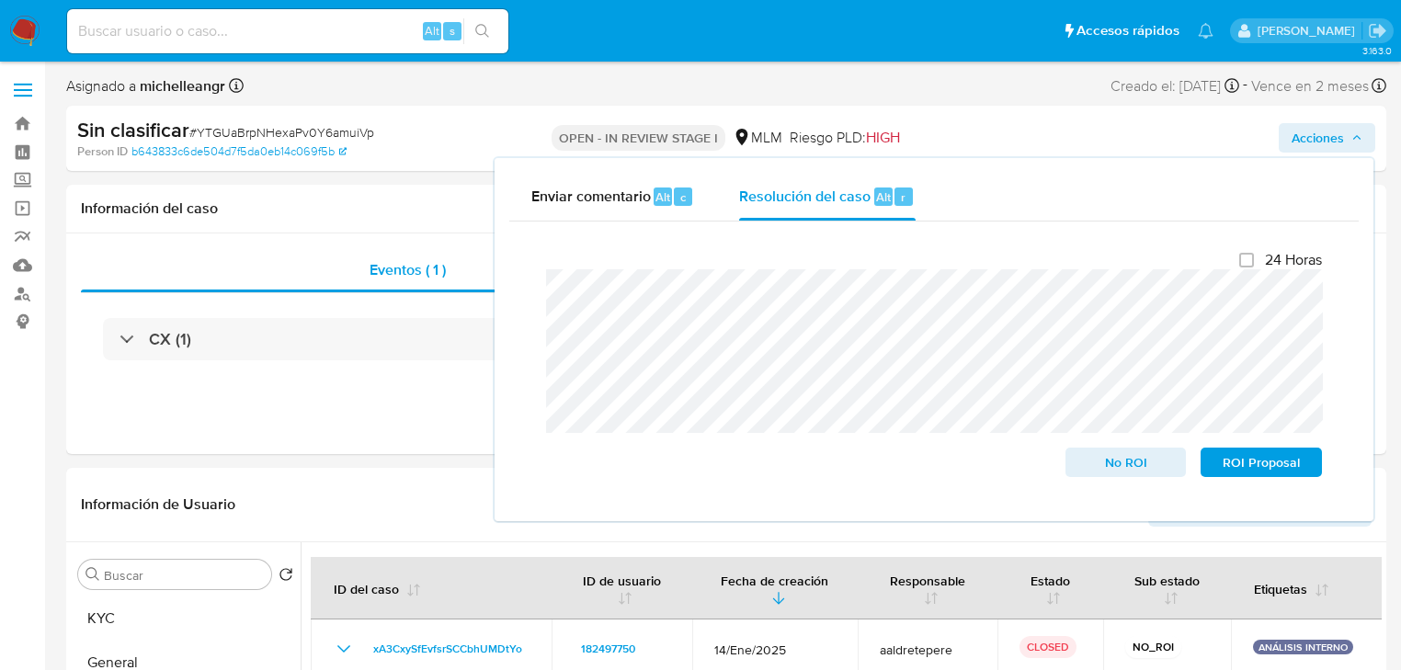
click at [499, 283] on div "Enviar comentario Alt c Resolución del caso Alt r Cierre de caso 24 Horas No RO…" at bounding box center [933, 339] width 879 height 363
click at [1121, 469] on span "No ROI" at bounding box center [1126, 462] width 96 height 26
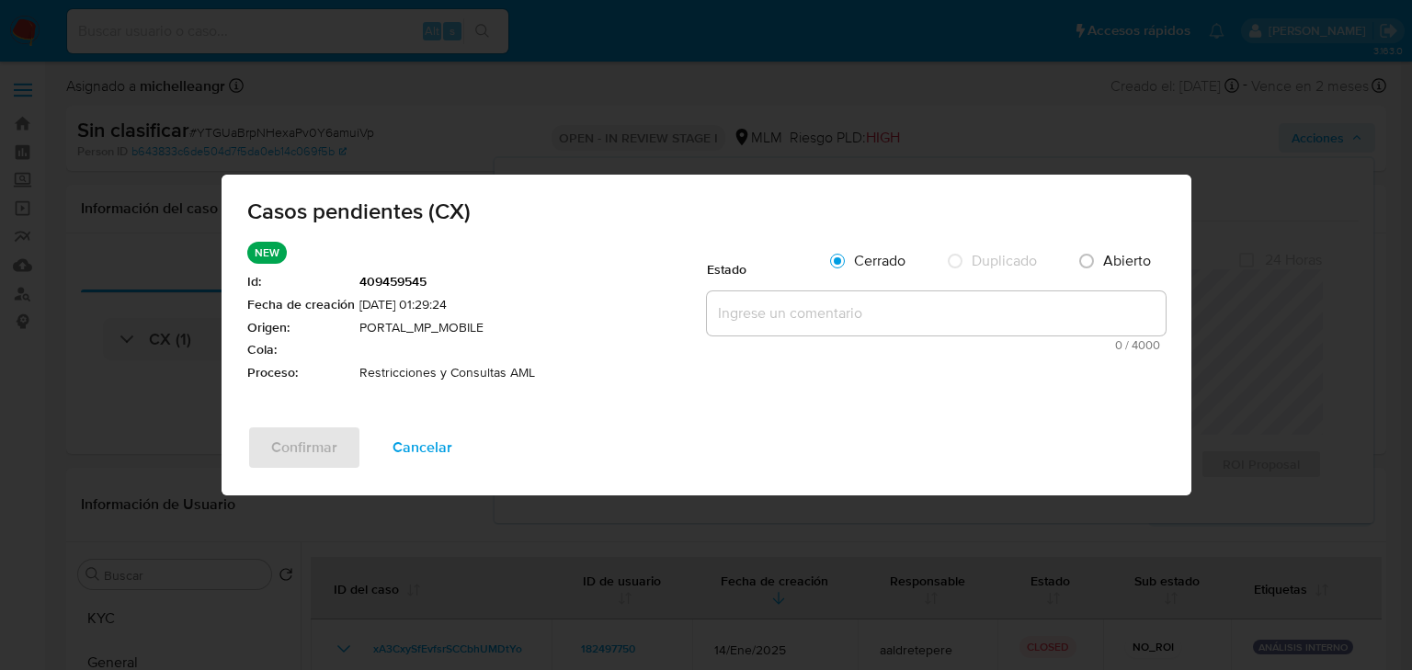
click at [773, 335] on div "0 / 4000 4000 caracteres restantes" at bounding box center [936, 321] width 459 height 60
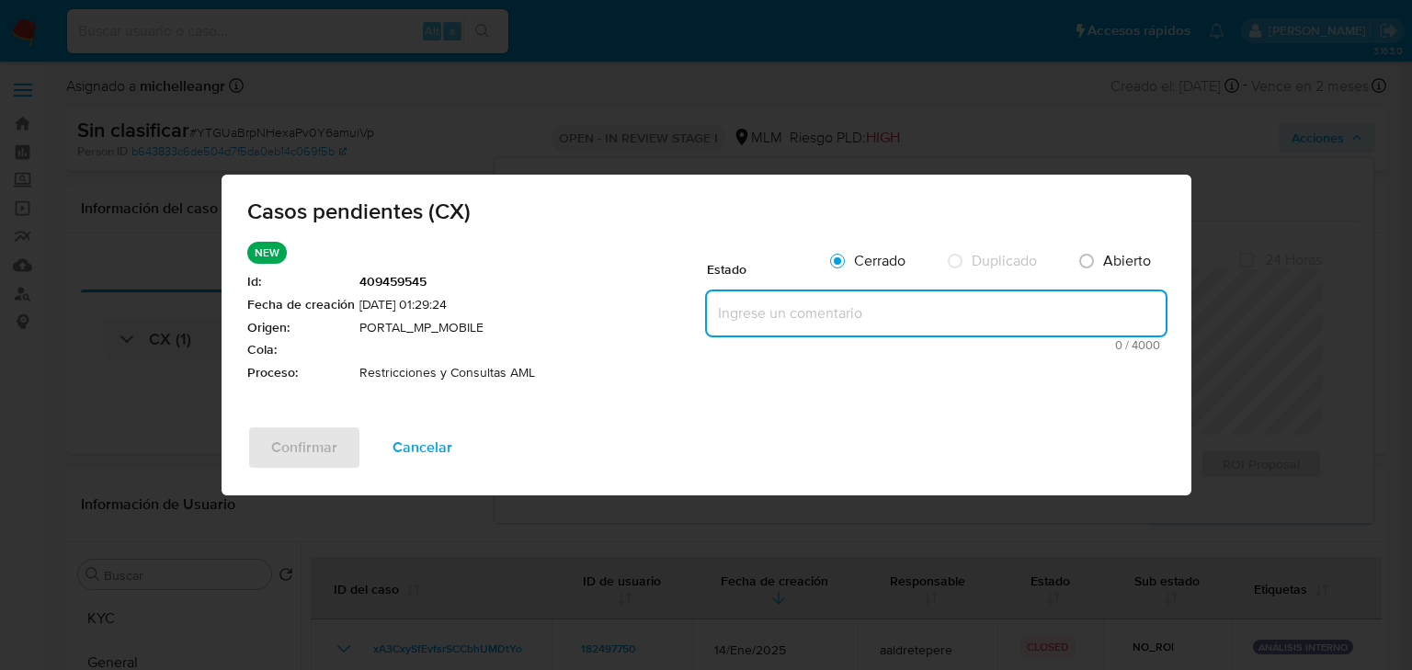
click at [762, 312] on textarea at bounding box center [936, 313] width 459 height 44
paste textarea "Se valida caso CX cliente con reporte de 24 hrs notas negativas, por lo anterio…"
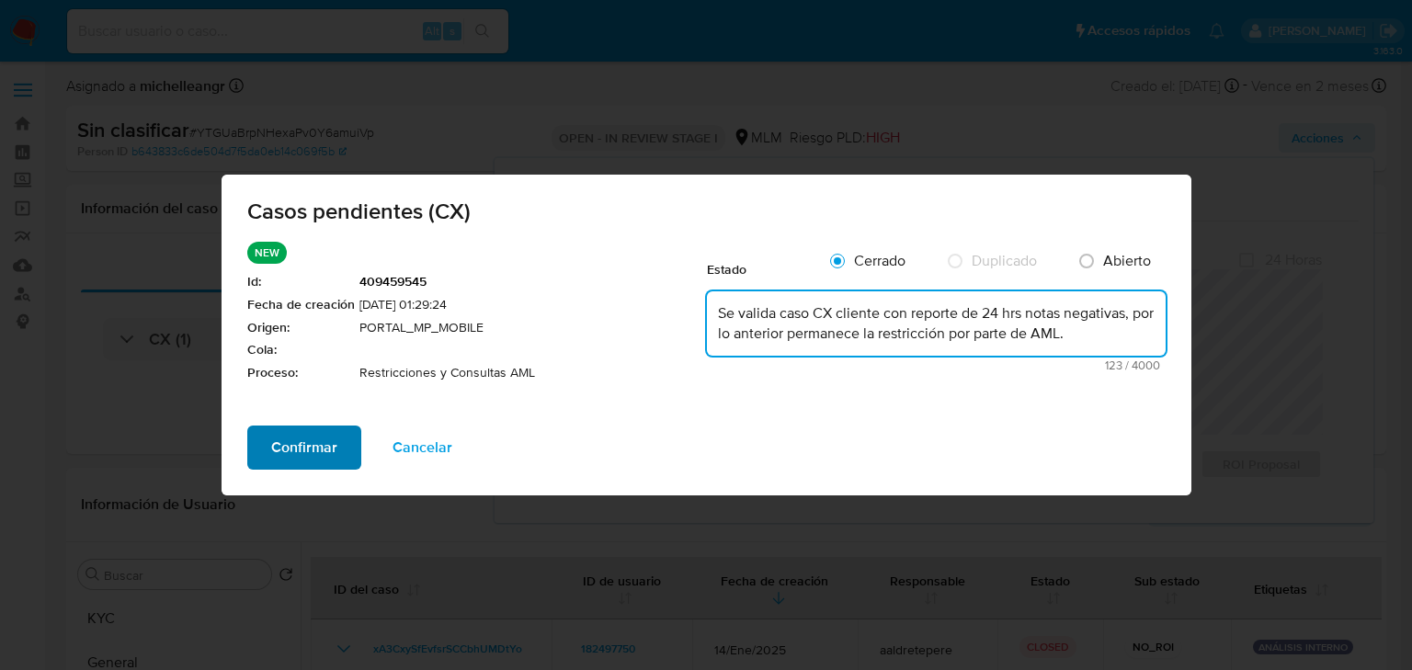
type textarea "Se valida caso CX cliente con reporte de 24 hrs notas negativas, por lo anterio…"
click at [300, 448] on span "Confirmar" at bounding box center [304, 447] width 66 height 40
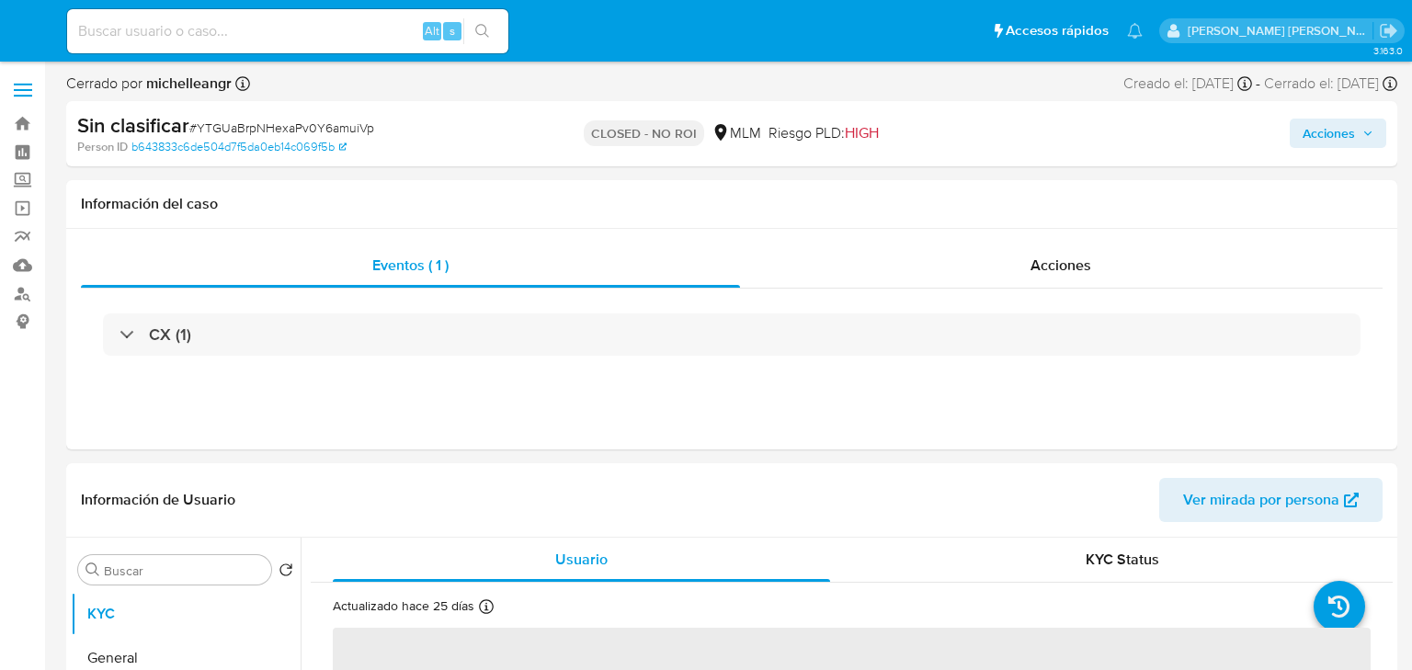
select select "10"
